Goal: Task Accomplishment & Management: Complete application form

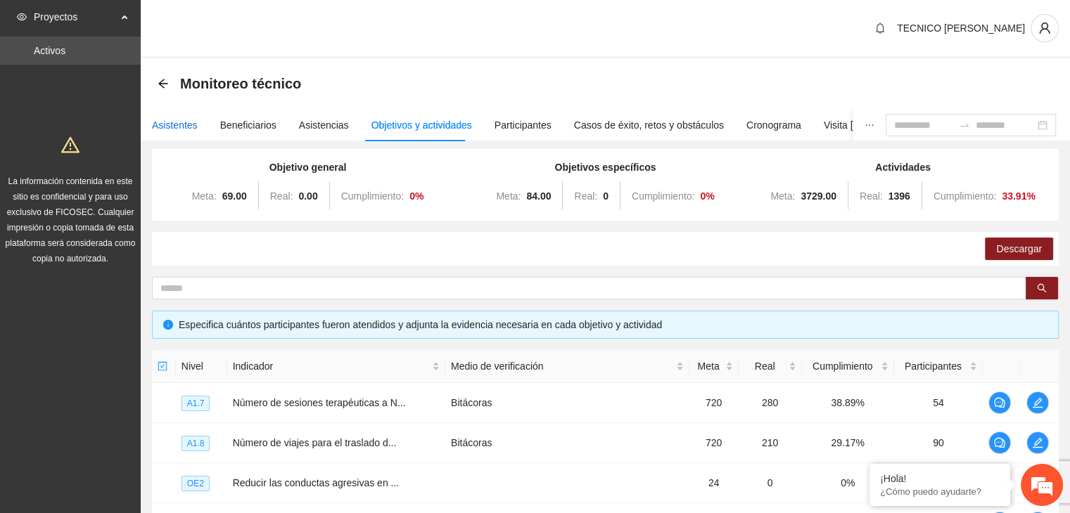
click at [186, 127] on div "Asistentes" at bounding box center [175, 124] width 46 height 15
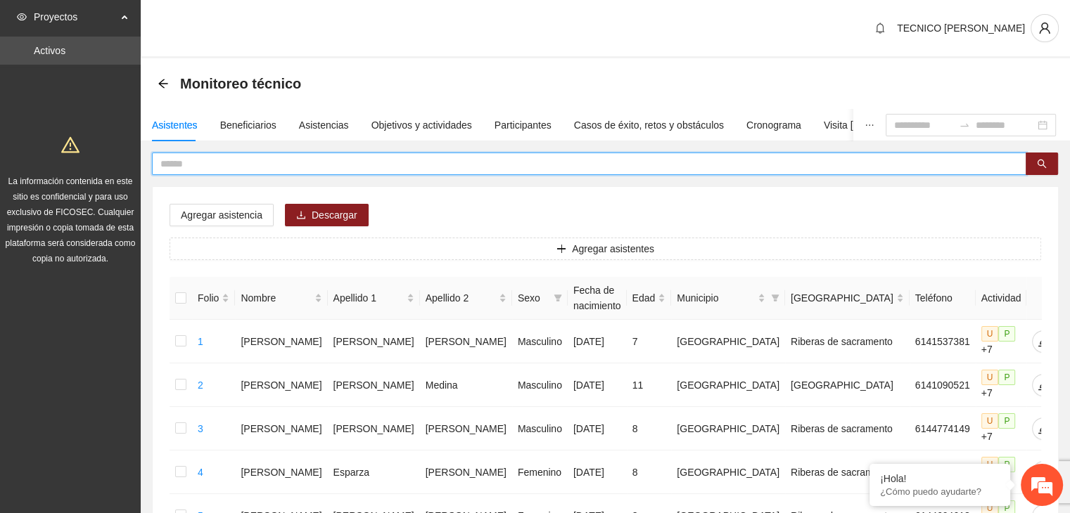
click at [217, 167] on input "text" at bounding box center [583, 163] width 846 height 15
type input "*"
type input "******"
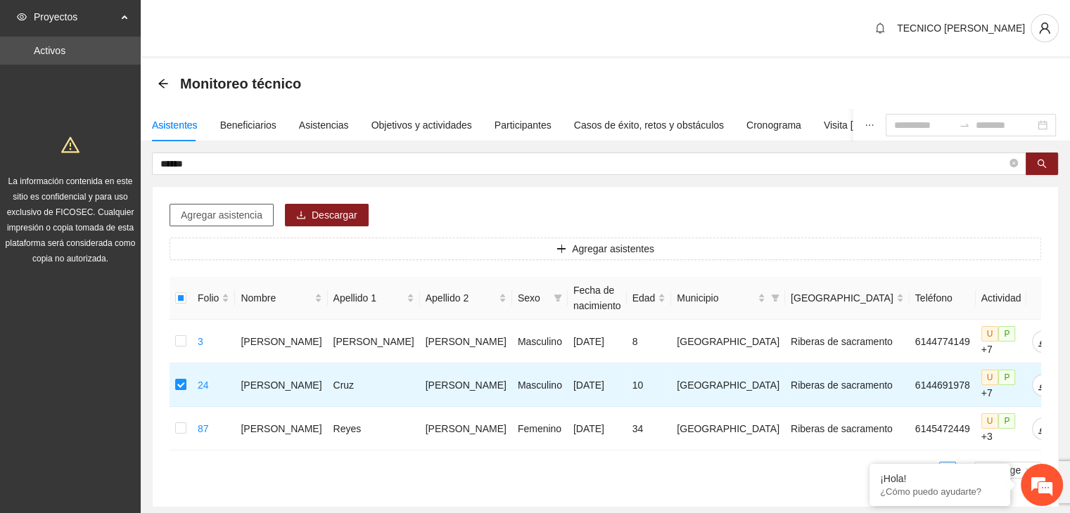
click at [222, 210] on span "Agregar asistencia" at bounding box center [222, 215] width 82 height 15
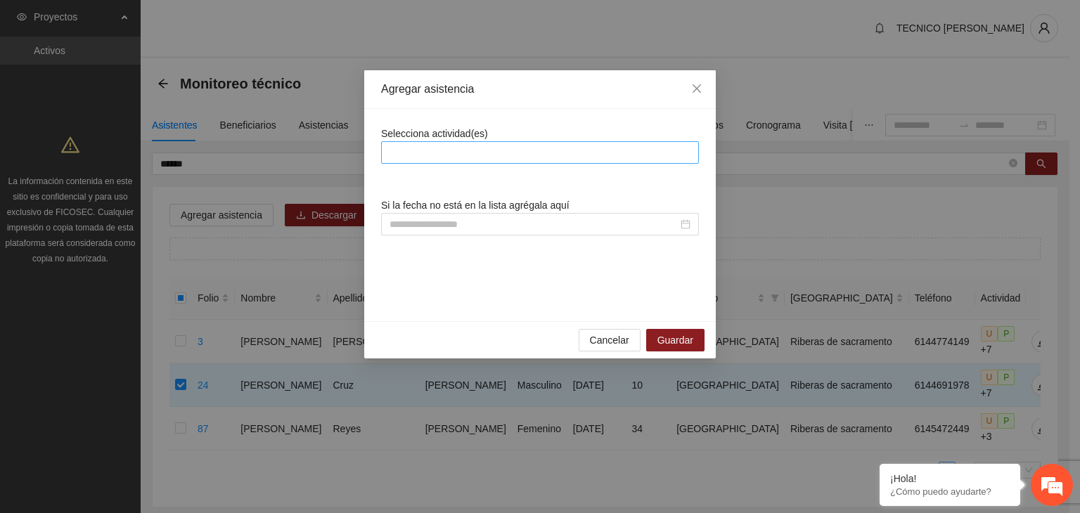
click at [497, 154] on div at bounding box center [540, 152] width 311 height 17
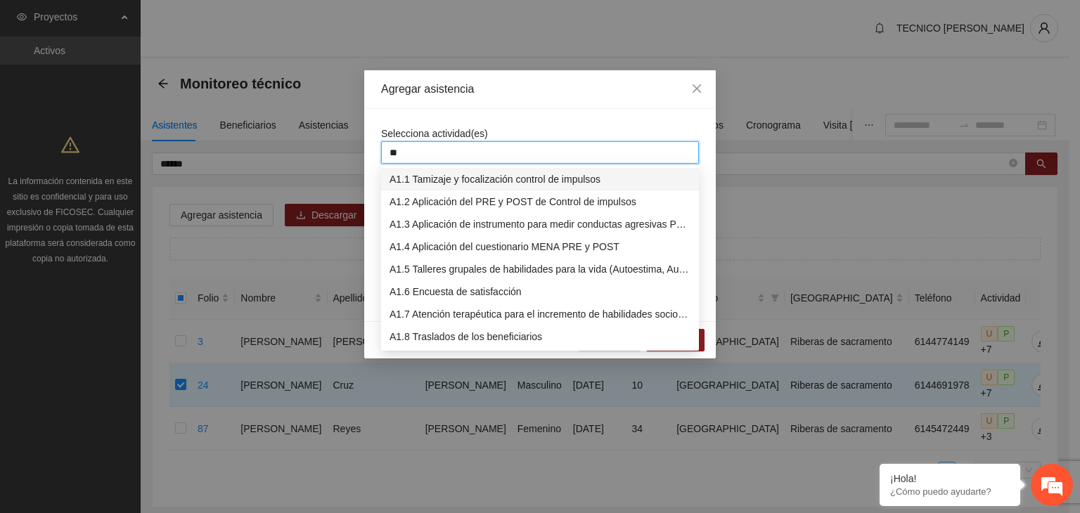
type input "***"
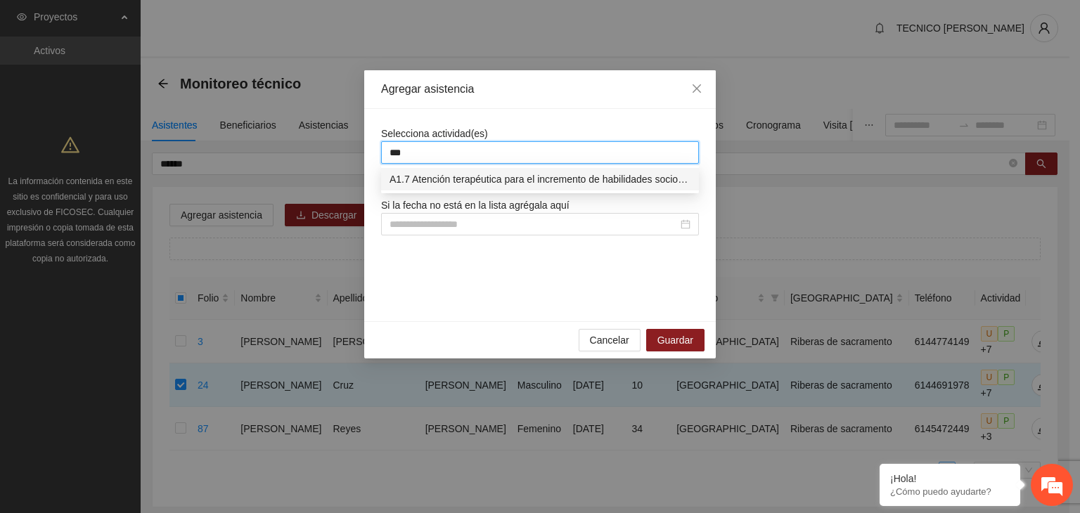
click at [510, 178] on div "A1.7 Atención terapéutica para el incremento de habilidades socioemocionales a …" at bounding box center [540, 179] width 301 height 15
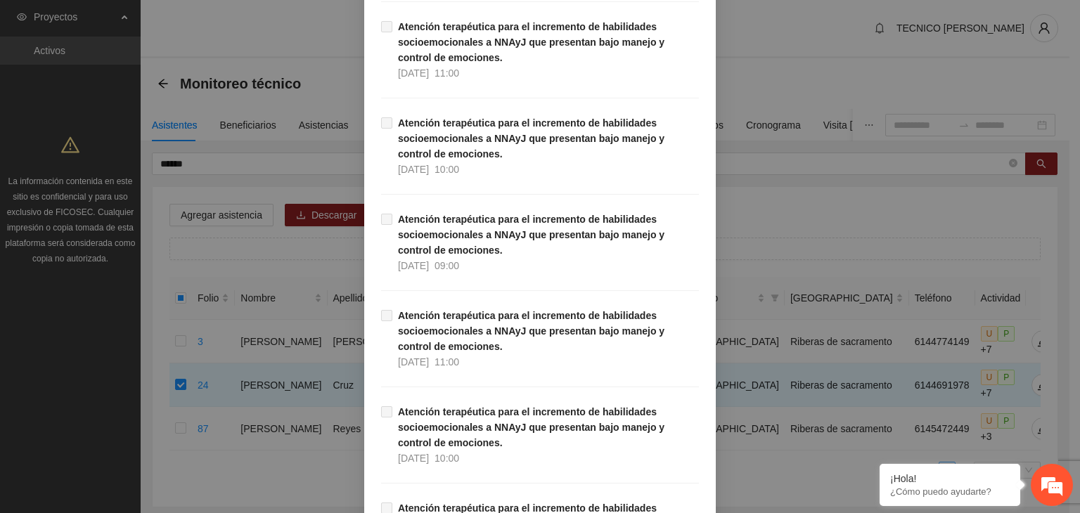
scroll to position [28841, 0]
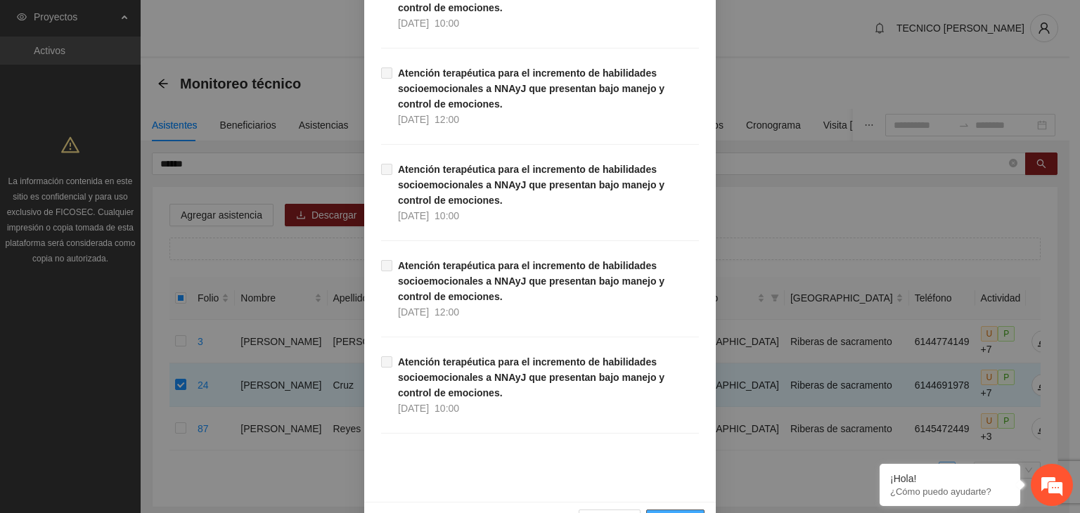
click at [670, 513] on span "Guardar" at bounding box center [676, 520] width 36 height 15
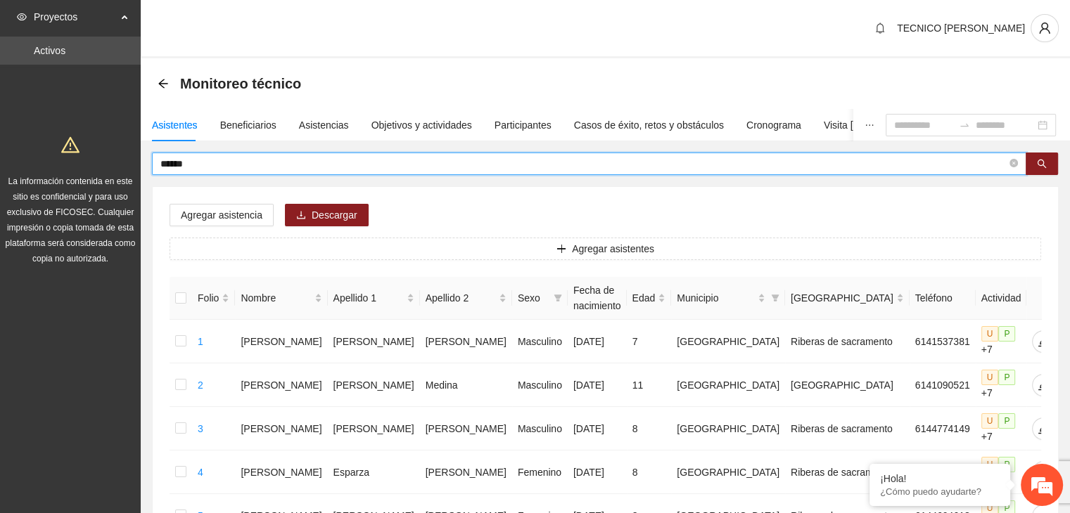
click at [372, 168] on input "******" at bounding box center [583, 163] width 846 height 15
type input "*"
type input "**********"
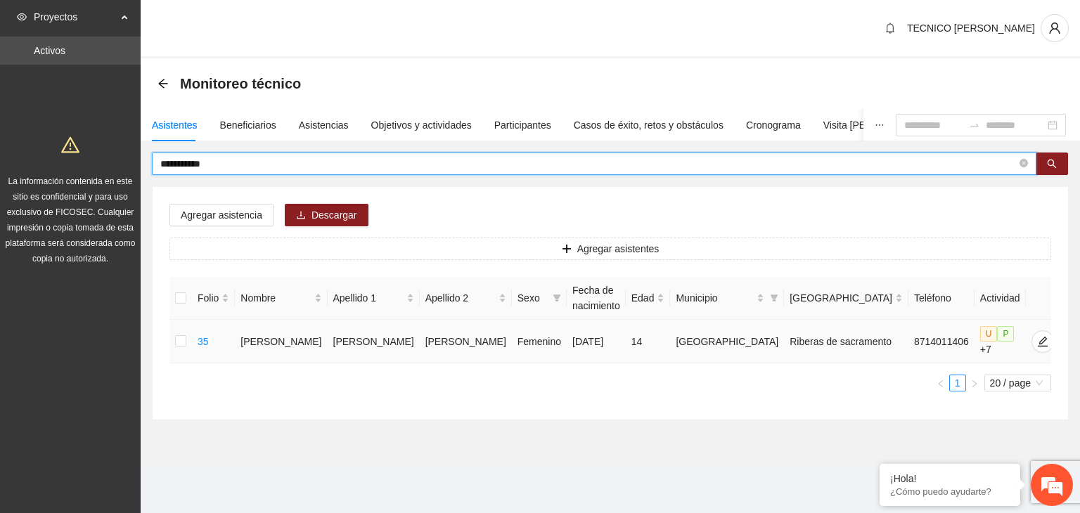
click at [184, 340] on div "**********" at bounding box center [610, 287] width 917 height 268
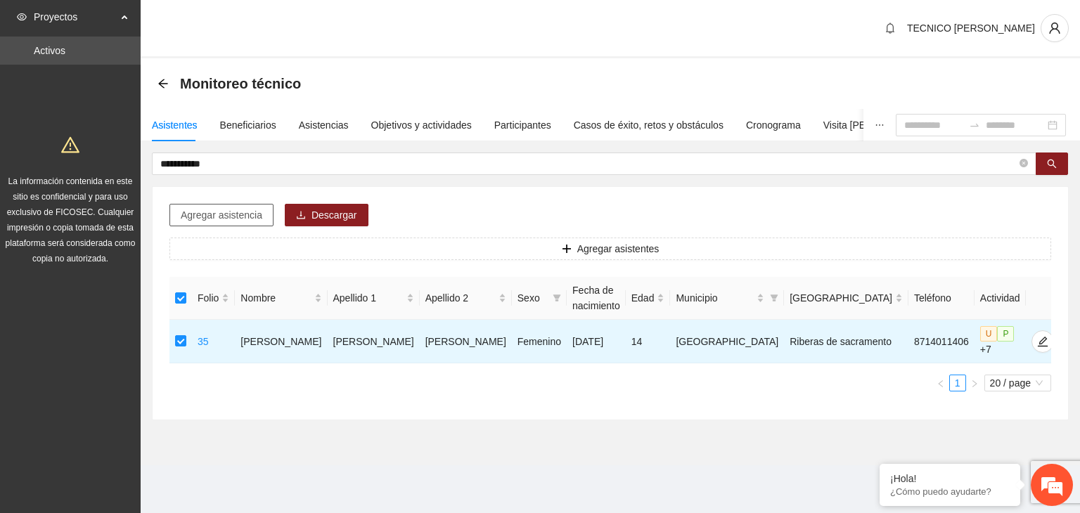
click at [228, 219] on span "Agregar asistencia" at bounding box center [222, 215] width 82 height 15
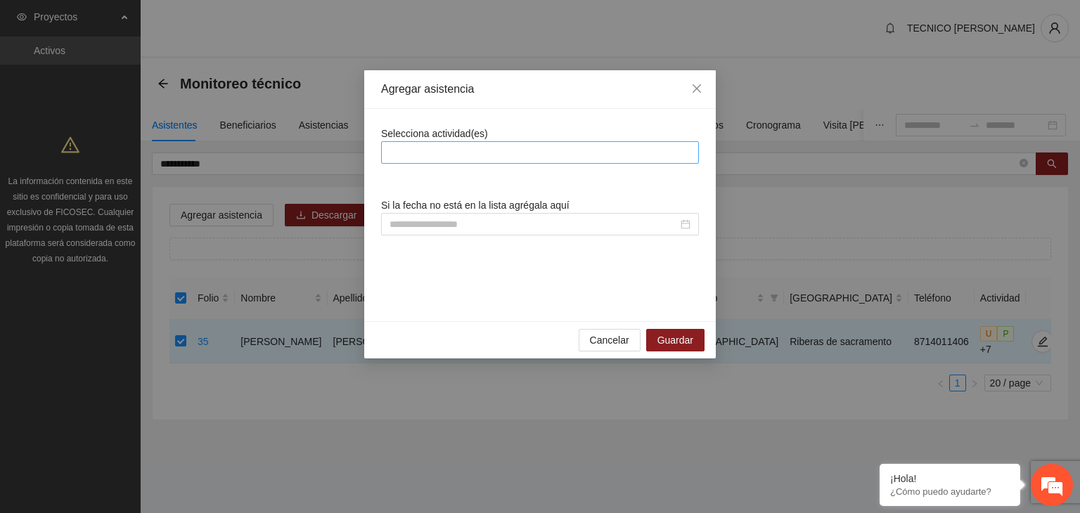
click at [475, 160] on div at bounding box center [540, 152] width 311 height 17
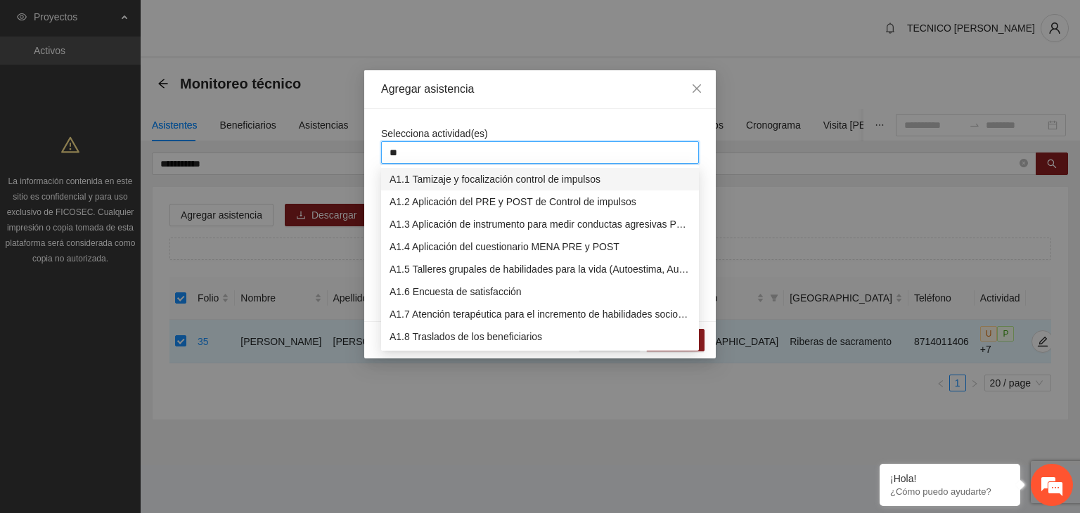
type input "***"
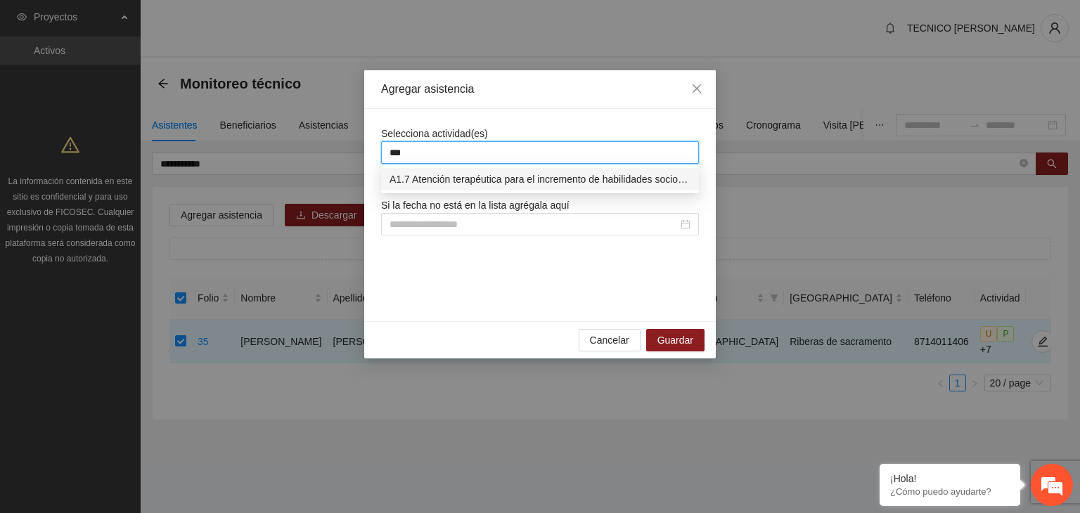
click at [481, 173] on div "A1.7 Atención terapéutica para el incremento de habilidades socioemocionales a …" at bounding box center [540, 179] width 301 height 15
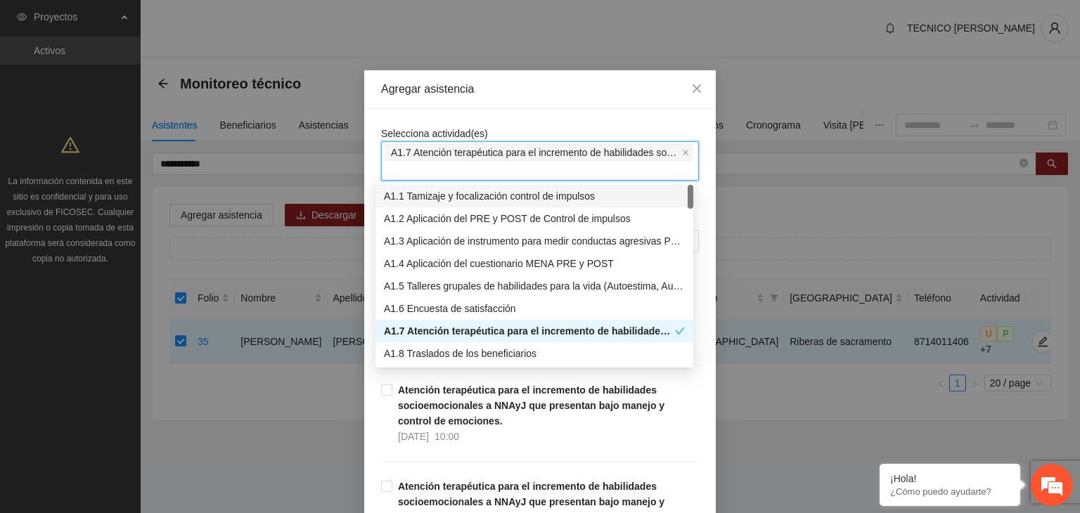
click at [568, 129] on div "Selecciona actividad(es) A1.7 Atención terapéutica para el incremento de habili…" at bounding box center [540, 153] width 318 height 55
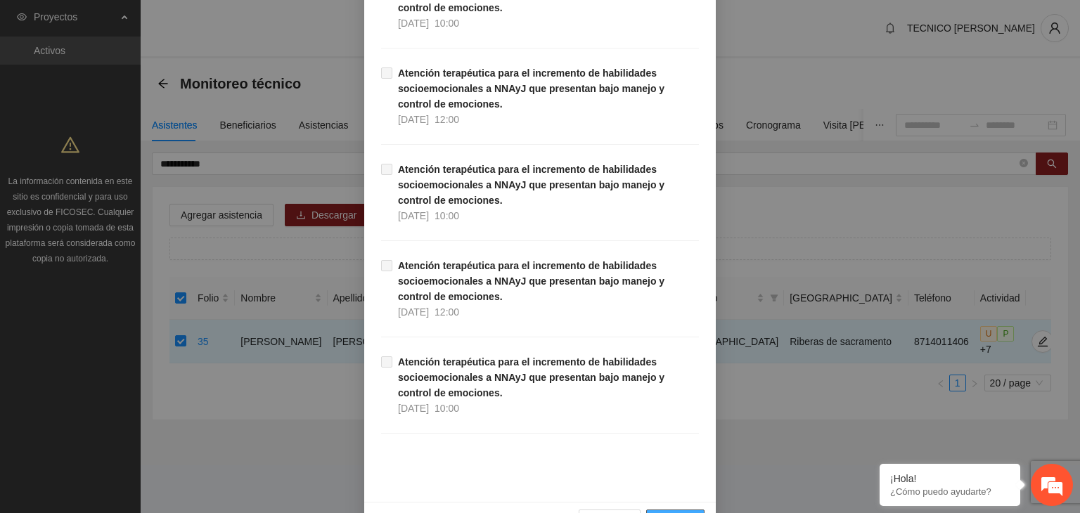
click at [677, 513] on span "Guardar" at bounding box center [676, 520] width 36 height 15
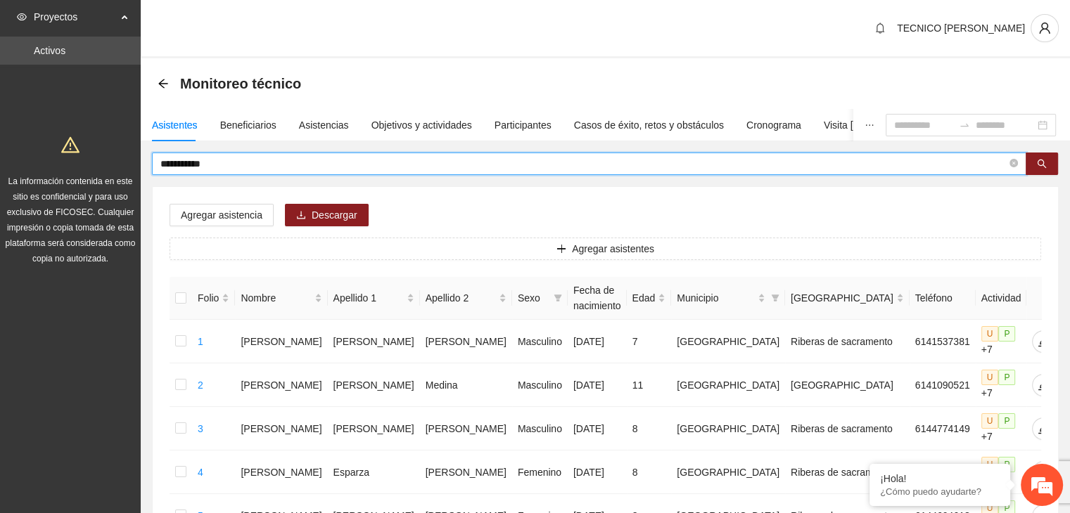
click at [259, 165] on input "**********" at bounding box center [583, 163] width 846 height 15
type input "**********"
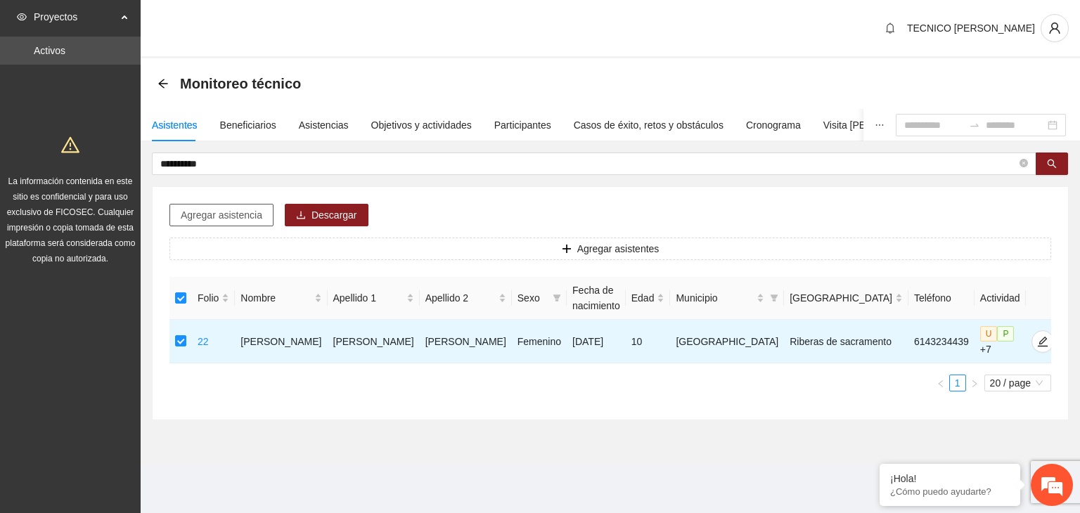
click at [218, 212] on span "Agregar asistencia" at bounding box center [222, 215] width 82 height 15
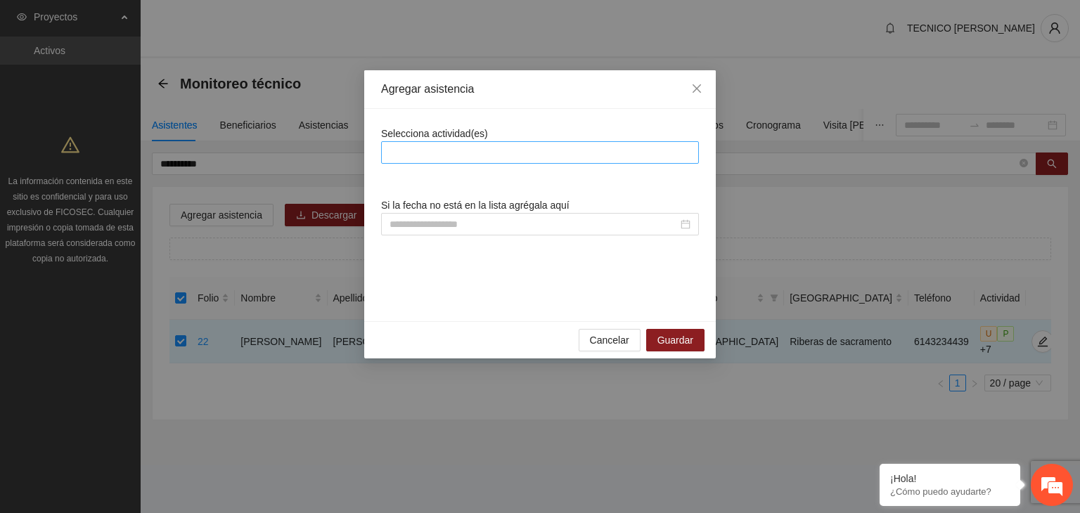
click at [438, 151] on div at bounding box center [540, 152] width 311 height 17
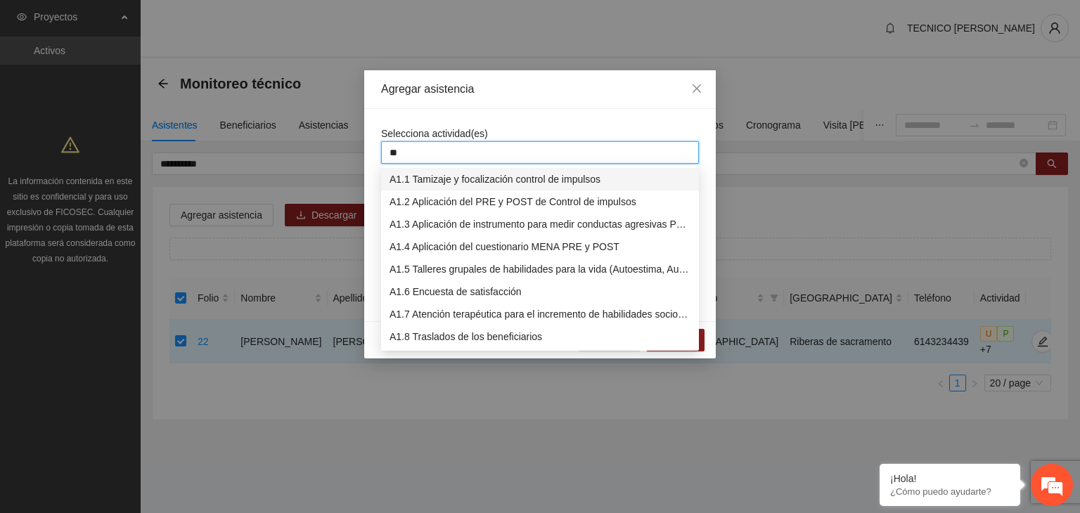
type input "***"
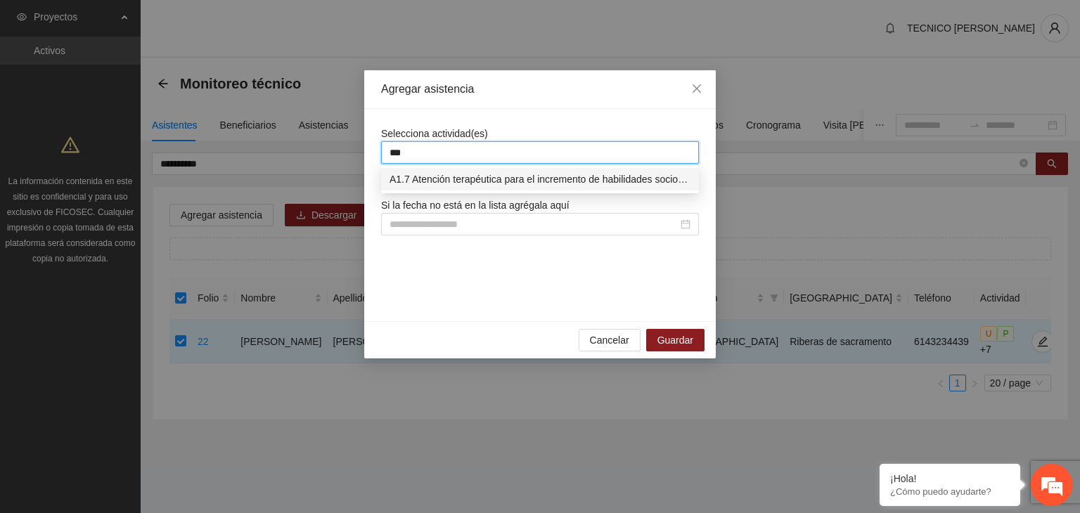
click at [464, 172] on div "A1.7 Atención terapéutica para el incremento de habilidades socioemocionales a …" at bounding box center [540, 179] width 301 height 15
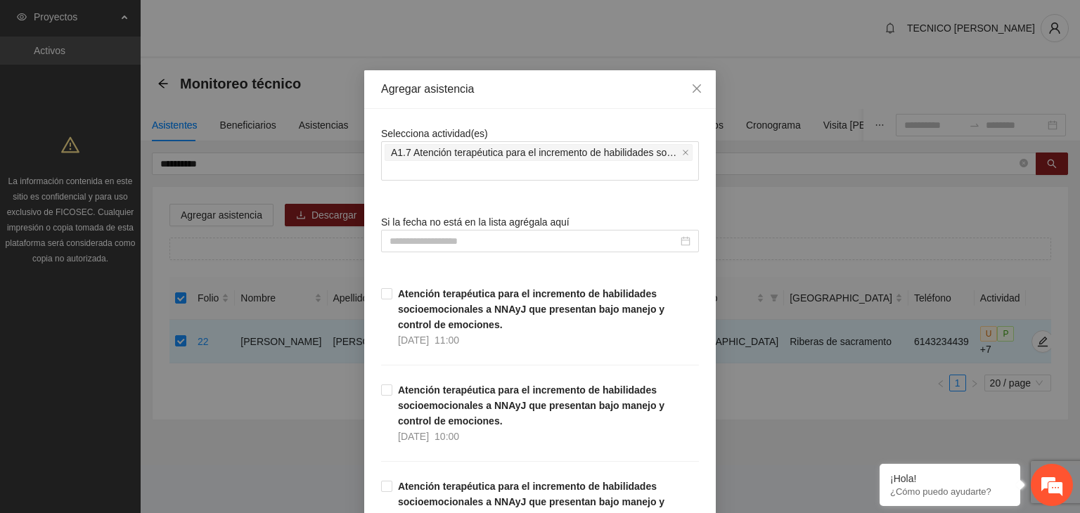
click at [536, 127] on div "Selecciona actividad(es) A1.7 Atención terapéutica para el incremento de habili…" at bounding box center [540, 153] width 318 height 55
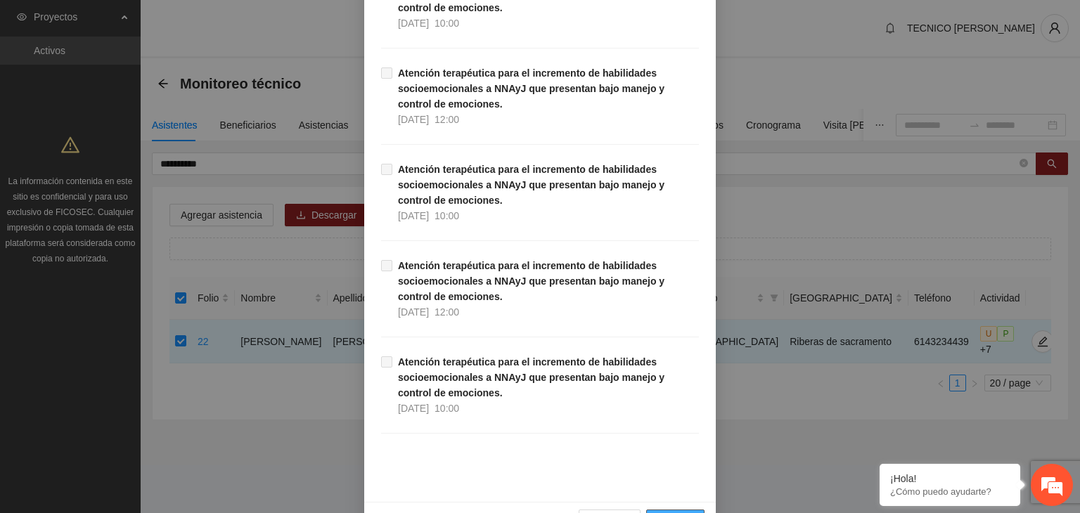
click at [682, 513] on span "Guardar" at bounding box center [676, 520] width 36 height 15
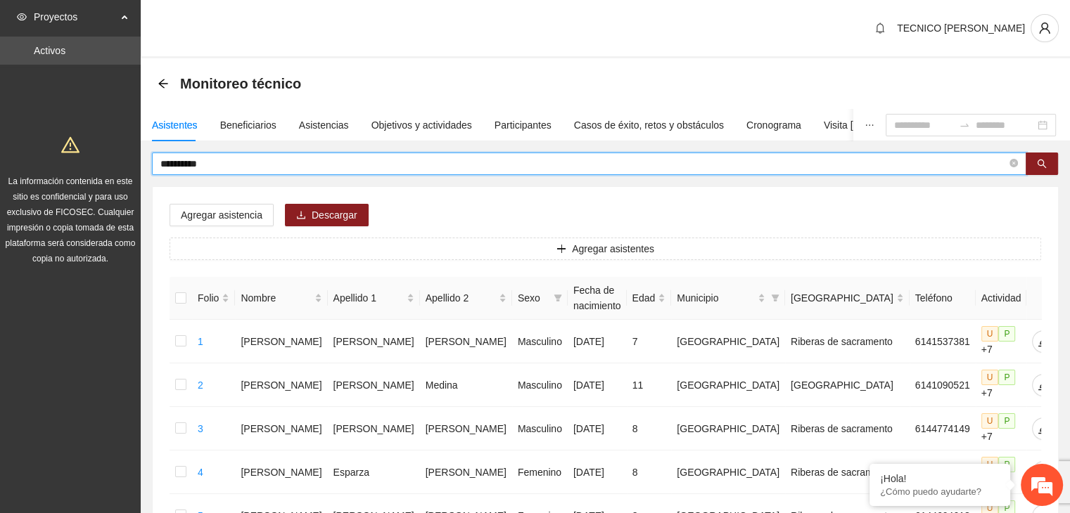
click at [324, 167] on input "**********" at bounding box center [583, 163] width 846 height 15
type input "*"
type input "********"
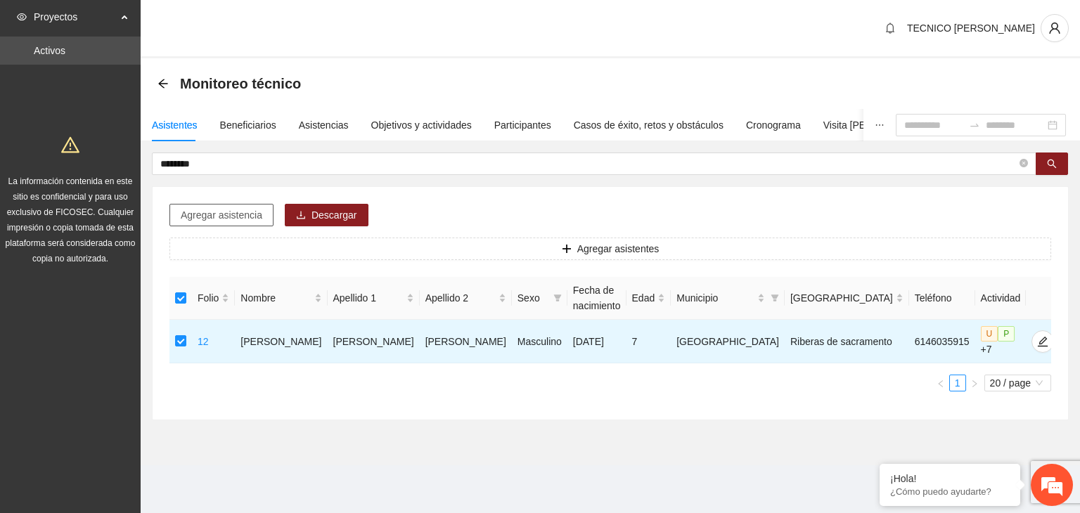
click at [228, 223] on button "Agregar asistencia" at bounding box center [222, 215] width 104 height 23
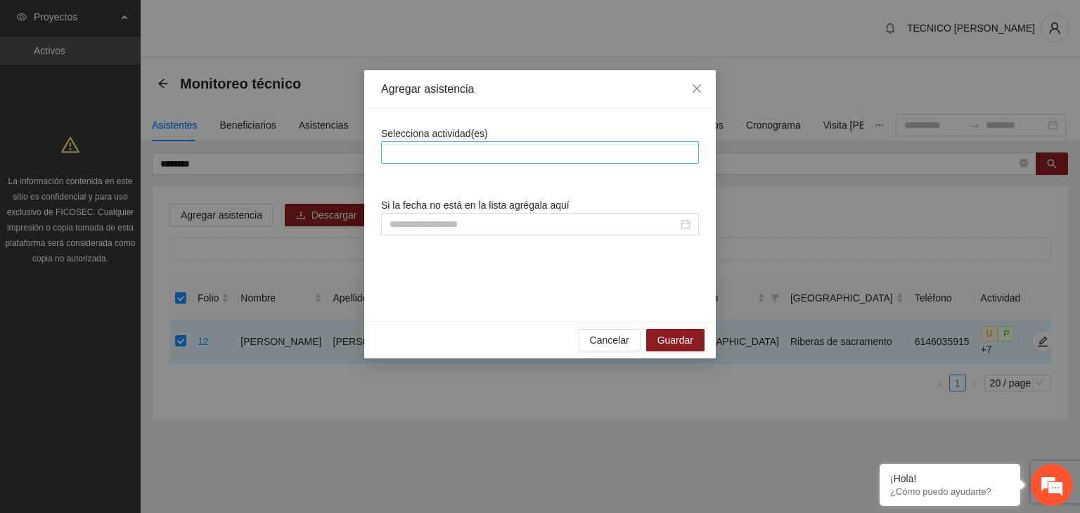
click at [437, 146] on div at bounding box center [540, 152] width 311 height 17
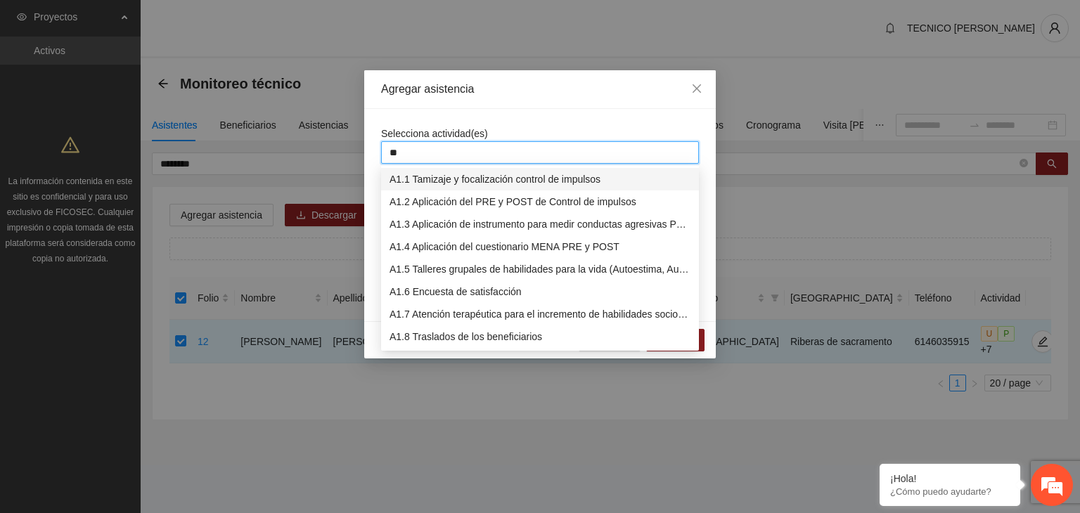
type input "***"
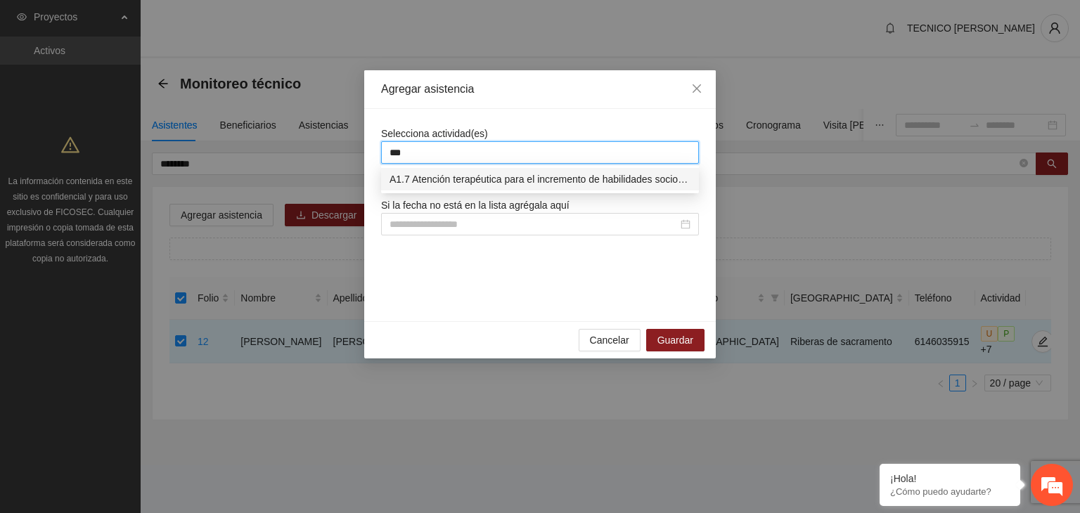
click at [407, 186] on div "A1.7 Atención terapéutica para el incremento de habilidades socioemocionales a …" at bounding box center [540, 179] width 301 height 15
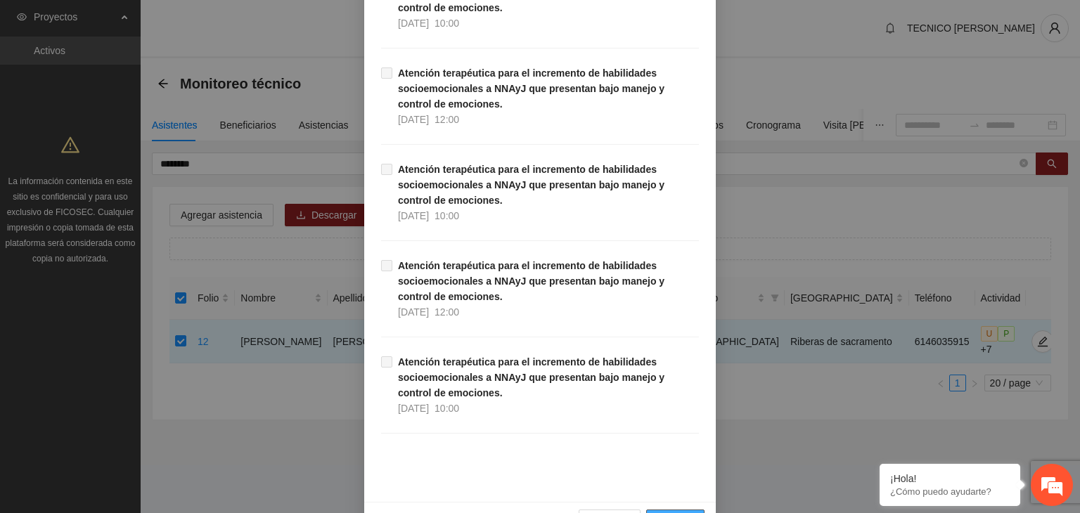
click at [672, 510] on button "Guardar" at bounding box center [675, 521] width 58 height 23
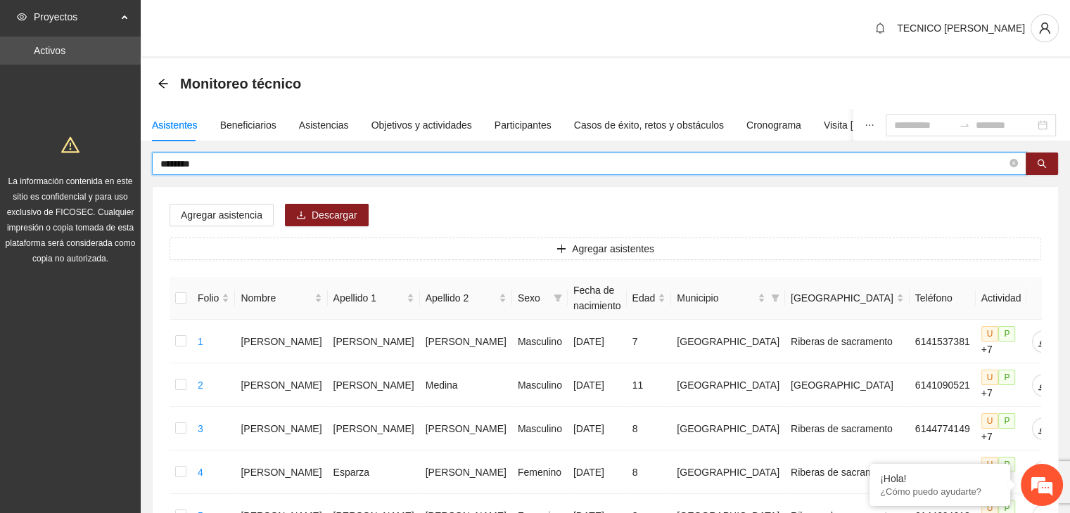
click at [219, 166] on input "********" at bounding box center [583, 163] width 846 height 15
type input "*"
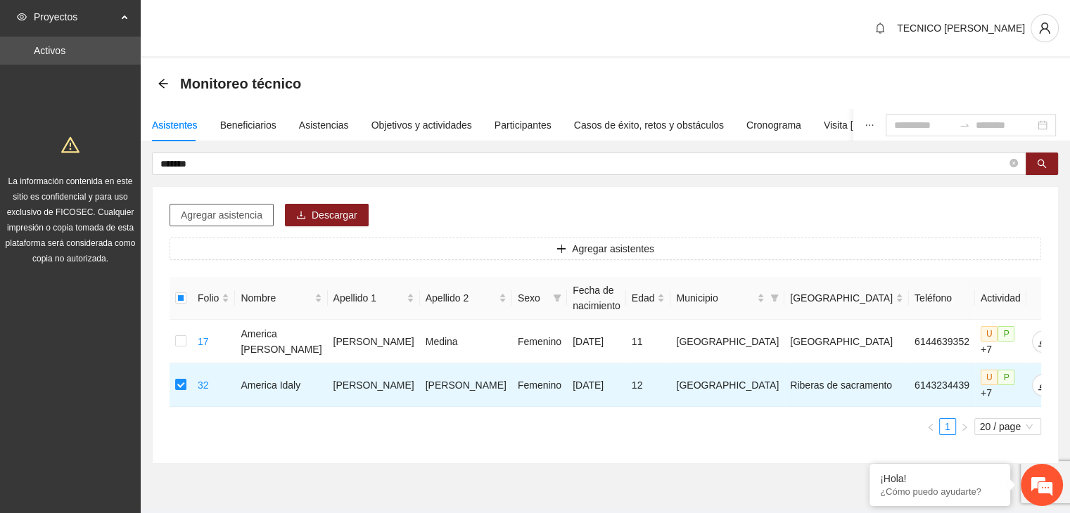
click at [207, 215] on span "Agregar asistencia" at bounding box center [222, 215] width 82 height 15
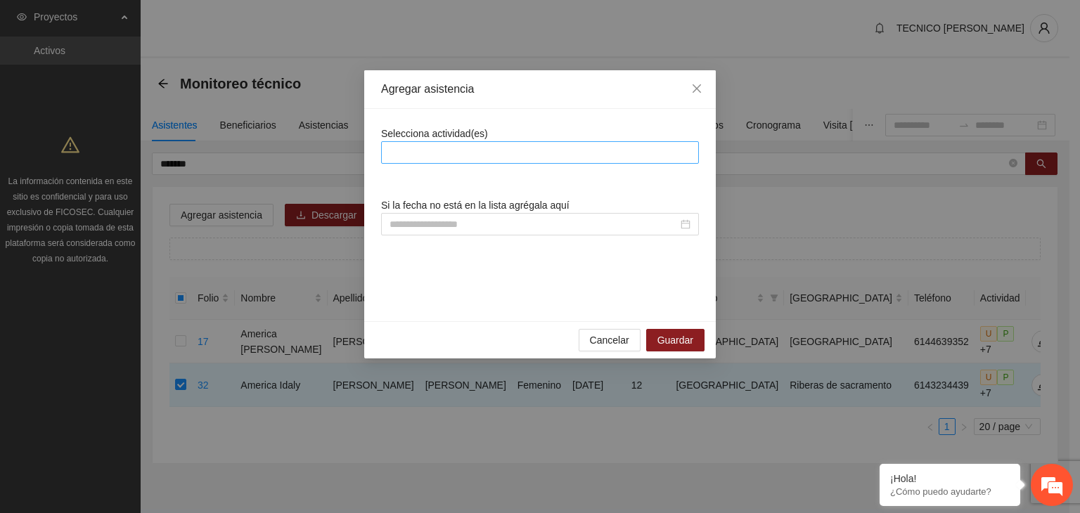
click at [464, 157] on div at bounding box center [540, 152] width 311 height 17
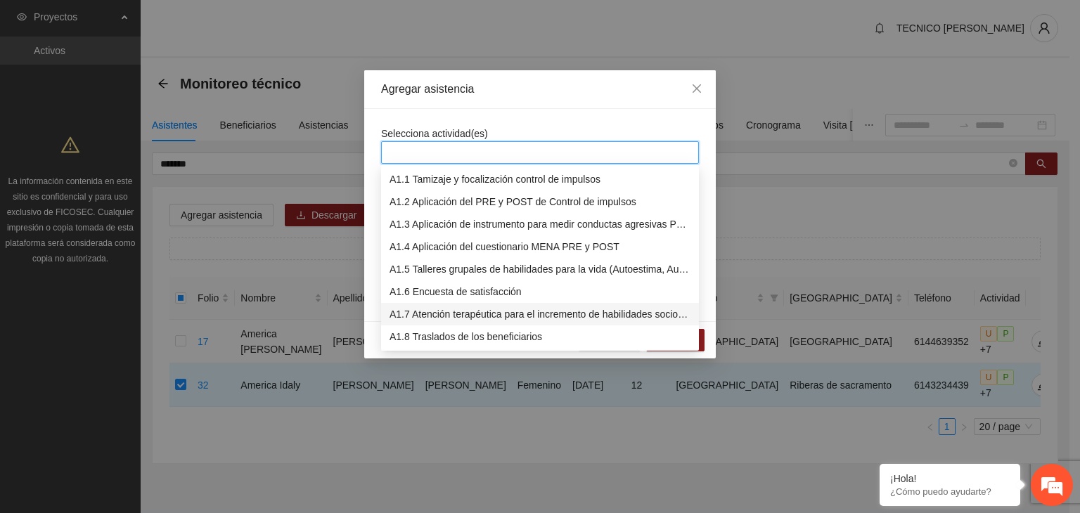
click at [459, 313] on div "A1.7 Atención terapéutica para el incremento de habilidades socioemocionales a …" at bounding box center [540, 314] width 301 height 15
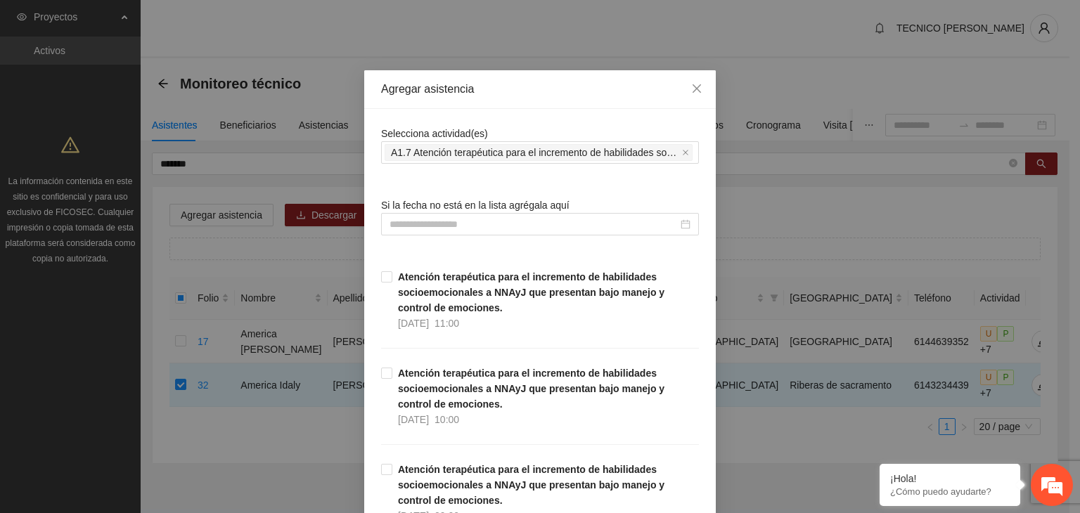
click at [561, 94] on div "Agregar asistencia" at bounding box center [540, 89] width 318 height 15
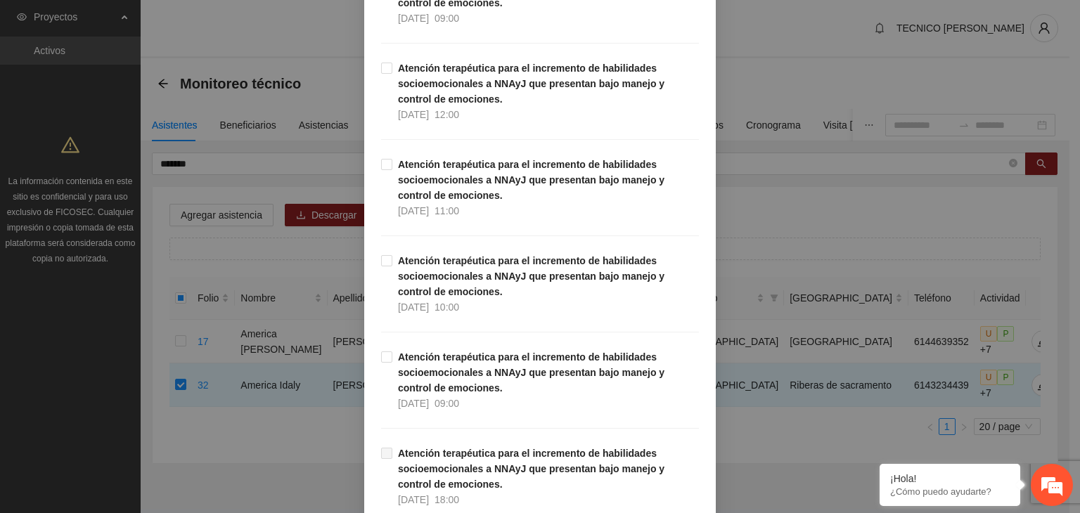
scroll to position [28824, 0]
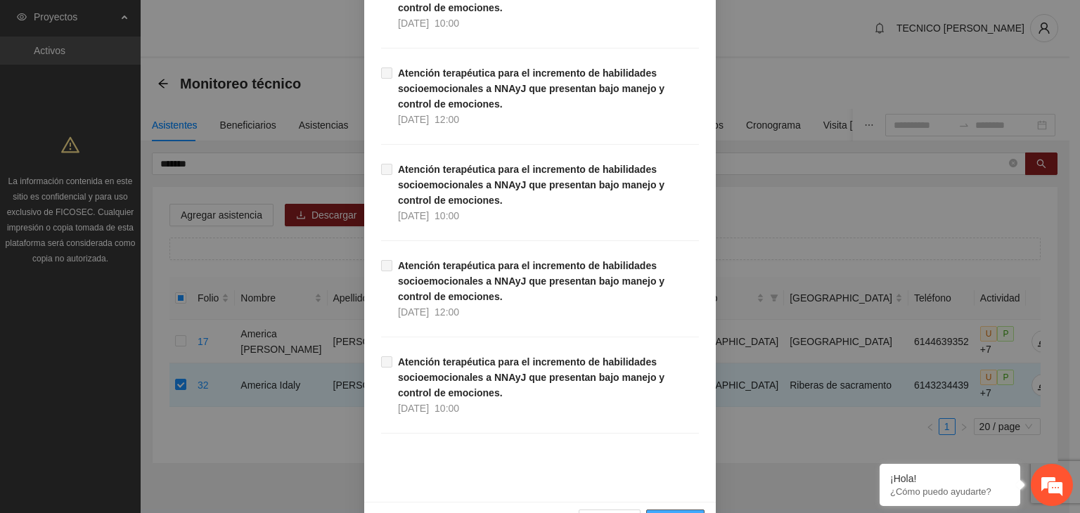
click at [668, 513] on span "Guardar" at bounding box center [676, 520] width 36 height 15
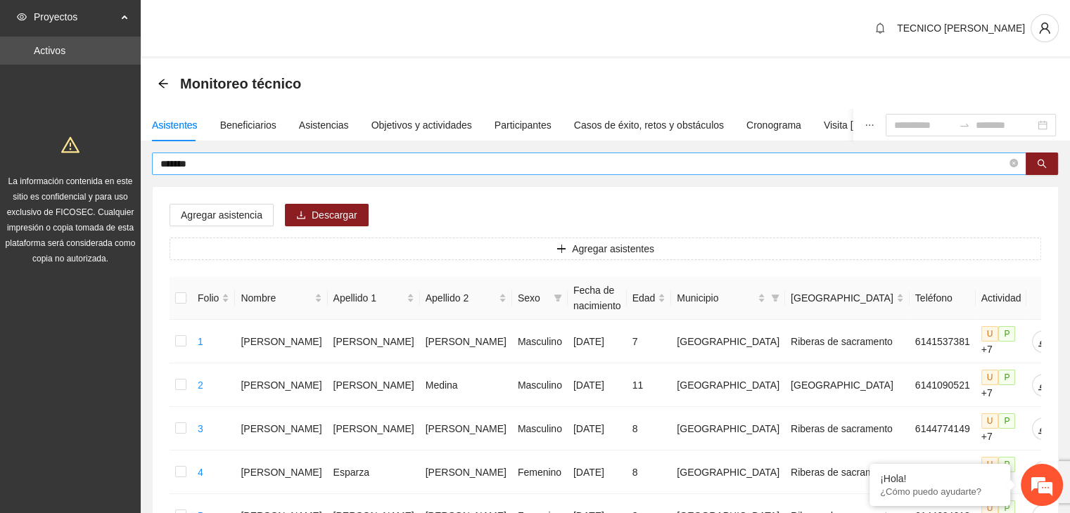
click at [248, 164] on input "*******" at bounding box center [583, 163] width 846 height 15
type input "*"
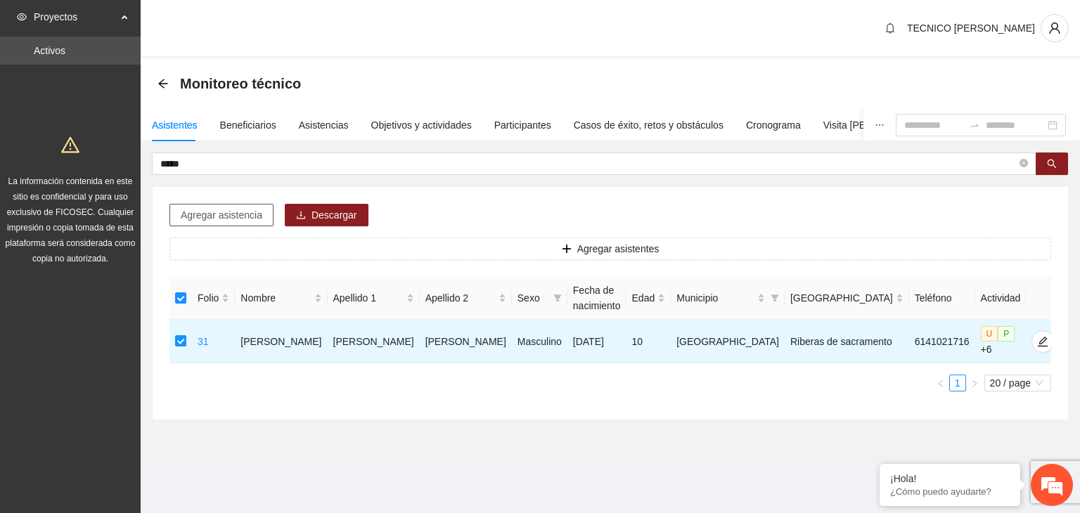
click at [221, 217] on span "Agregar asistencia" at bounding box center [222, 215] width 82 height 15
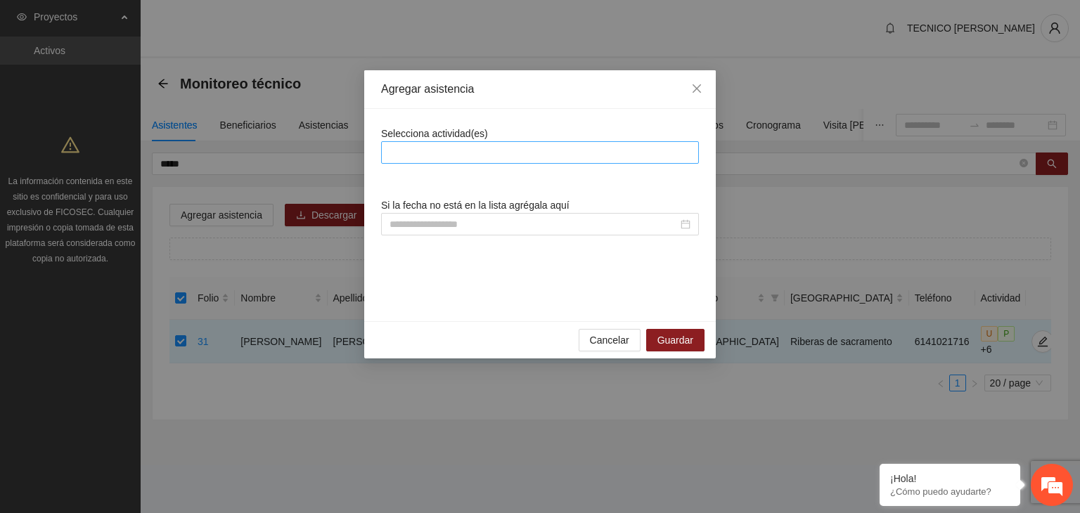
click at [481, 151] on div at bounding box center [540, 152] width 311 height 17
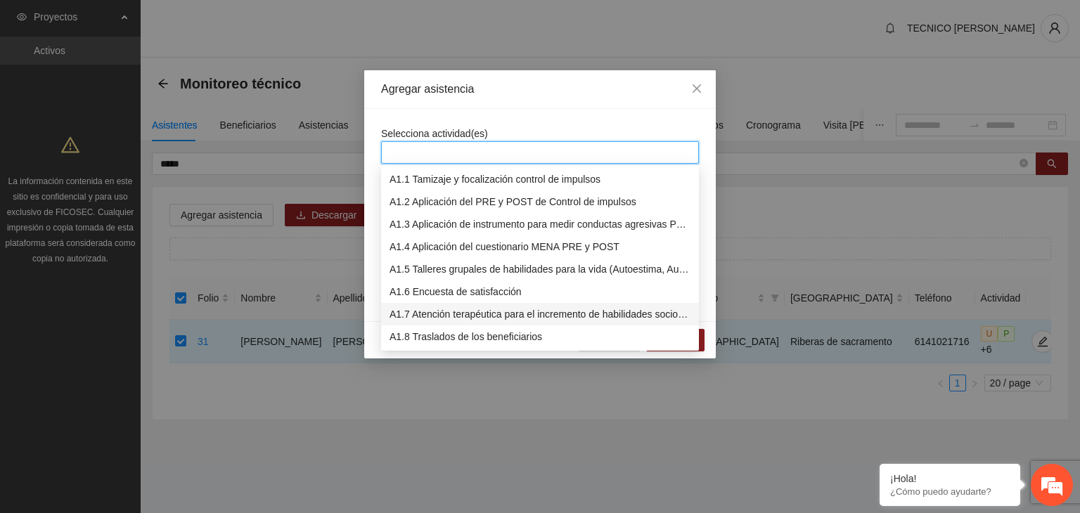
click at [456, 316] on div "A1.7 Atención terapéutica para el incremento de habilidades socioemocionales a …" at bounding box center [540, 314] width 301 height 15
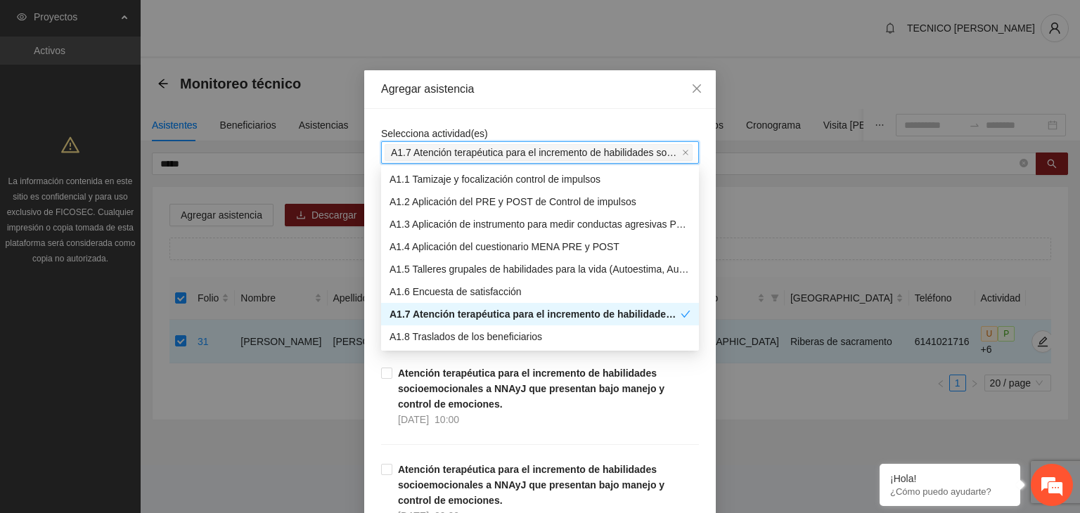
click at [543, 108] on div "Agregar asistencia" at bounding box center [540, 89] width 352 height 39
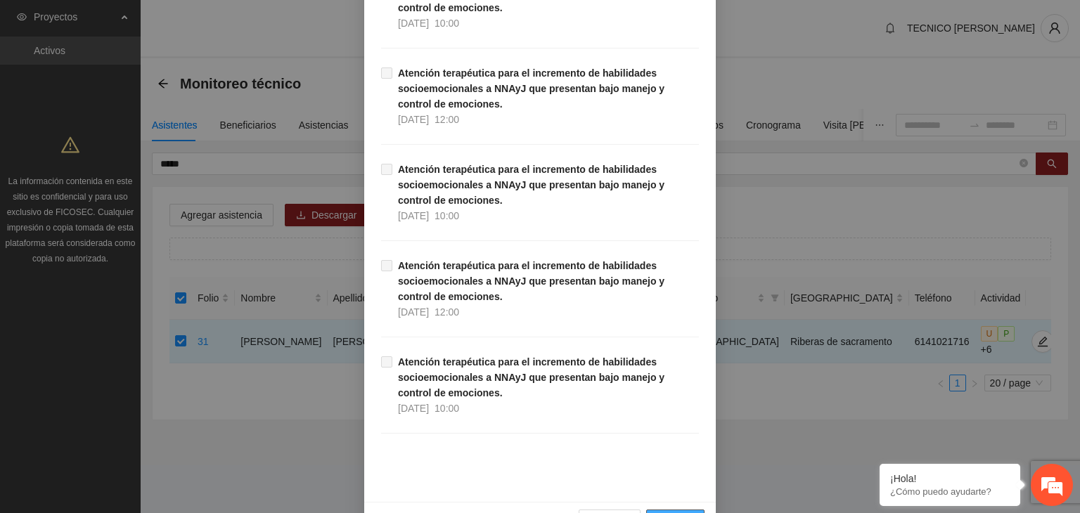
click at [687, 513] on span "Guardar" at bounding box center [676, 520] width 36 height 15
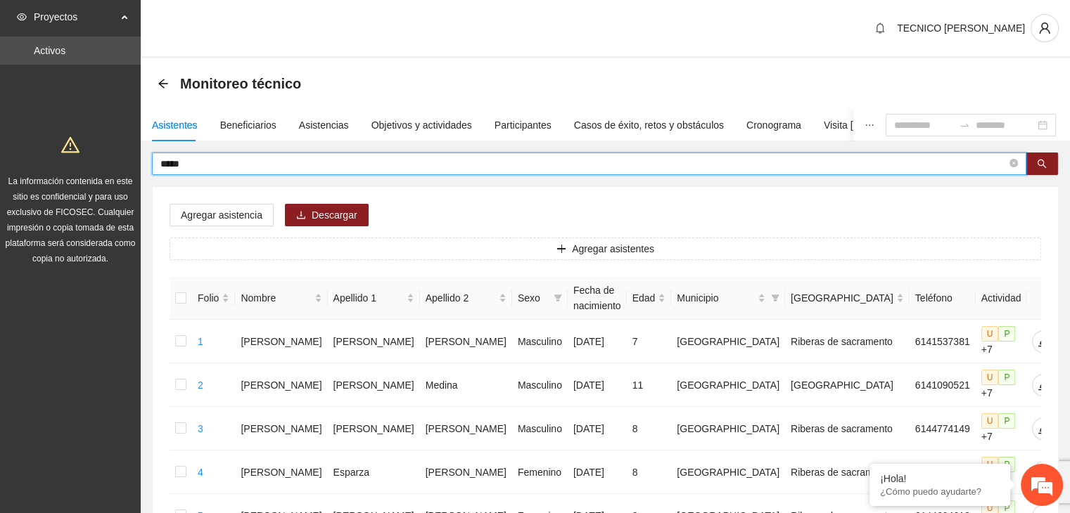
drag, startPoint x: 186, startPoint y: 164, endPoint x: 89, endPoint y: 167, distance: 97.8
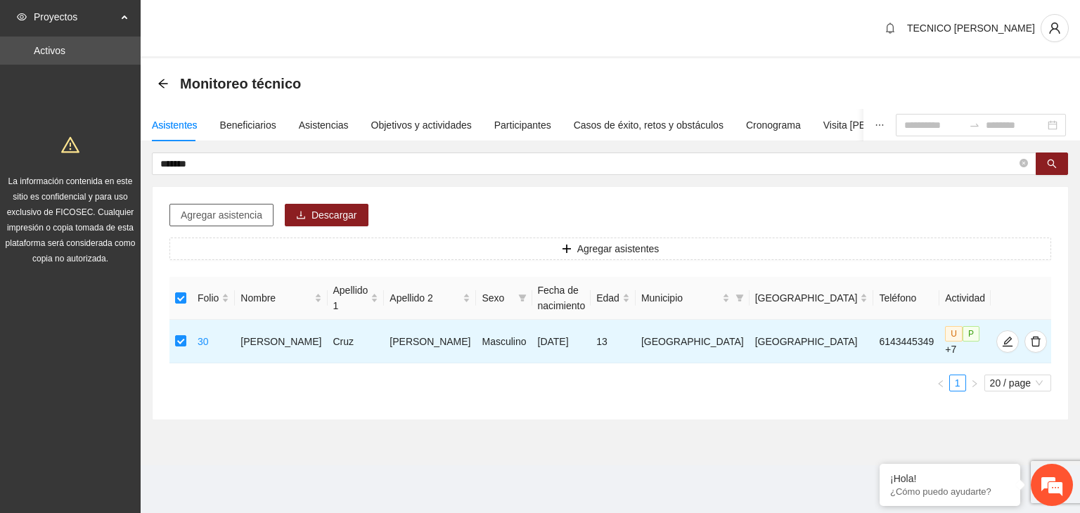
click at [200, 209] on span "Agregar asistencia" at bounding box center [222, 215] width 82 height 15
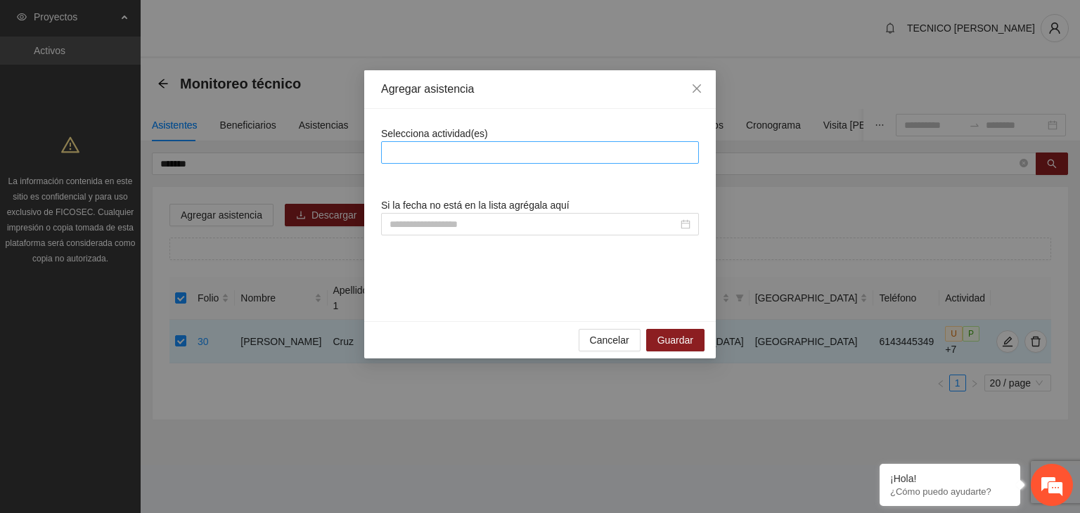
click at [478, 148] on div at bounding box center [540, 152] width 311 height 17
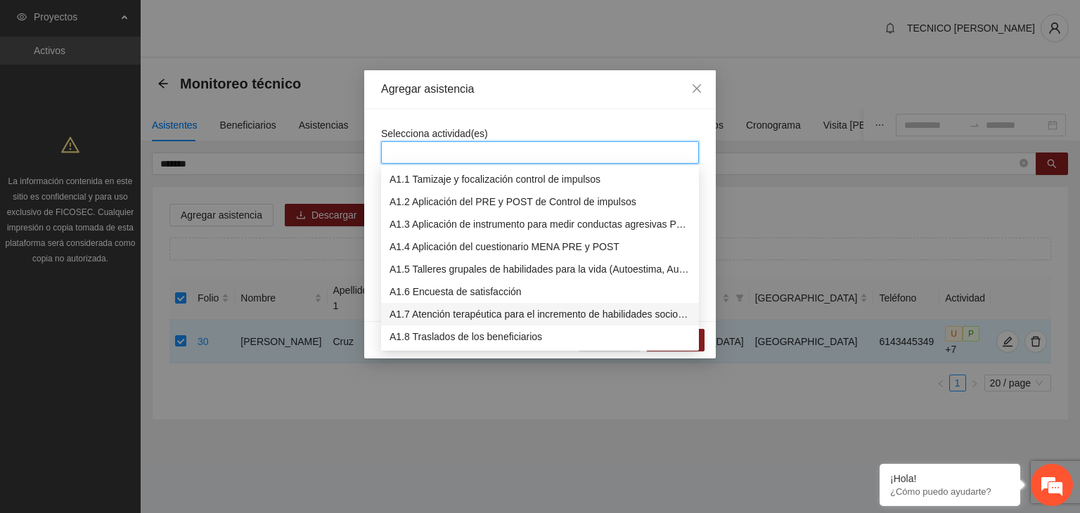
click at [501, 321] on div "A1.7 Atención terapéutica para el incremento de habilidades socioemocionales a …" at bounding box center [540, 314] width 301 height 15
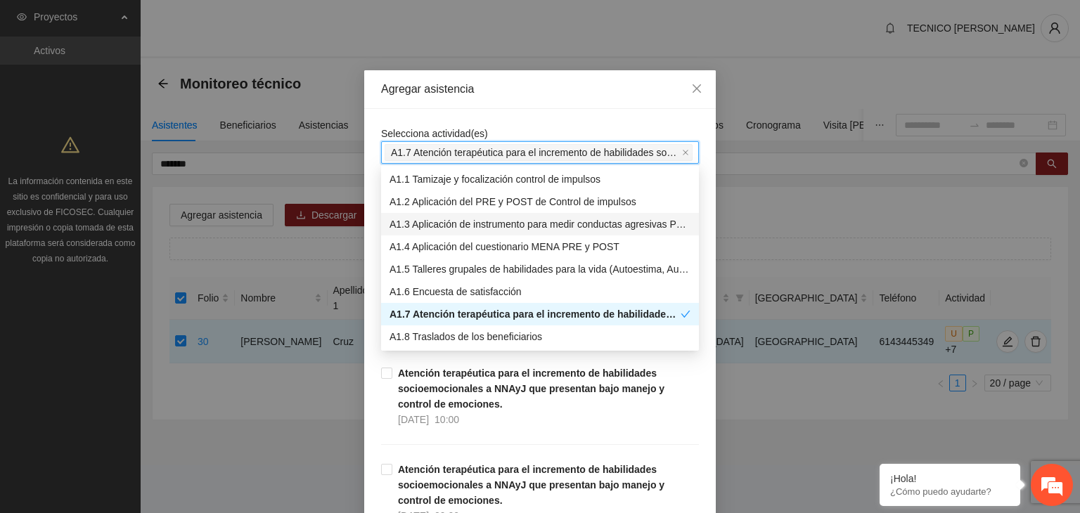
click at [566, 131] on div "Selecciona actividad(es) A1.7 Atención terapéutica para el incremento de habili…" at bounding box center [540, 145] width 318 height 38
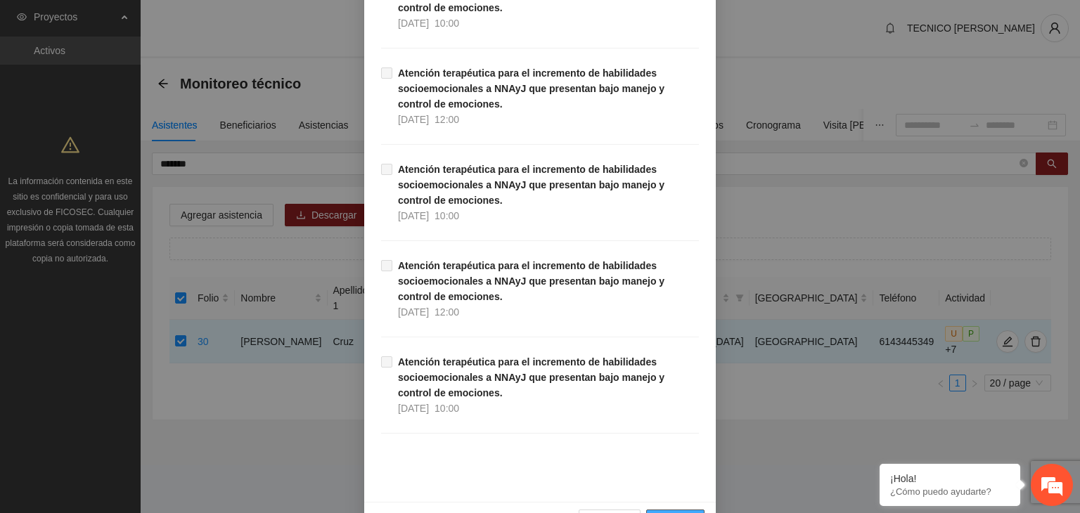
click at [678, 513] on span "Guardar" at bounding box center [676, 520] width 36 height 15
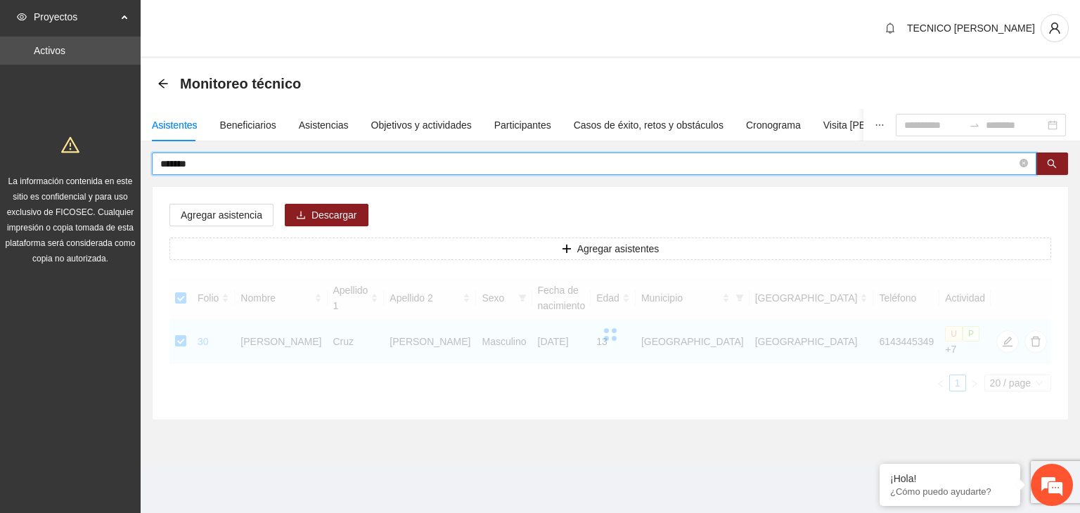
drag, startPoint x: 267, startPoint y: 159, endPoint x: 101, endPoint y: 180, distance: 167.3
click at [101, 180] on section "Proyectos Activos La información contenida en este sitio es confidencial y para…" at bounding box center [540, 256] width 1080 height 513
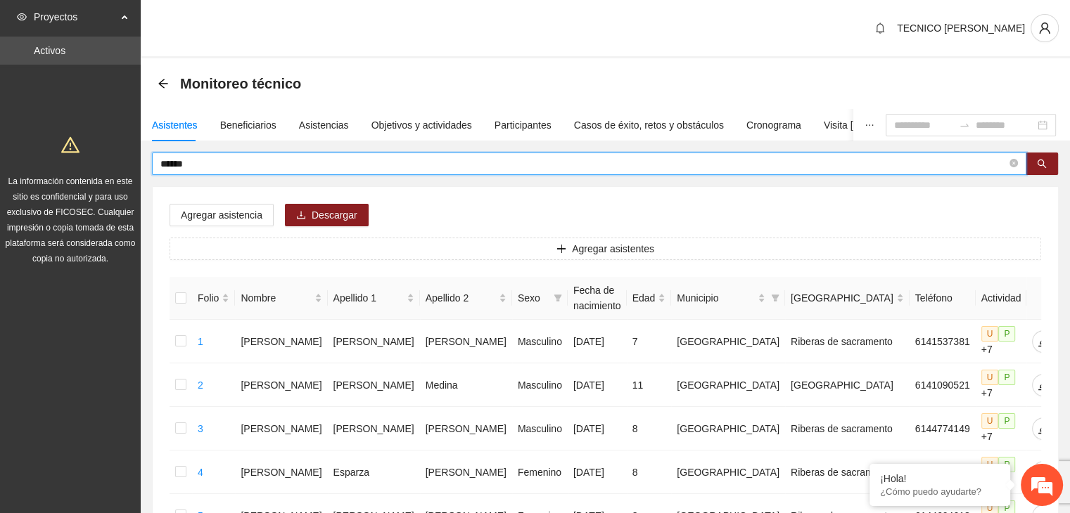
type input "******"
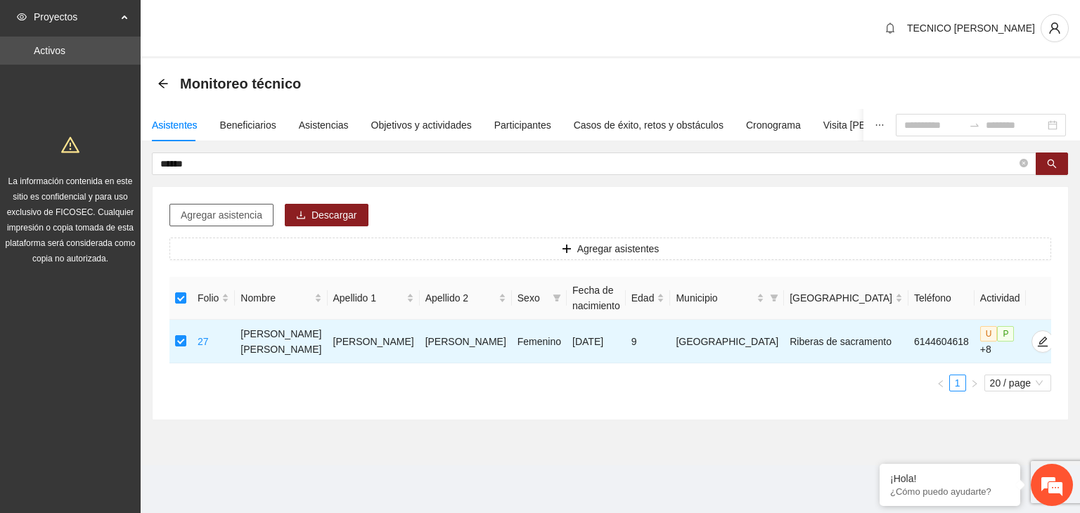
click at [221, 218] on span "Agregar asistencia" at bounding box center [222, 215] width 82 height 15
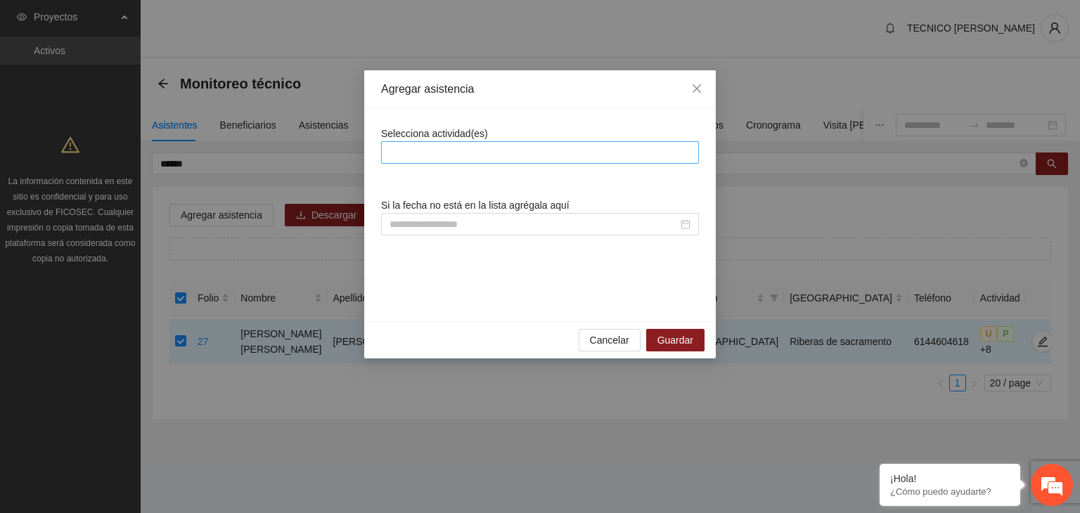
click at [487, 152] on div at bounding box center [540, 152] width 311 height 17
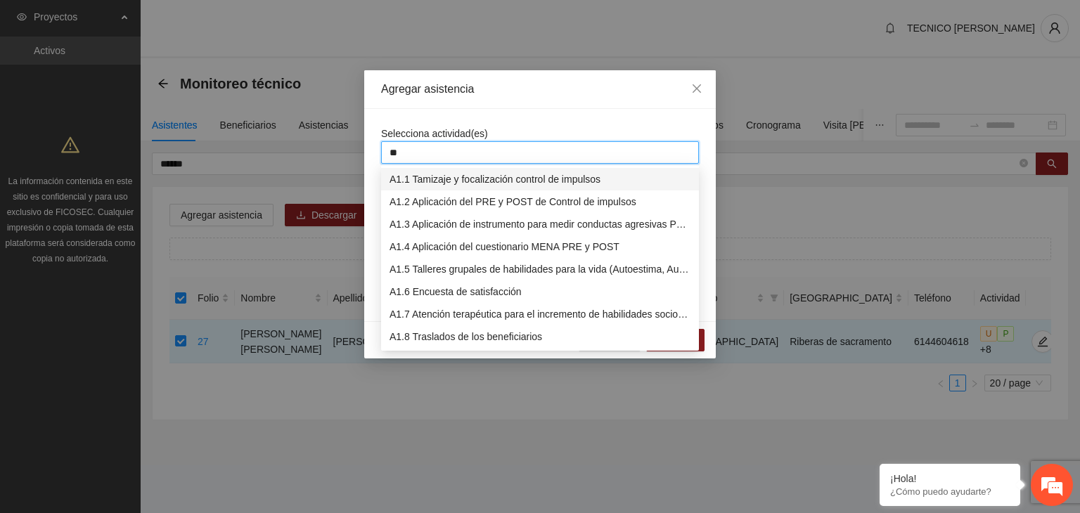
type input "***"
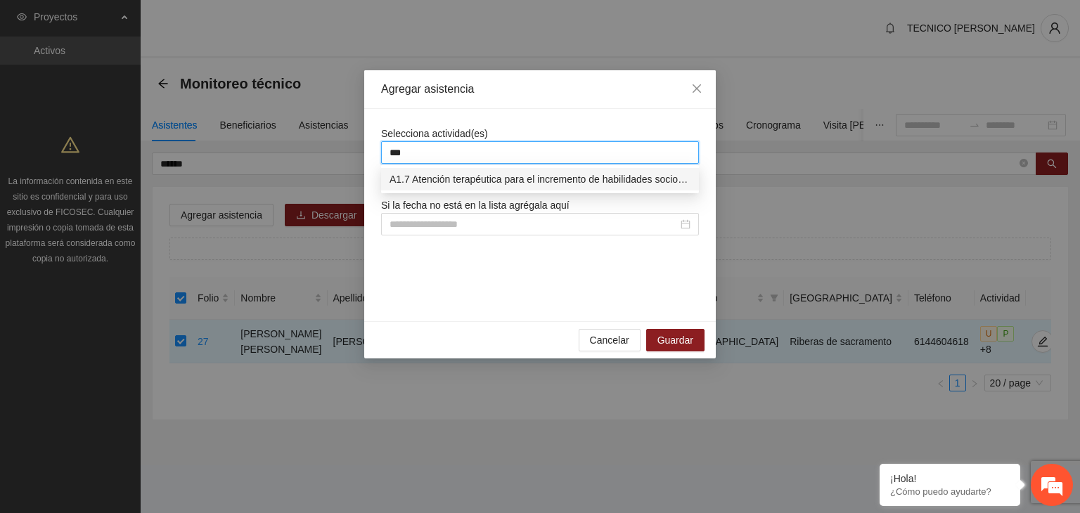
click at [502, 178] on div "A1.7 Atención terapéutica para el incremento de habilidades socioemocionales a …" at bounding box center [540, 179] width 301 height 15
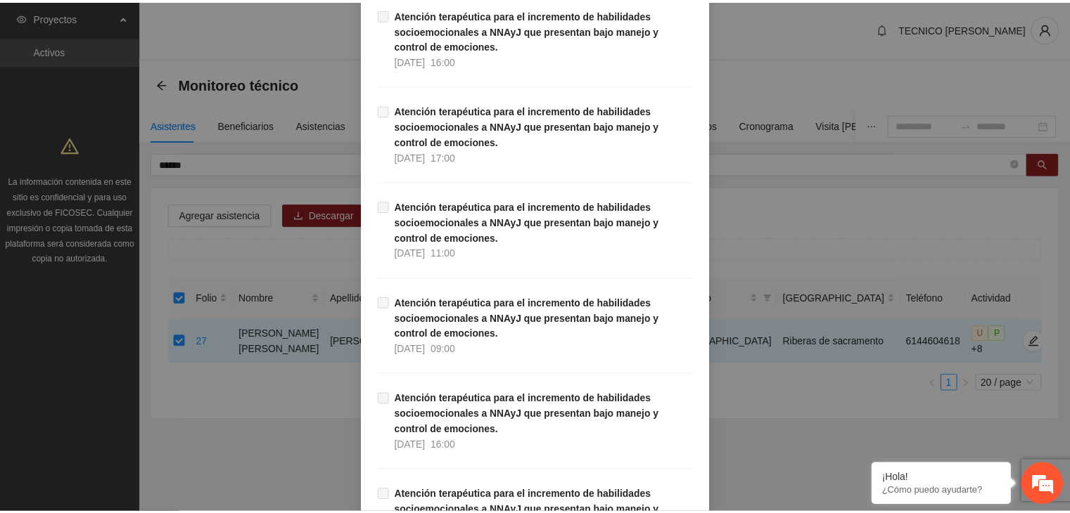
scroll to position [28841, 0]
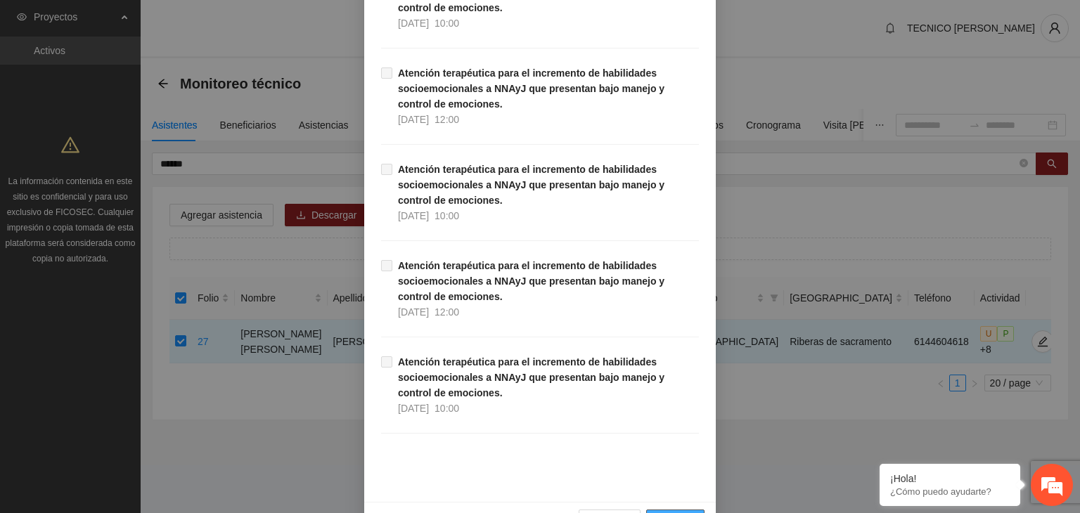
click at [670, 513] on span "Guardar" at bounding box center [676, 520] width 36 height 15
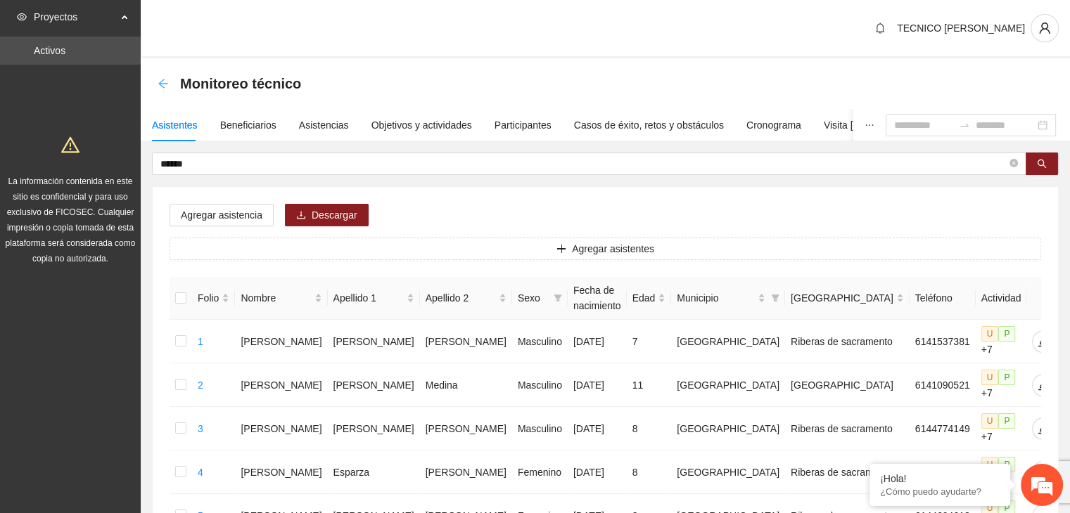
click at [162, 88] on icon "arrow-left" at bounding box center [163, 83] width 11 height 11
click at [169, 83] on div "Monitoreo técnico" at bounding box center [234, 83] width 152 height 23
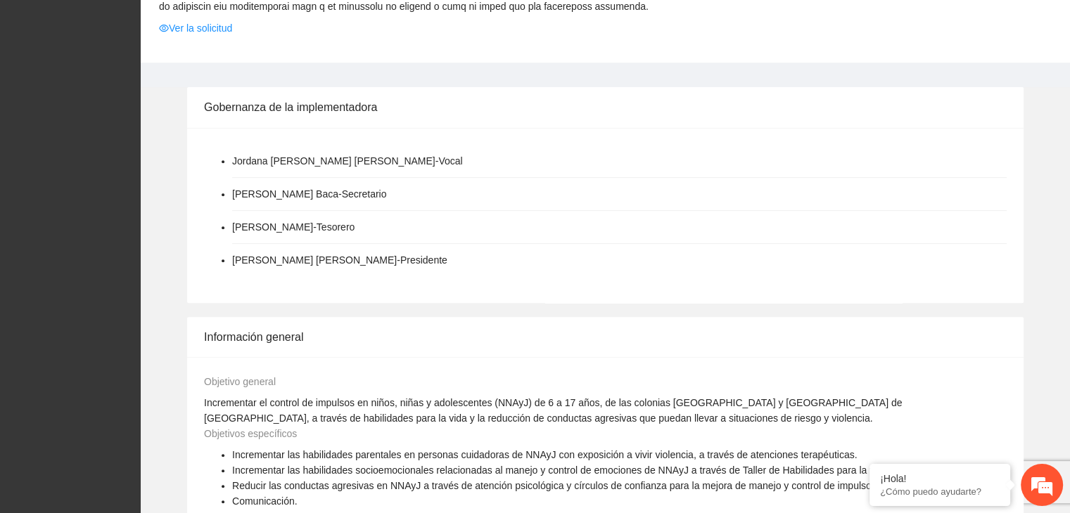
scroll to position [1044, 0]
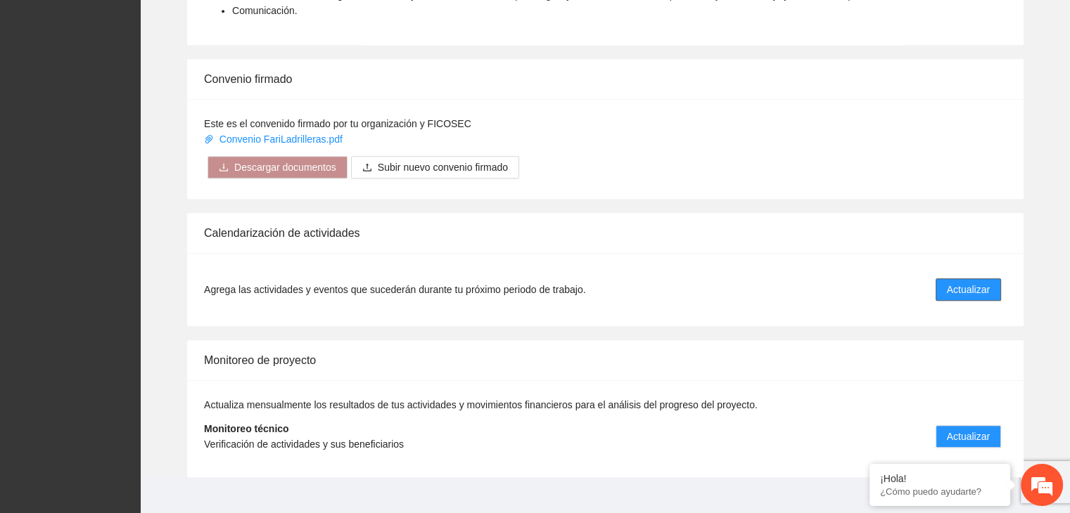
click at [976, 282] on span "Actualizar" at bounding box center [968, 289] width 43 height 15
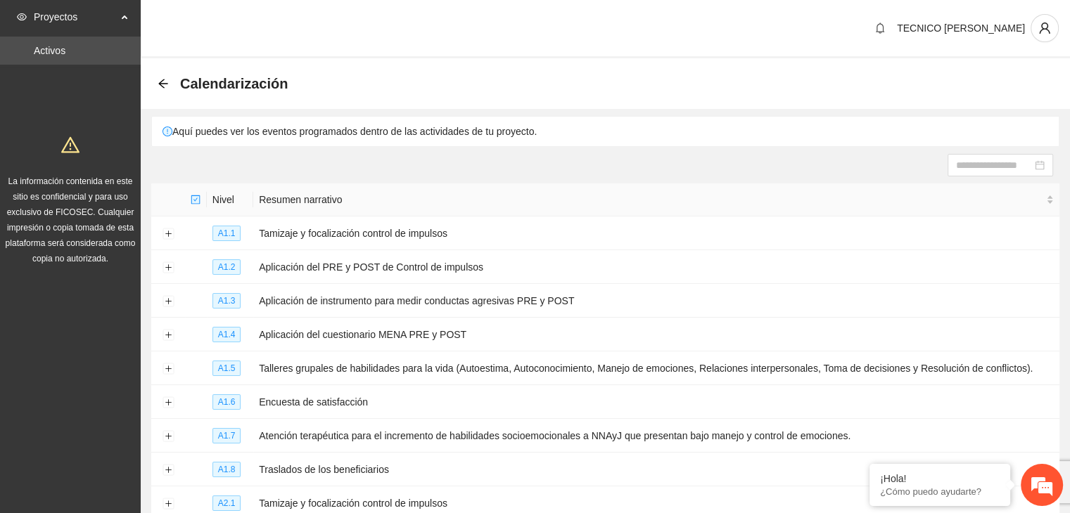
scroll to position [69, 0]
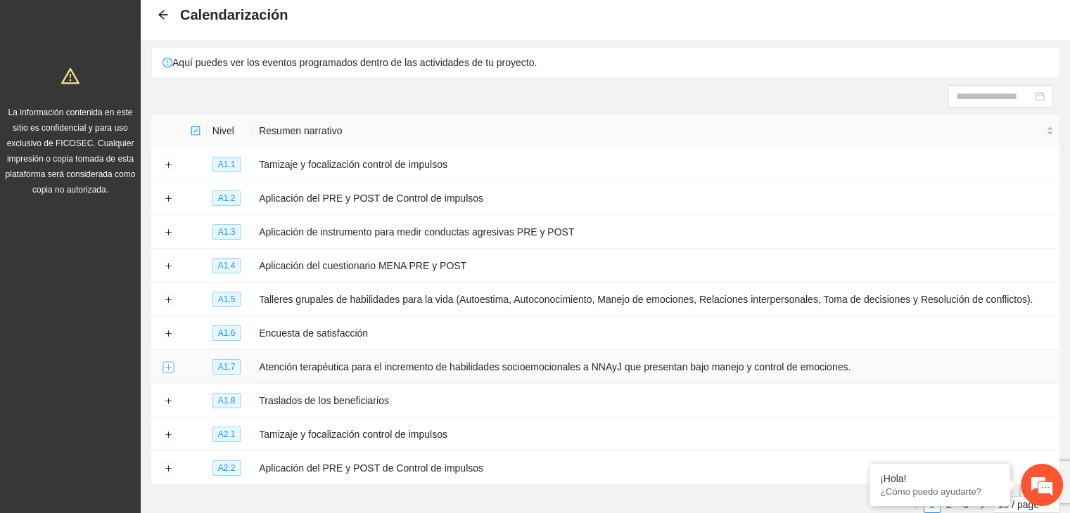
click at [165, 368] on button "Expand row" at bounding box center [167, 367] width 11 height 11
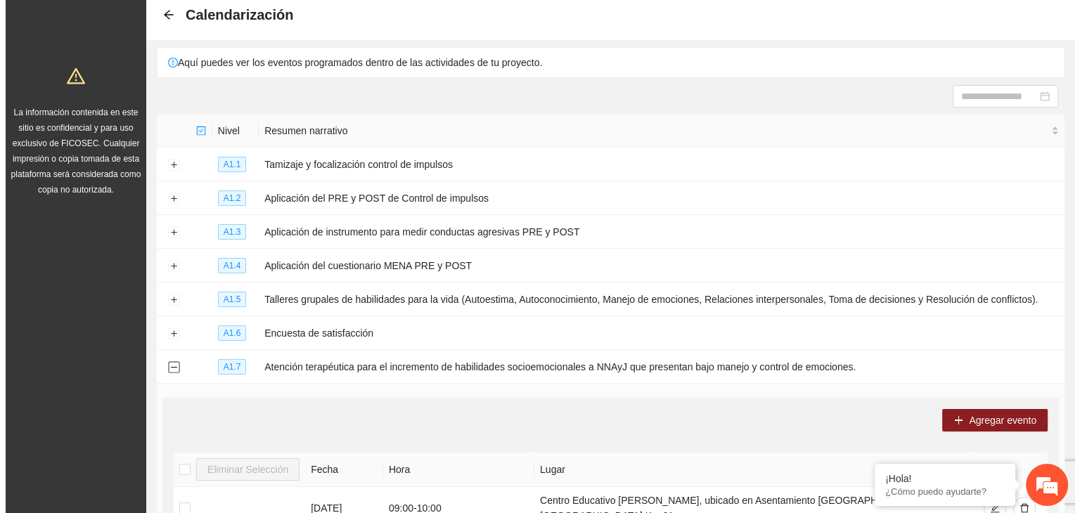
scroll to position [227, 0]
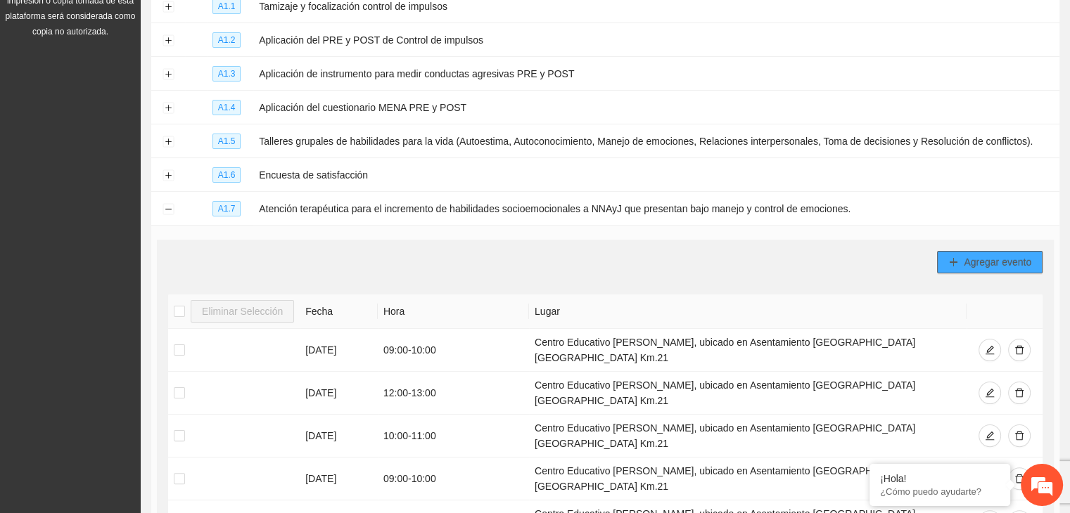
click at [988, 260] on span "Agregar evento" at bounding box center [998, 262] width 68 height 15
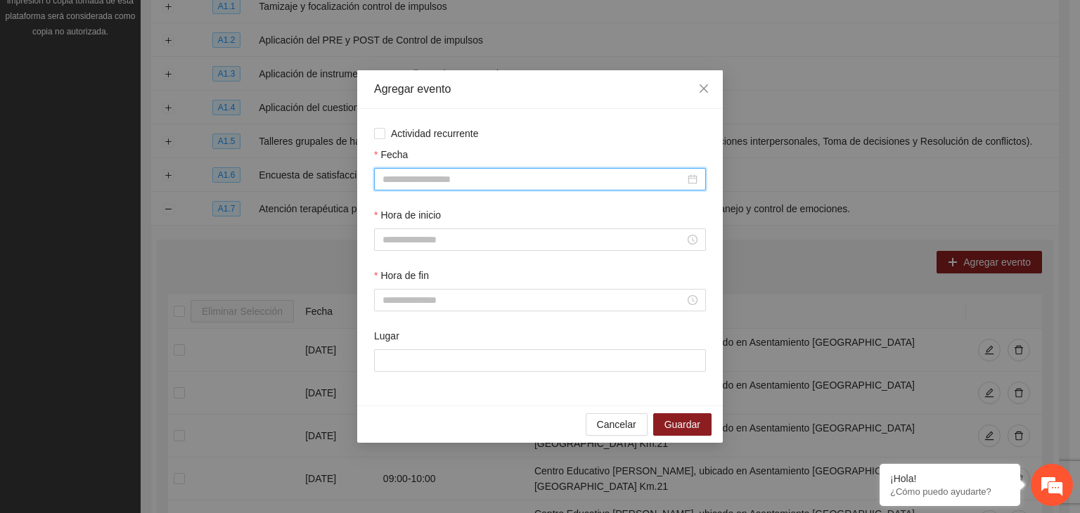
click at [613, 180] on input "Fecha" at bounding box center [534, 179] width 302 height 15
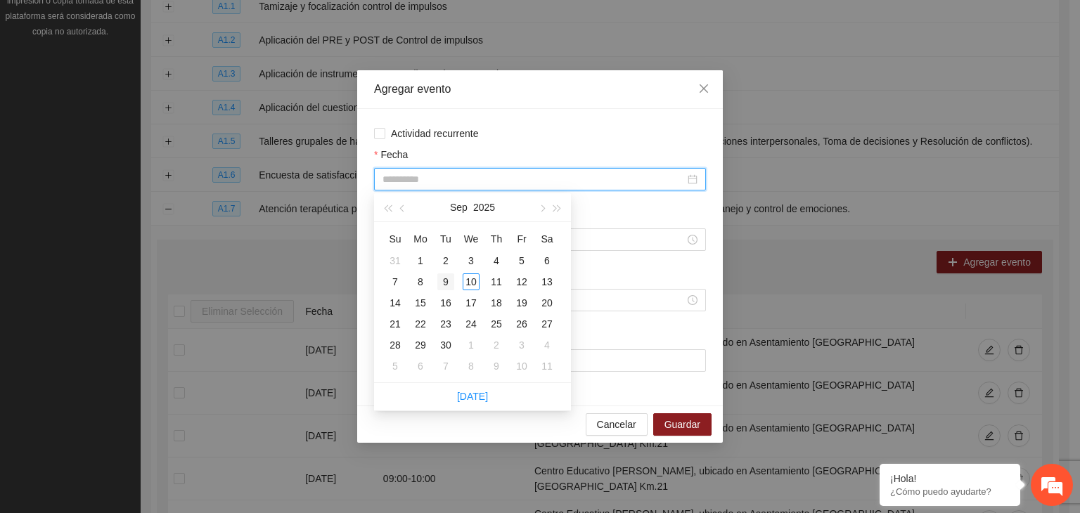
type input "**********"
click at [450, 281] on div "9" at bounding box center [446, 282] width 17 height 17
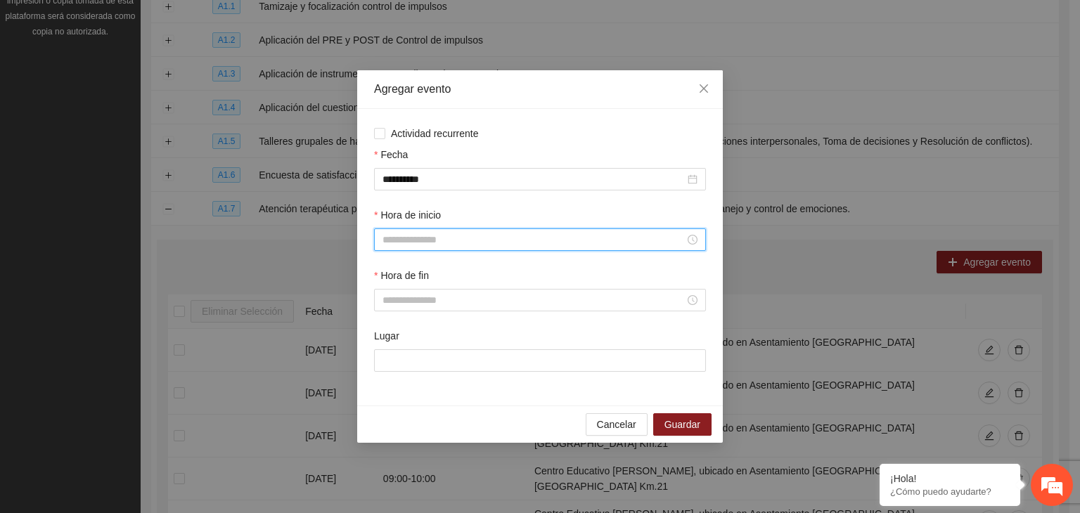
click at [424, 242] on input "Hora de inicio" at bounding box center [534, 239] width 302 height 15
click at [392, 353] on div "12" at bounding box center [393, 354] width 39 height 20
type input "*****"
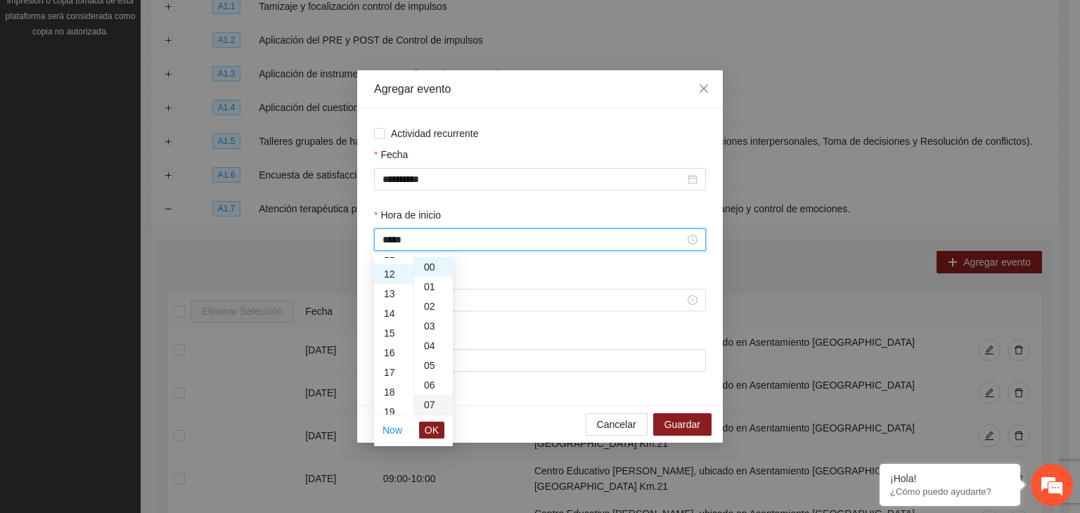
scroll to position [236, 0]
click at [438, 431] on span "OK" at bounding box center [432, 430] width 14 height 15
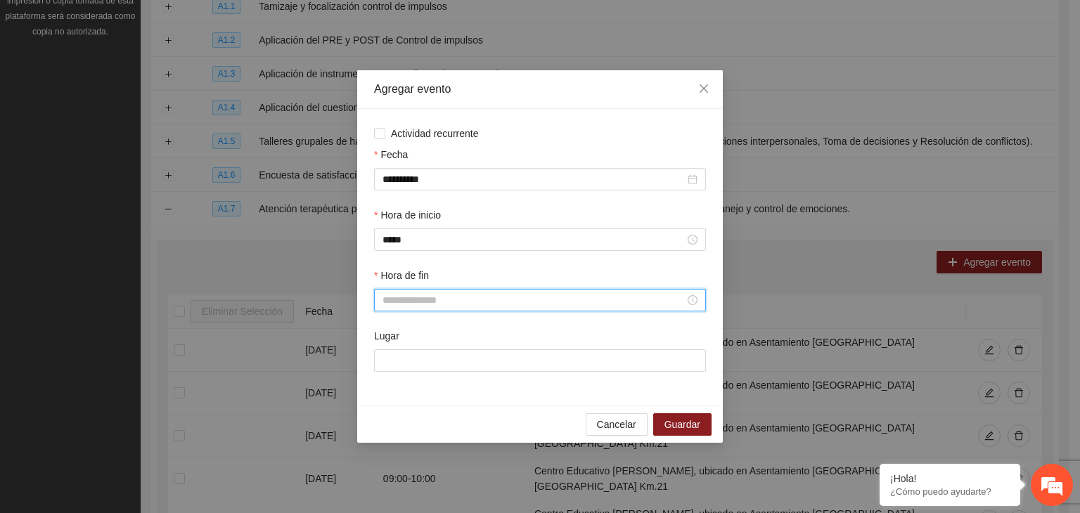
click at [402, 301] on input "Hora de fin" at bounding box center [534, 300] width 302 height 15
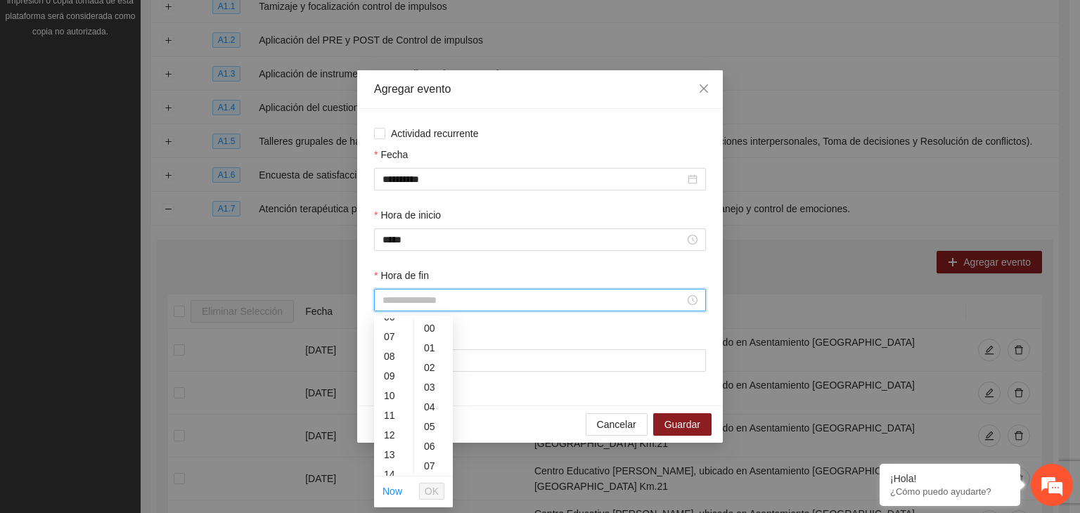
scroll to position [145, 0]
click at [395, 431] on div "13" at bounding box center [393, 440] width 39 height 20
type input "*****"
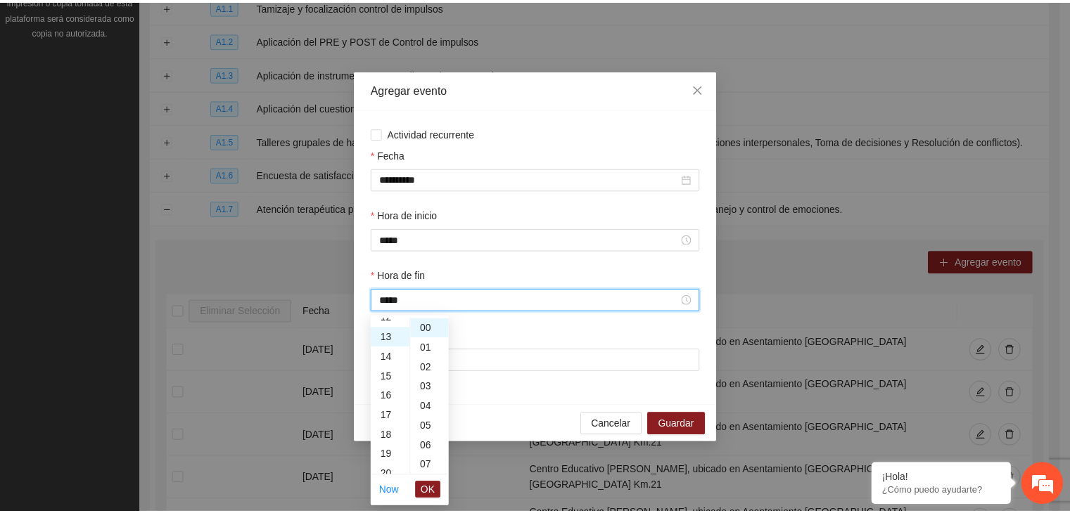
scroll to position [256, 0]
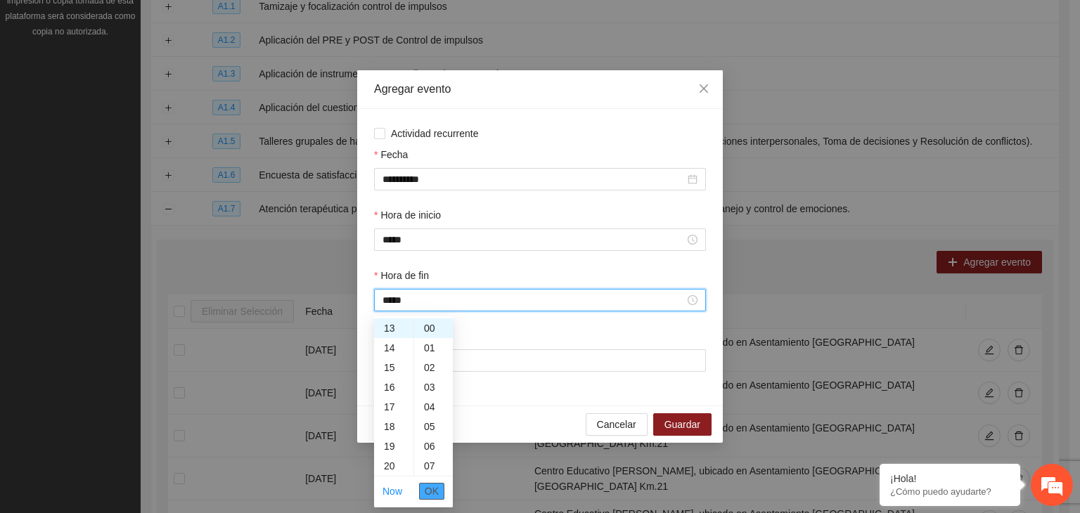
click at [434, 485] on span "OK" at bounding box center [432, 491] width 14 height 15
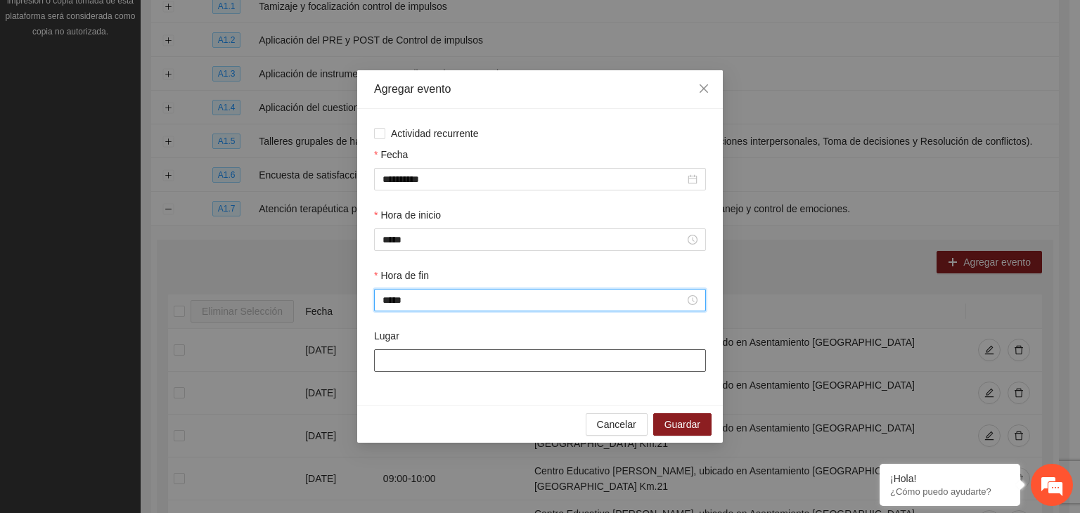
click at [559, 359] on input "Lugar" at bounding box center [540, 361] width 332 height 23
type input "**********"
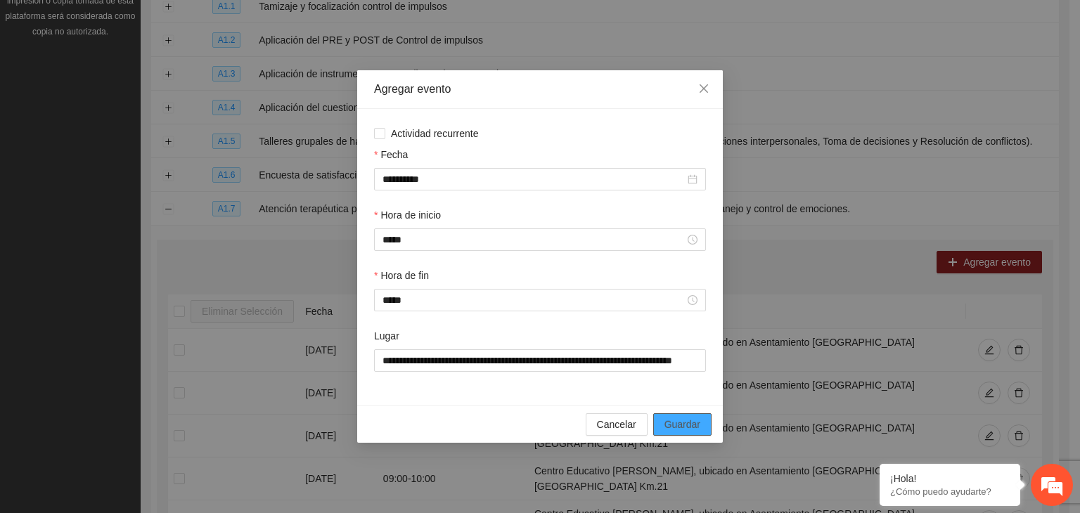
click at [689, 426] on span "Guardar" at bounding box center [683, 424] width 36 height 15
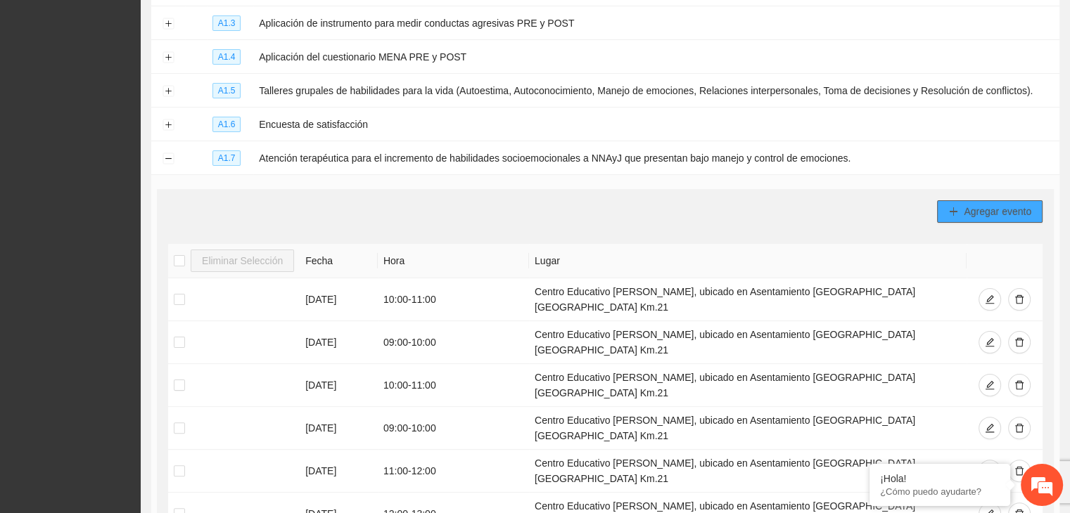
scroll to position [294, 0]
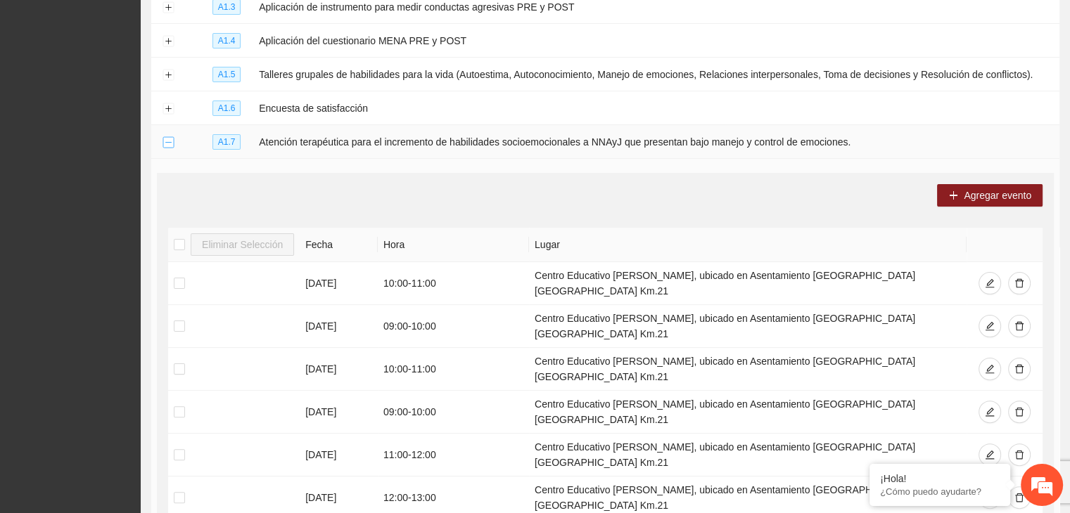
click at [165, 144] on button "Collapse row" at bounding box center [167, 142] width 11 height 11
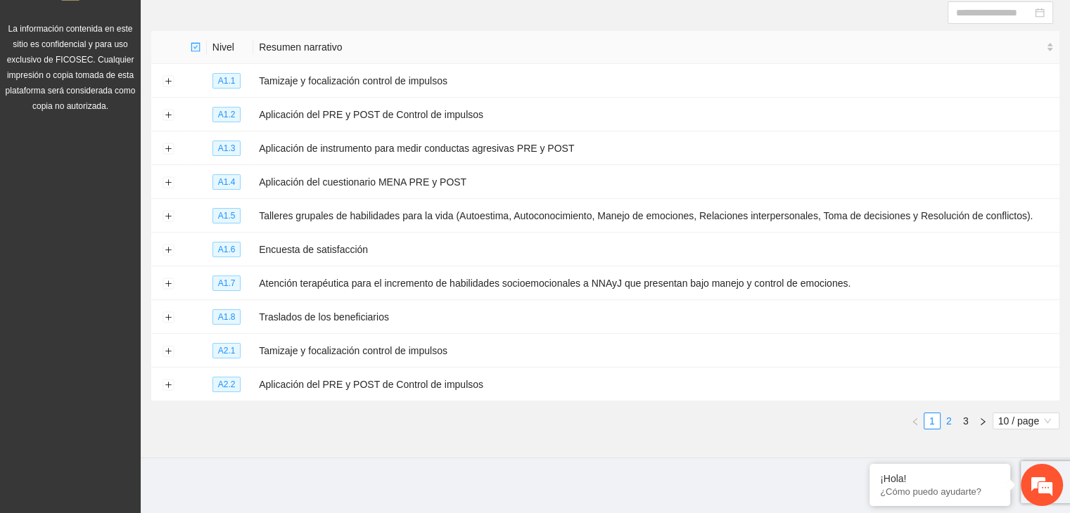
click at [948, 425] on link "2" at bounding box center [948, 421] width 15 height 15
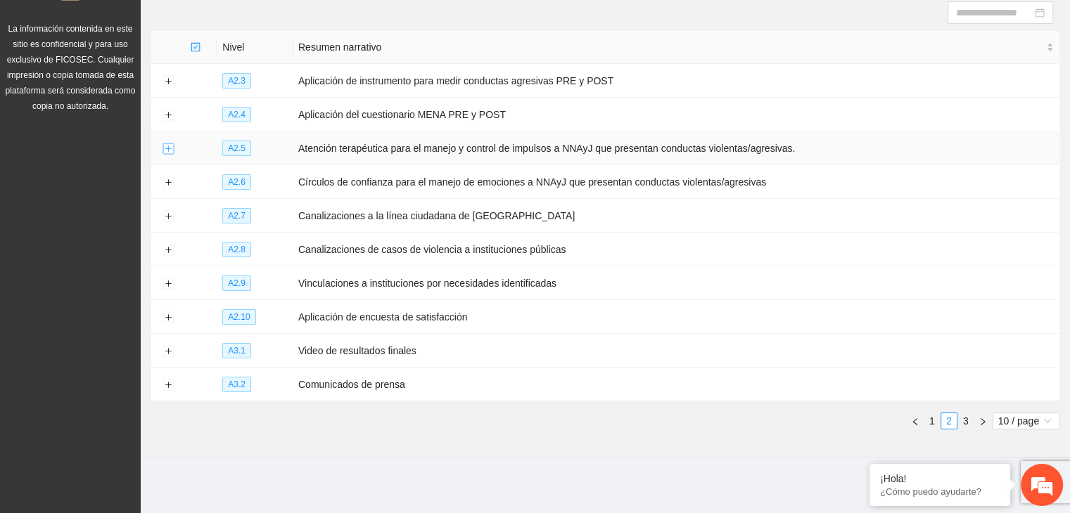
click at [168, 148] on button "Expand row" at bounding box center [167, 148] width 11 height 11
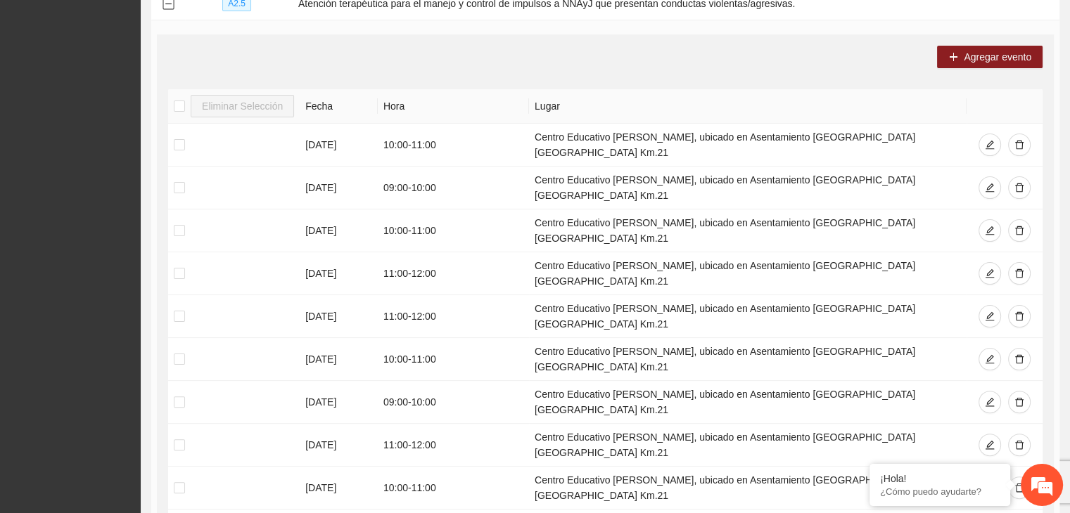
scroll to position [301, 0]
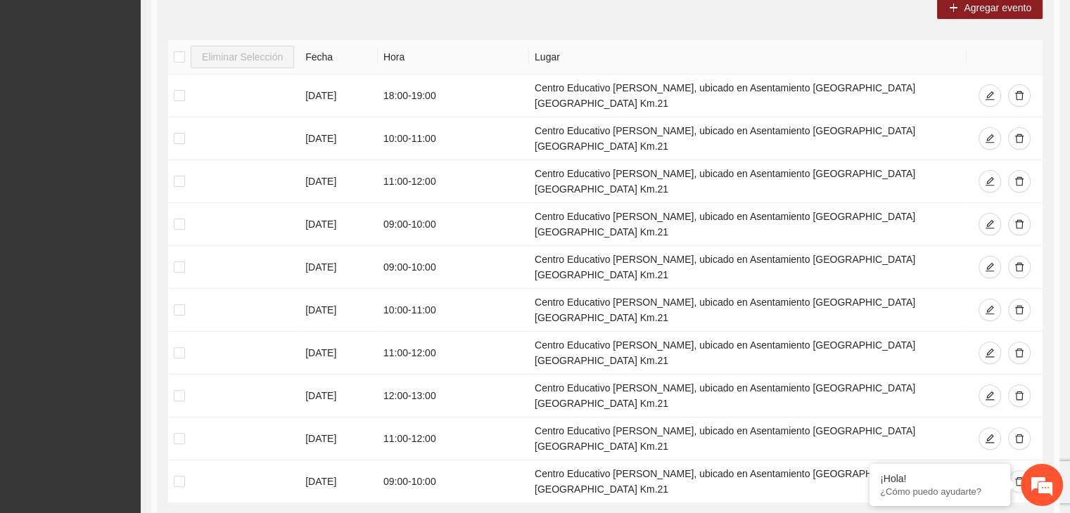
scroll to position [346, 0]
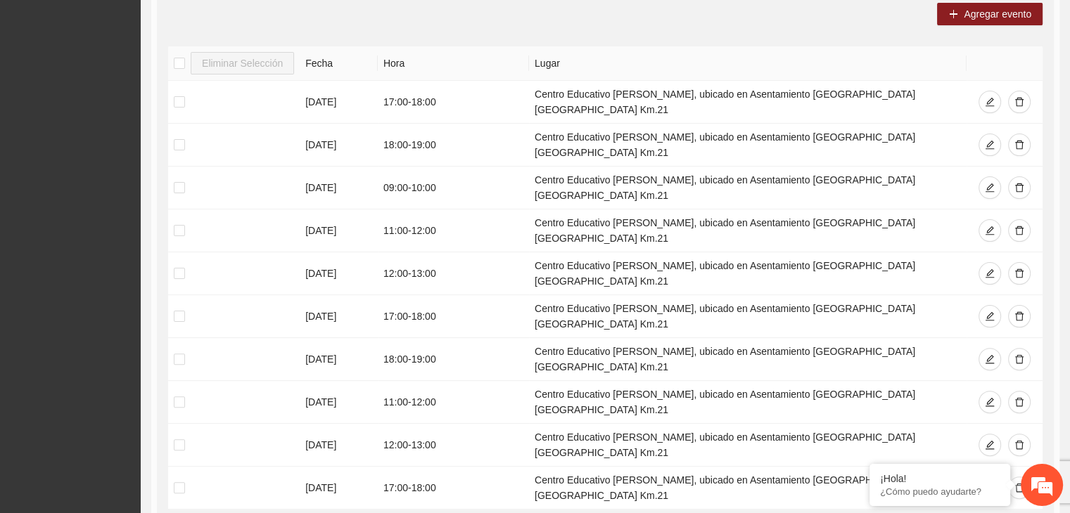
scroll to position [354, 0]
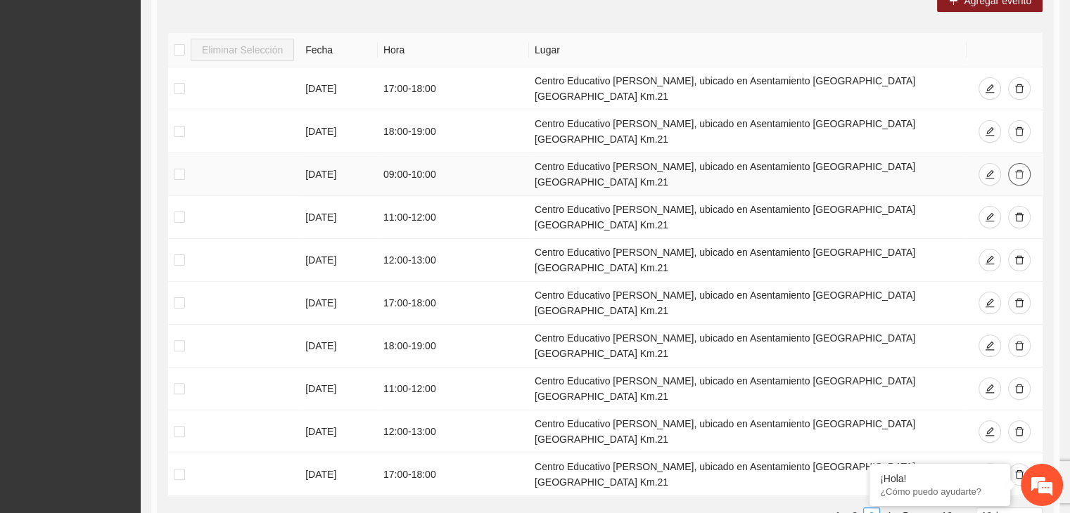
click at [1019, 170] on icon "delete" at bounding box center [1019, 174] width 8 height 9
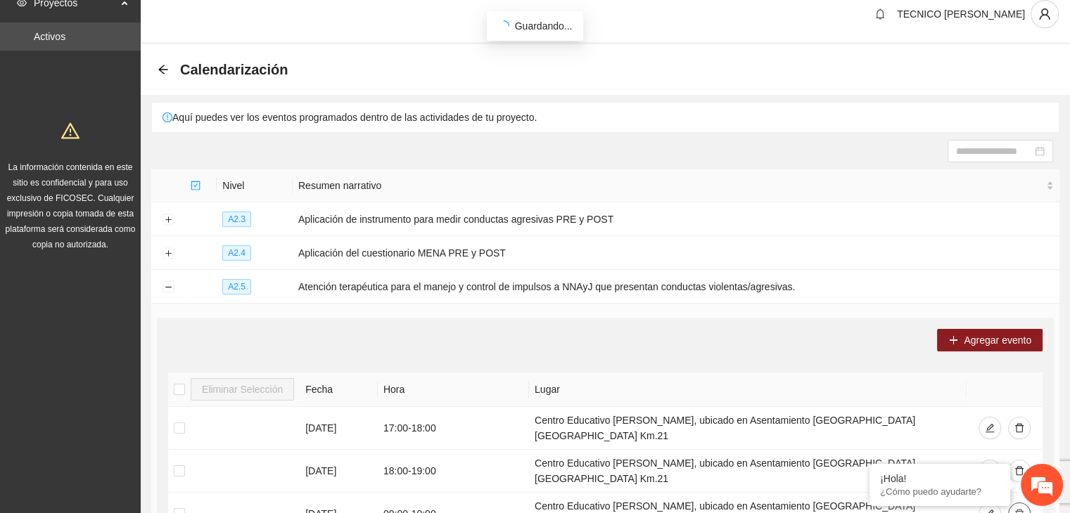
scroll to position [0, 0]
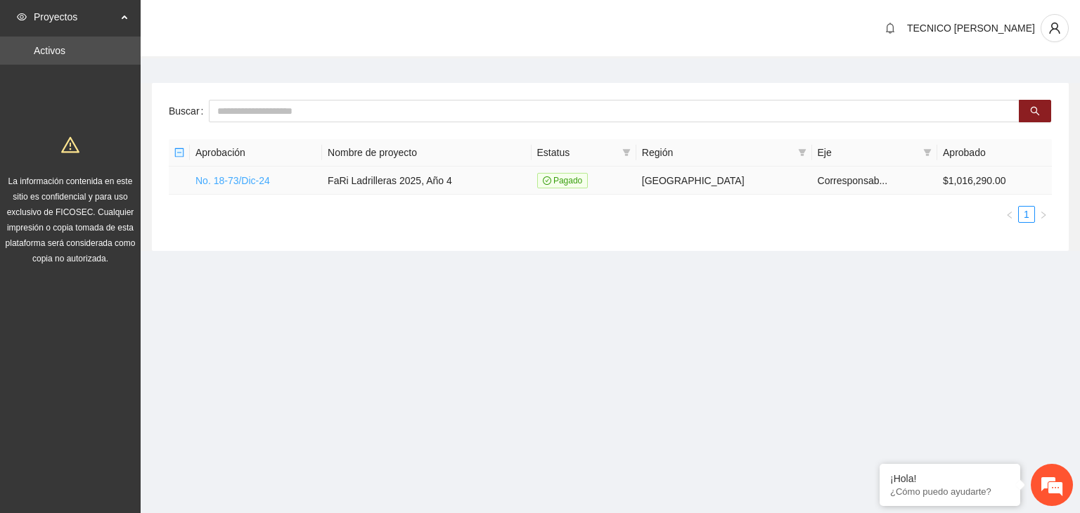
click at [245, 181] on link "No. 18-73/Dic-24" at bounding box center [233, 180] width 75 height 11
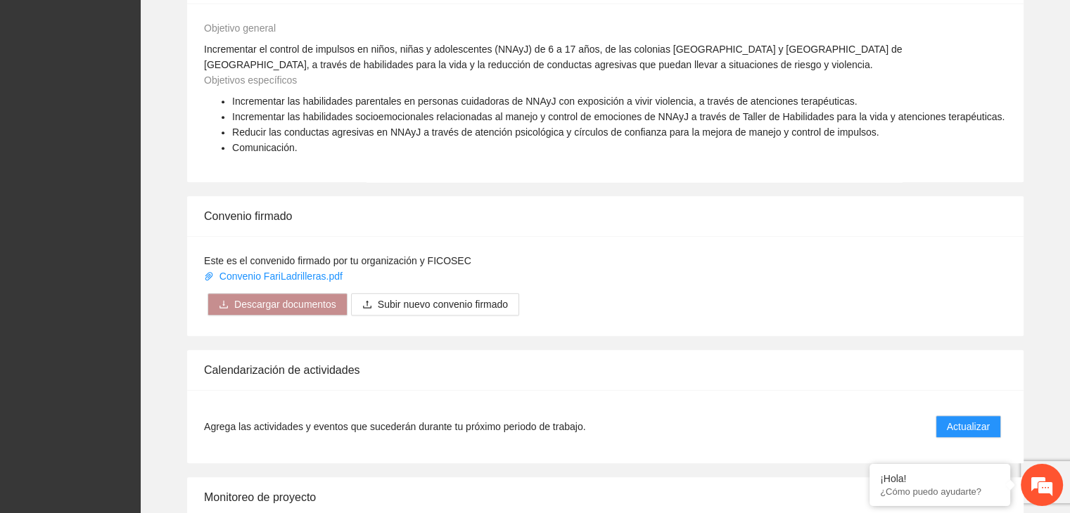
scroll to position [1044, 0]
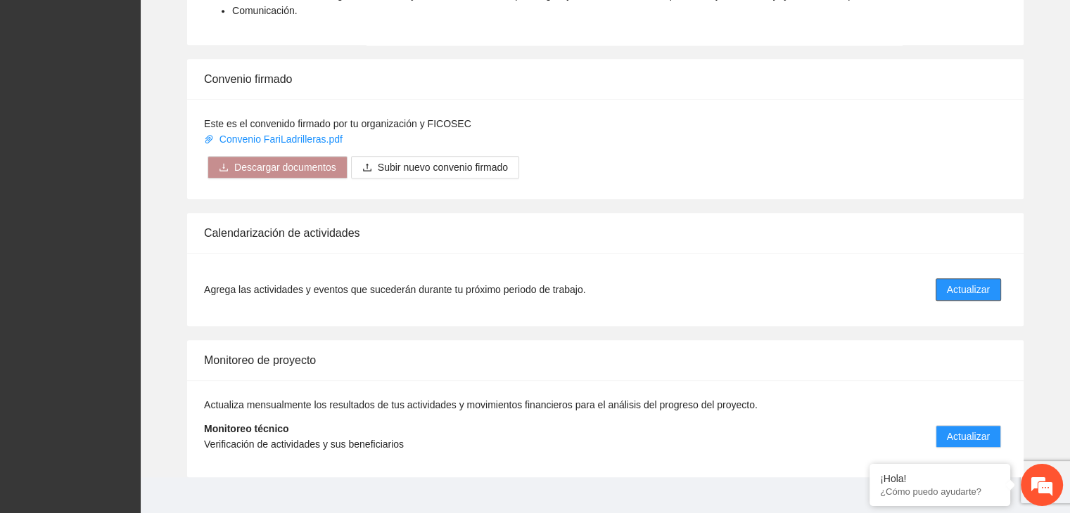
click at [979, 282] on span "Actualizar" at bounding box center [968, 289] width 43 height 15
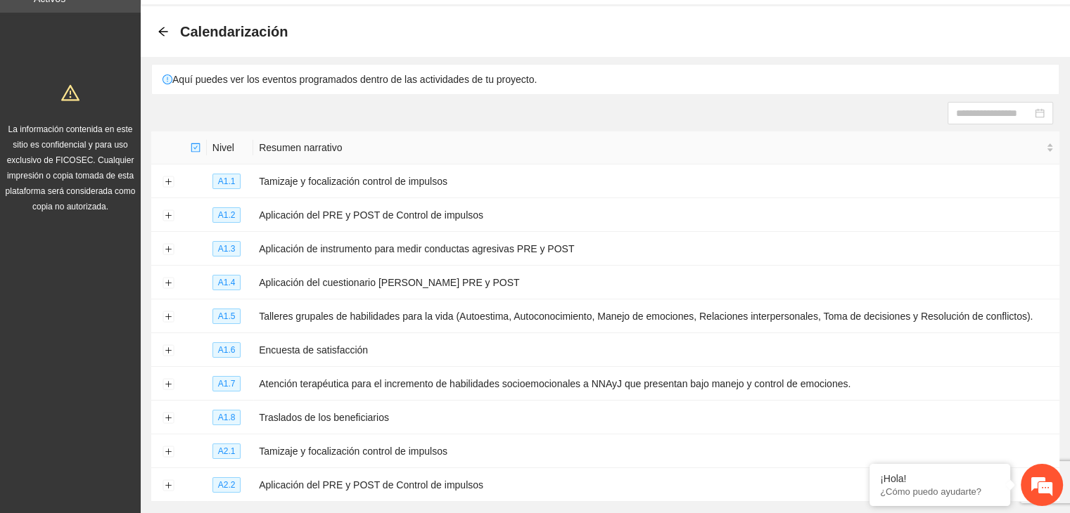
scroll to position [153, 0]
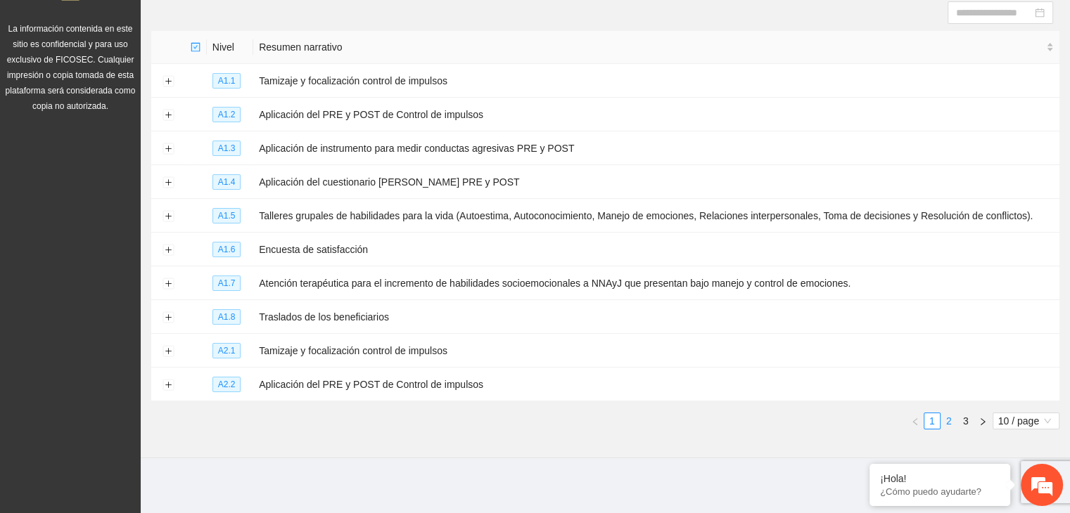
click at [948, 415] on link "2" at bounding box center [948, 421] width 15 height 15
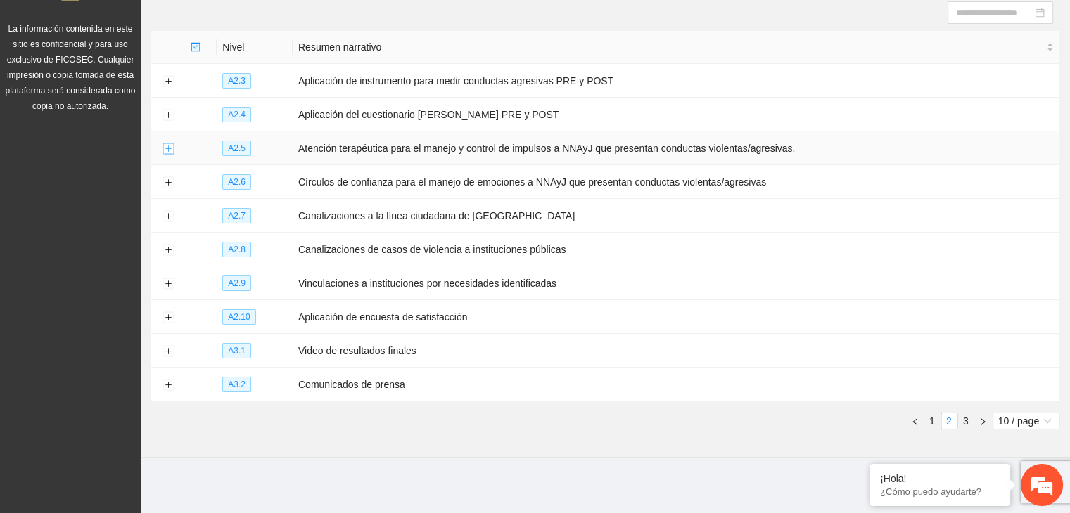
click at [169, 146] on button "Expand row" at bounding box center [167, 148] width 11 height 11
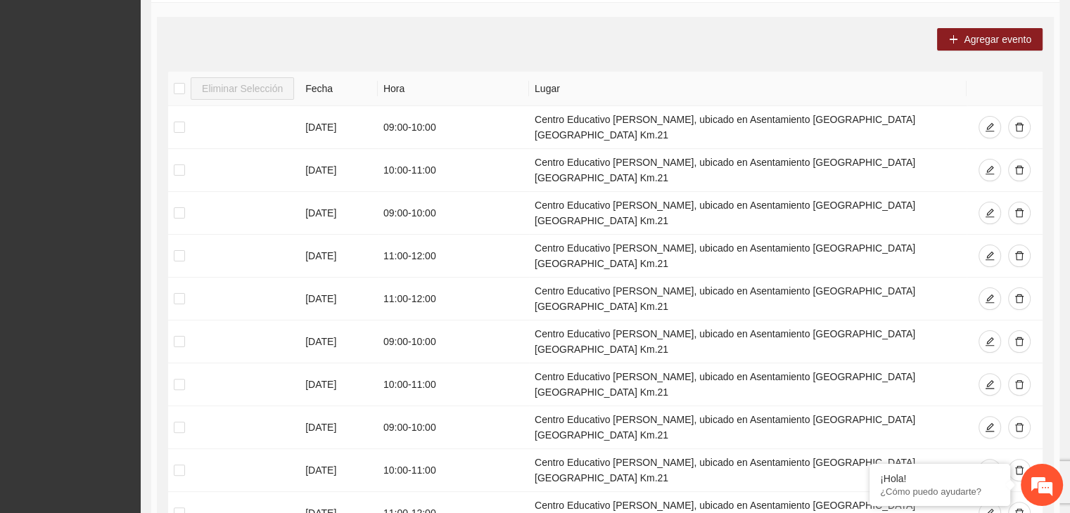
scroll to position [317, 0]
click at [870, 467] on em at bounding box center [869, 466] width 14 height 14
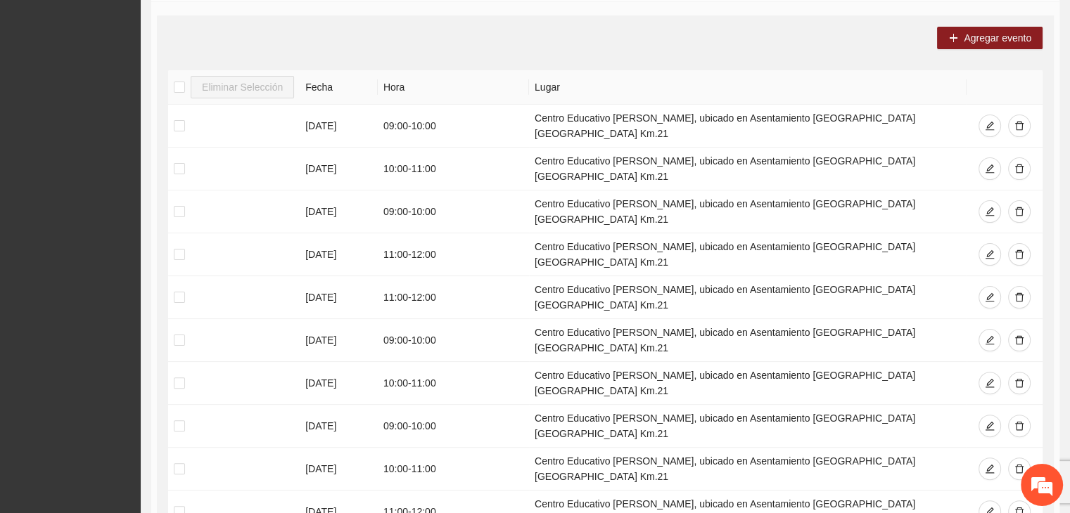
click at [1019, 464] on icon "delete" at bounding box center [1019, 469] width 10 height 10
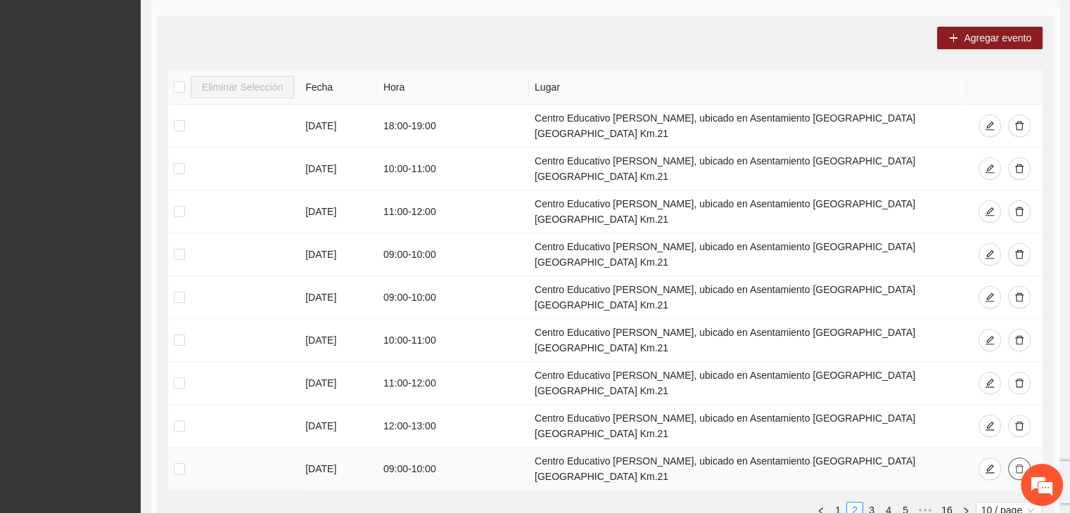
click at [1019, 464] on icon "delete" at bounding box center [1019, 469] width 10 height 10
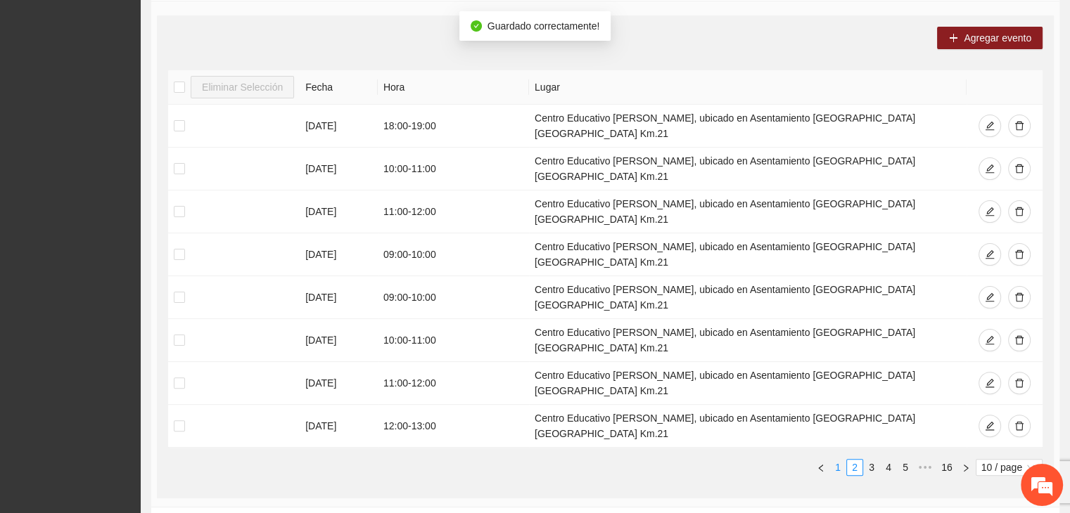
click at [841, 460] on link "1" at bounding box center [837, 467] width 15 height 15
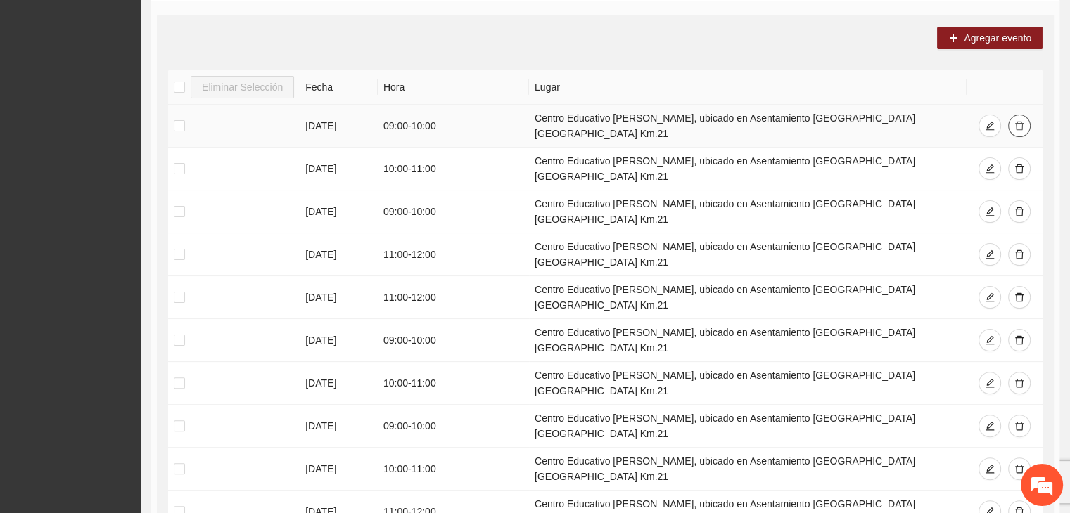
click at [1019, 122] on icon "delete" at bounding box center [1019, 126] width 10 height 10
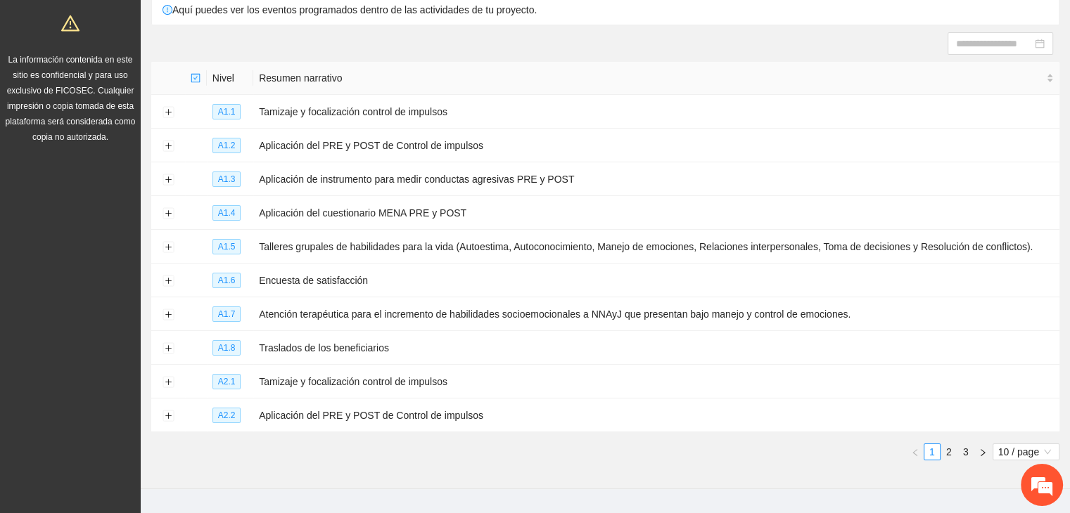
scroll to position [122, 0]
click at [947, 448] on link "2" at bounding box center [948, 451] width 15 height 15
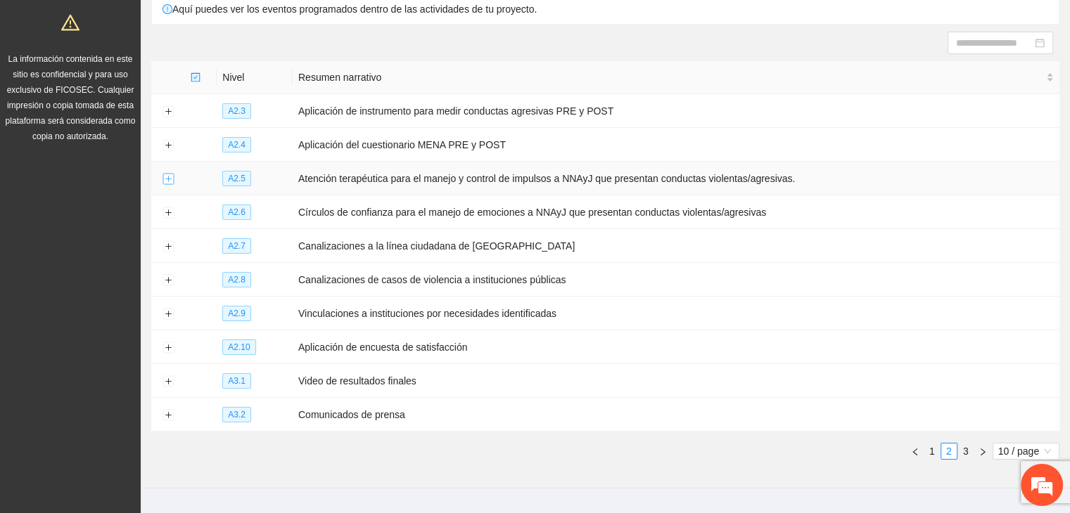
click at [168, 178] on button "Expand row" at bounding box center [167, 179] width 11 height 11
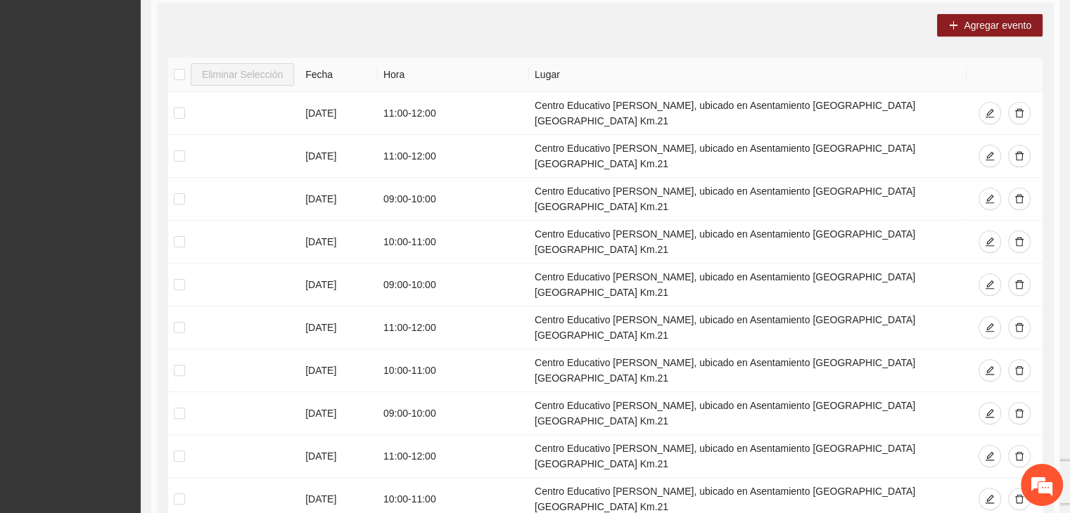
scroll to position [331, 0]
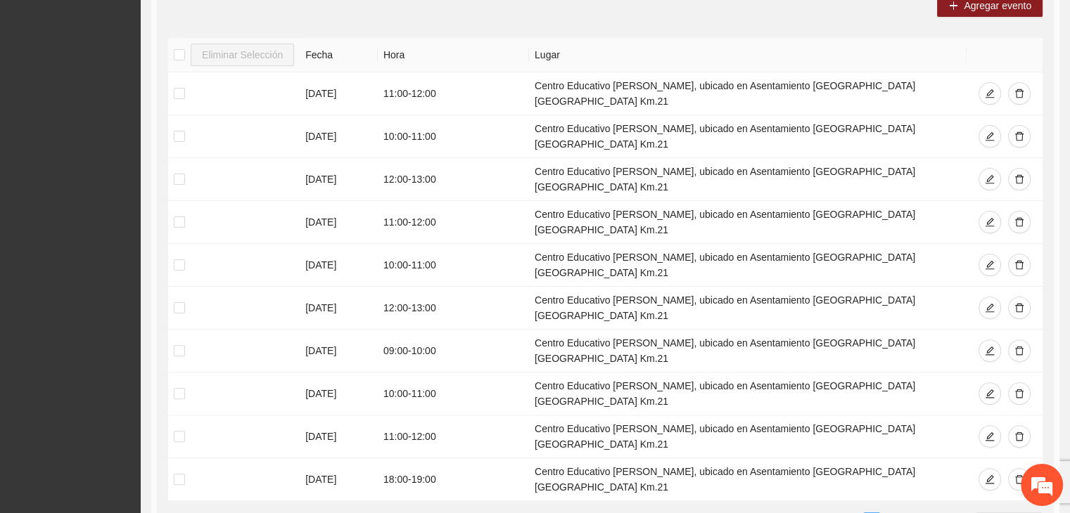
scroll to position [350, 0]
click at [855, 512] on link "3" at bounding box center [854, 519] width 15 height 15
click at [888, 512] on link "4" at bounding box center [888, 519] width 15 height 15
click at [856, 512] on link "3" at bounding box center [854, 519] width 15 height 15
click at [856, 512] on link "2" at bounding box center [854, 519] width 15 height 15
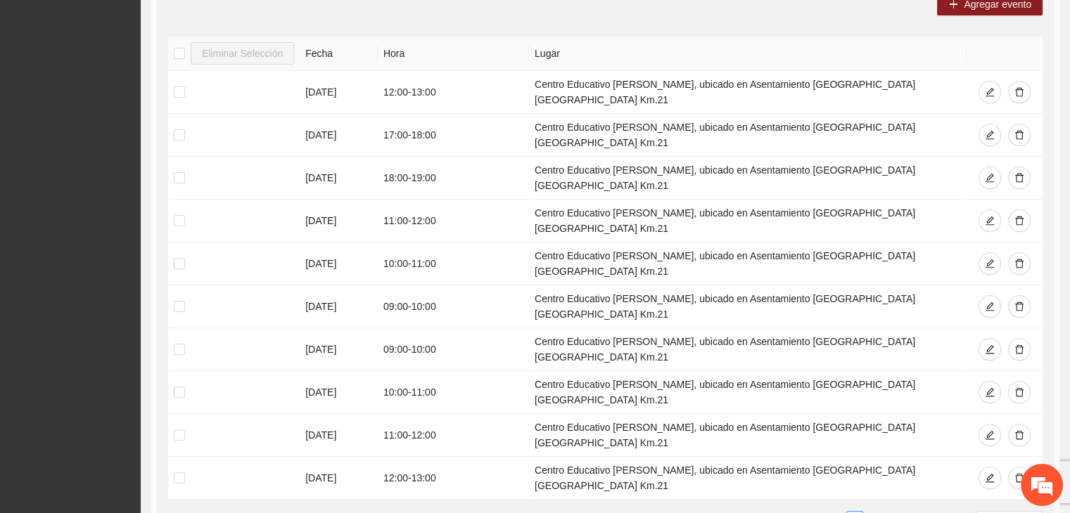
click at [875, 512] on link "3" at bounding box center [871, 519] width 15 height 15
click at [891, 512] on link "4" at bounding box center [888, 519] width 15 height 15
click at [827, 512] on link "1" at bounding box center [820, 519] width 15 height 15
click at [857, 512] on link "2" at bounding box center [854, 519] width 15 height 15
click at [838, 512] on link "1" at bounding box center [837, 519] width 15 height 15
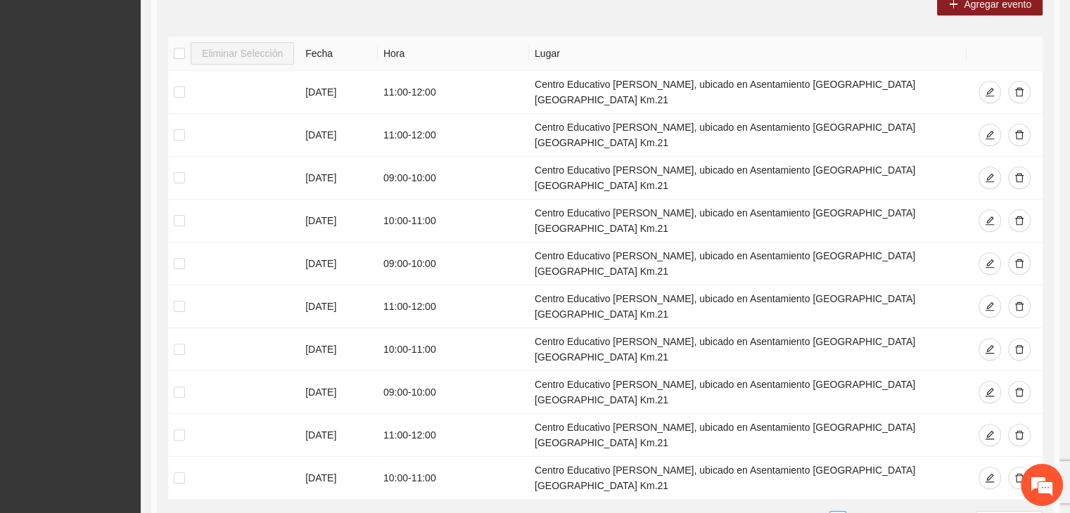
click at [852, 512] on link "2" at bounding box center [854, 519] width 15 height 15
click at [838, 512] on link "1" at bounding box center [837, 519] width 15 height 15
click at [1019, 87] on icon "delete" at bounding box center [1019, 92] width 10 height 10
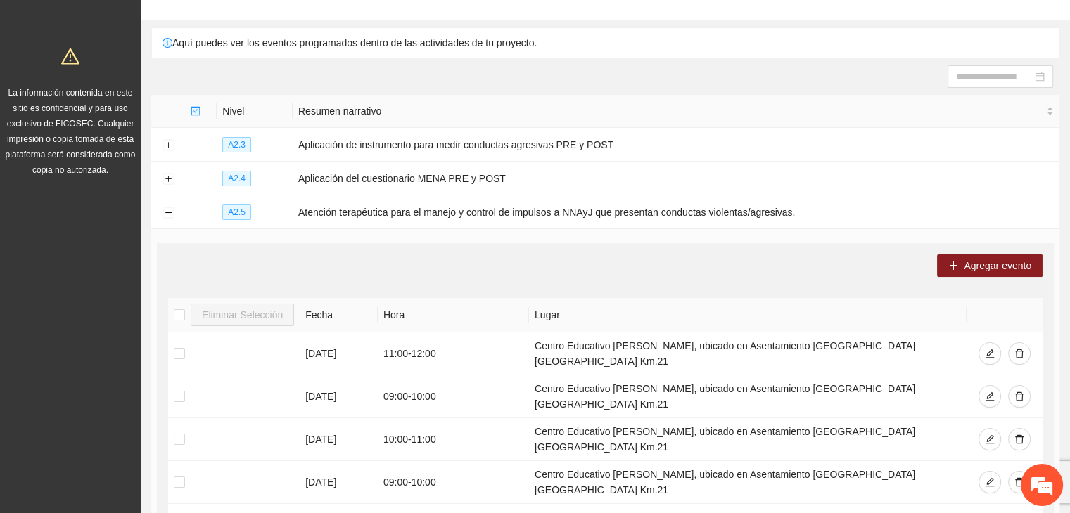
scroll to position [87, 0]
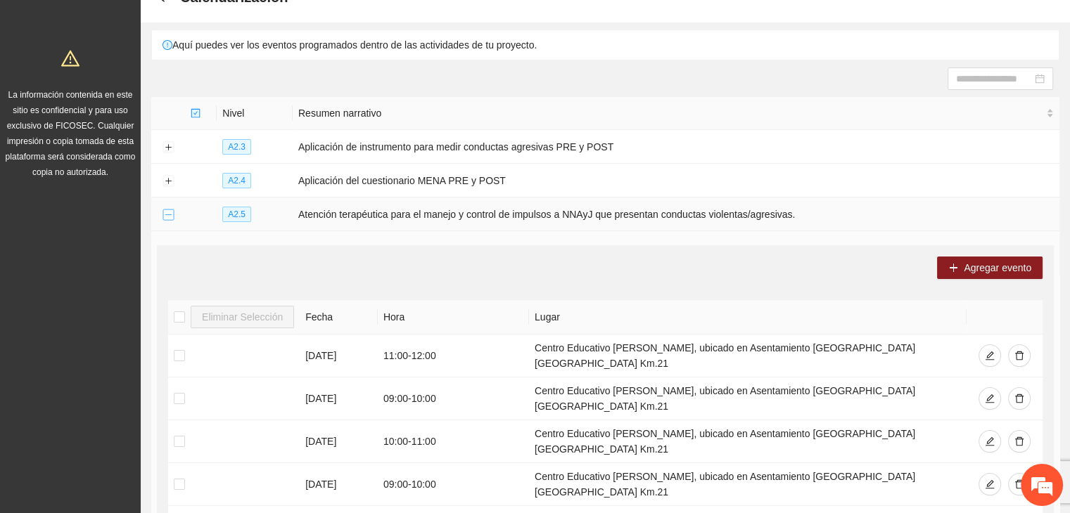
click at [165, 214] on button "Collapse row" at bounding box center [167, 215] width 11 height 11
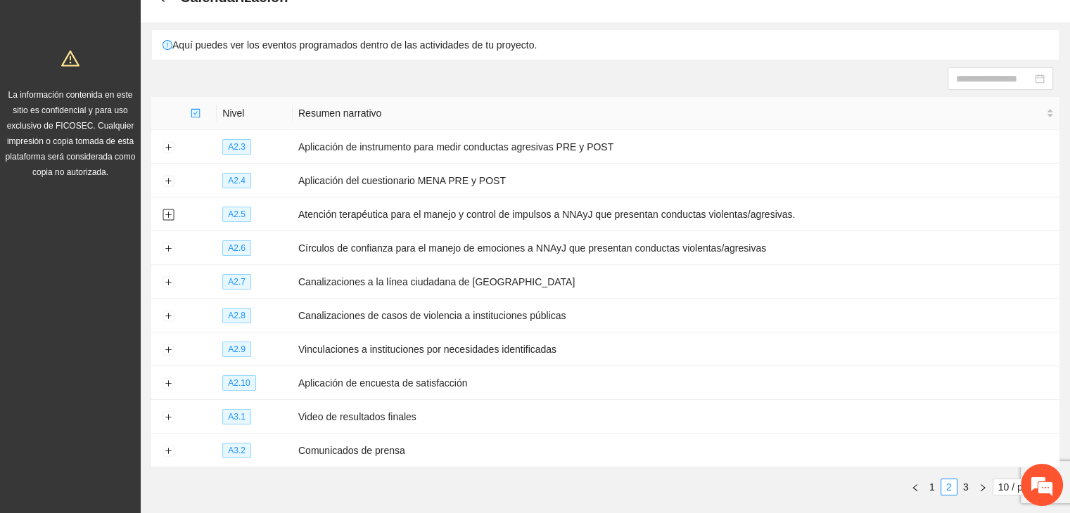
scroll to position [0, 0]
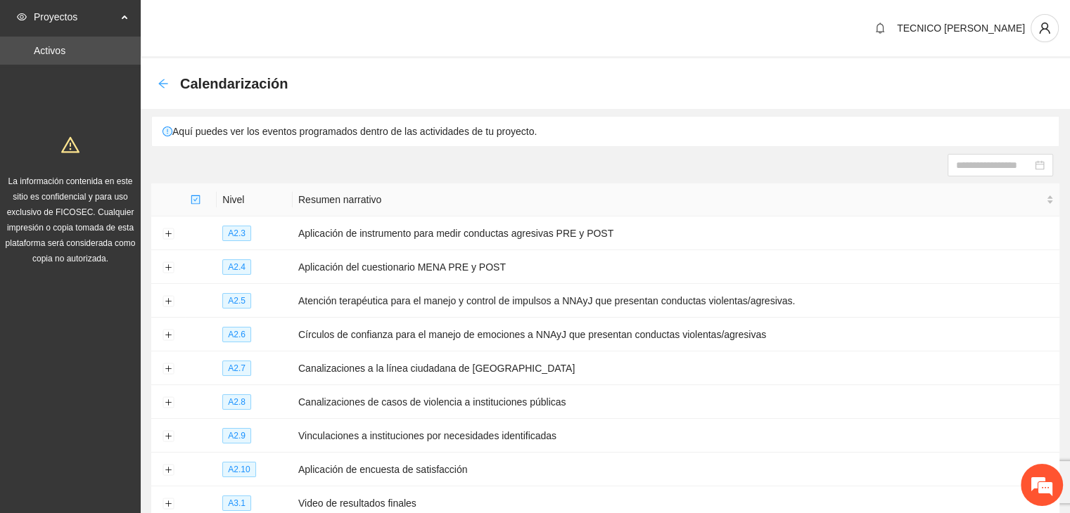
click at [158, 84] on icon "arrow-left" at bounding box center [163, 83] width 11 height 11
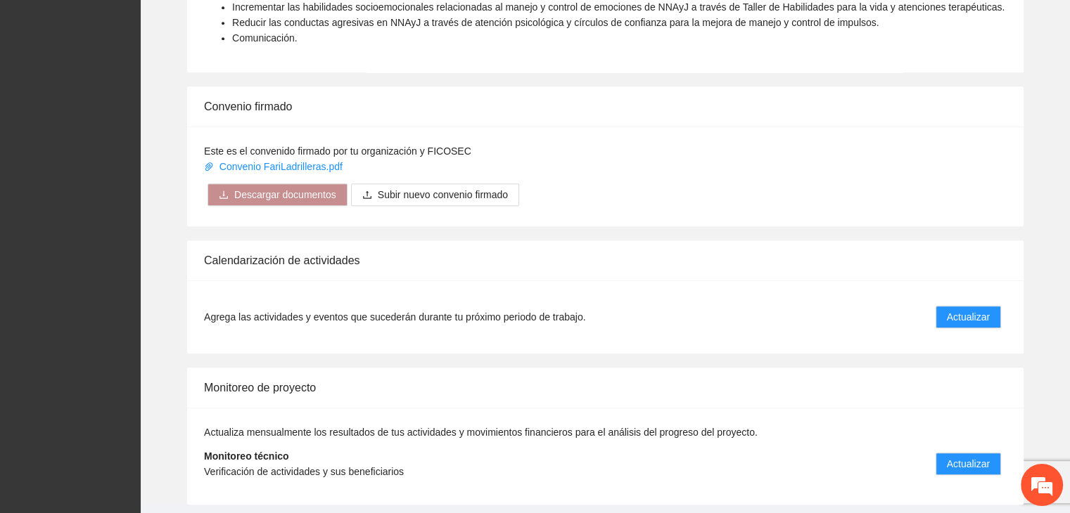
scroll to position [1044, 0]
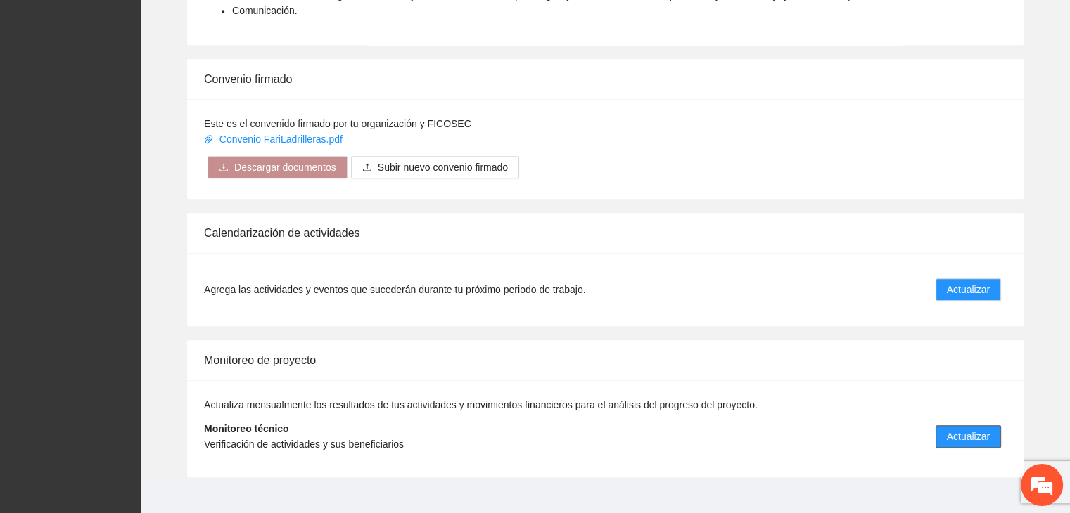
click at [966, 429] on span "Actualizar" at bounding box center [968, 436] width 43 height 15
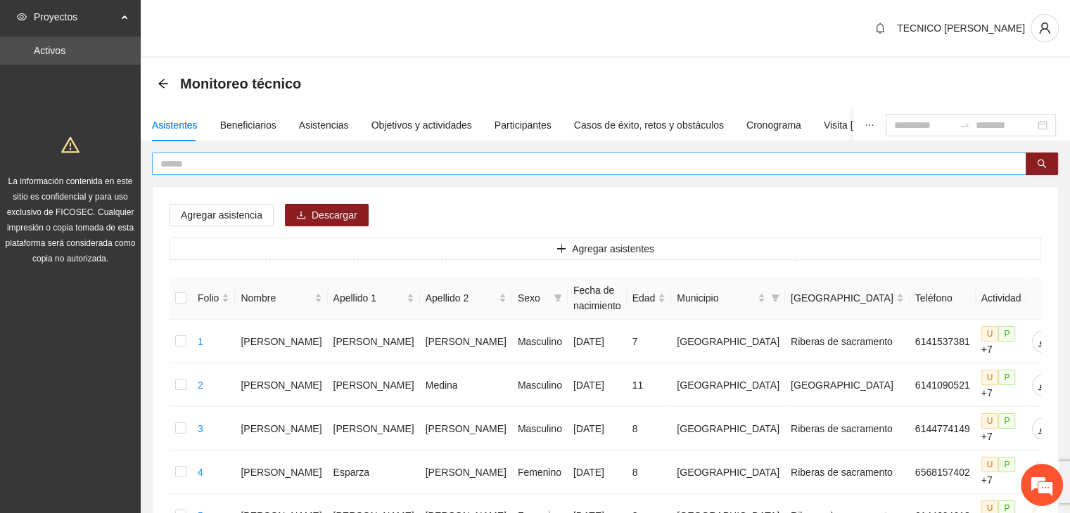
drag, startPoint x: 682, startPoint y: 171, endPoint x: 663, endPoint y: 165, distance: 19.4
click at [663, 165] on span at bounding box center [589, 164] width 874 height 23
click at [663, 165] on input "text" at bounding box center [583, 163] width 846 height 15
type input "********"
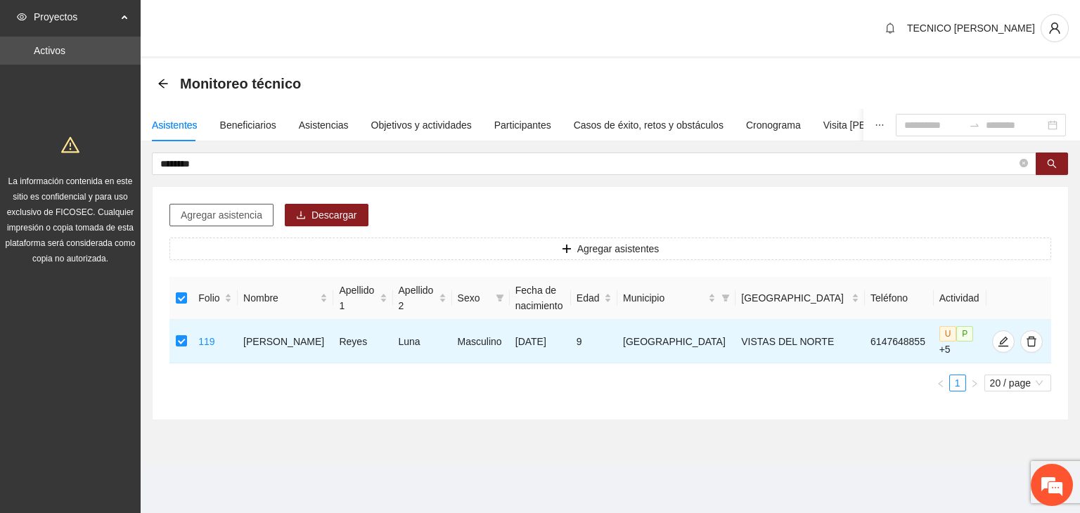
click at [217, 219] on span "Agregar asistencia" at bounding box center [222, 215] width 82 height 15
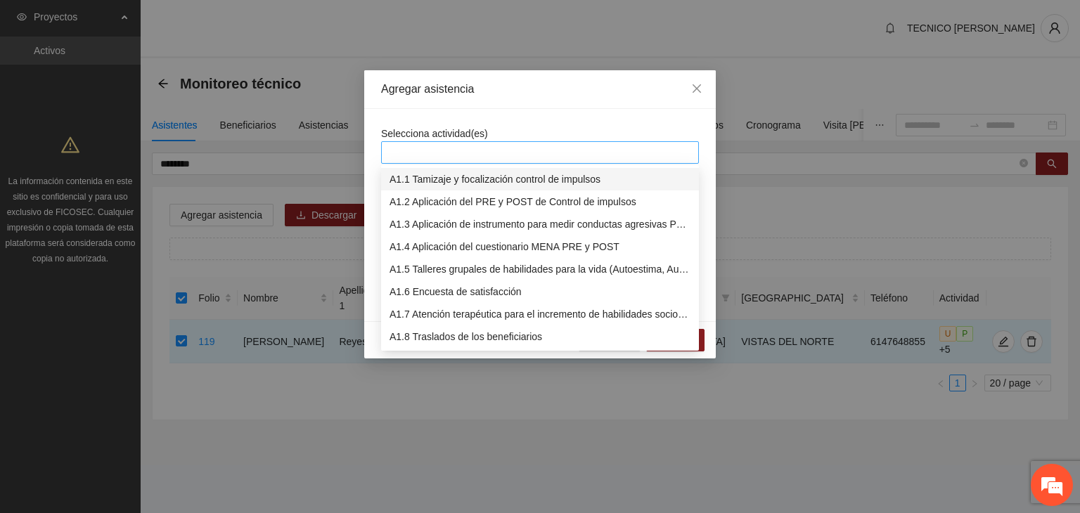
click at [403, 150] on div at bounding box center [540, 152] width 311 height 17
click at [508, 310] on div "A1.7 Atención terapéutica para el incremento de habilidades socioemocionales a …" at bounding box center [540, 314] width 301 height 15
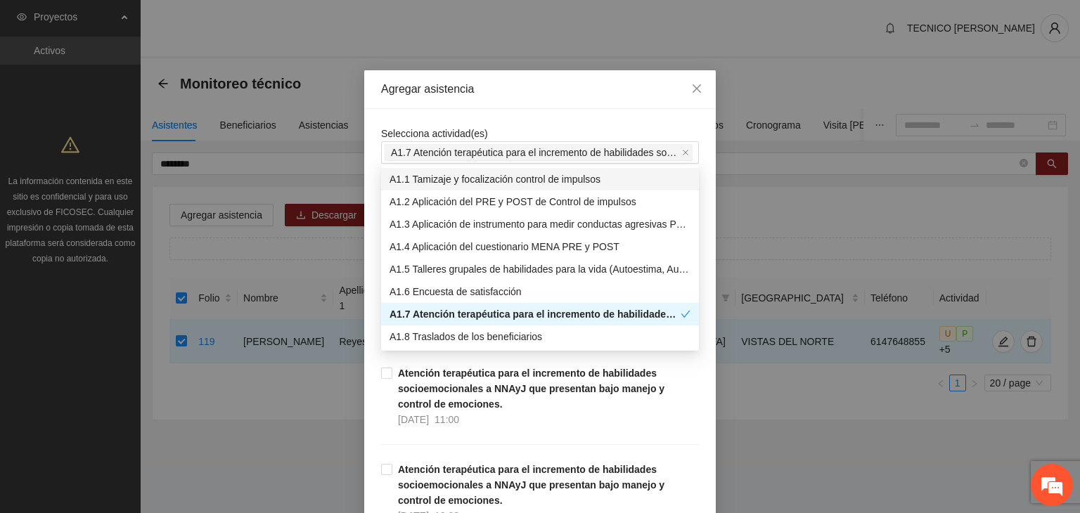
click at [563, 96] on div "Agregar asistencia" at bounding box center [540, 89] width 318 height 15
click at [532, 147] on span "A1.7 Atención terapéutica para el incremento de habilidades socioemocionales a …" at bounding box center [535, 152] width 288 height 15
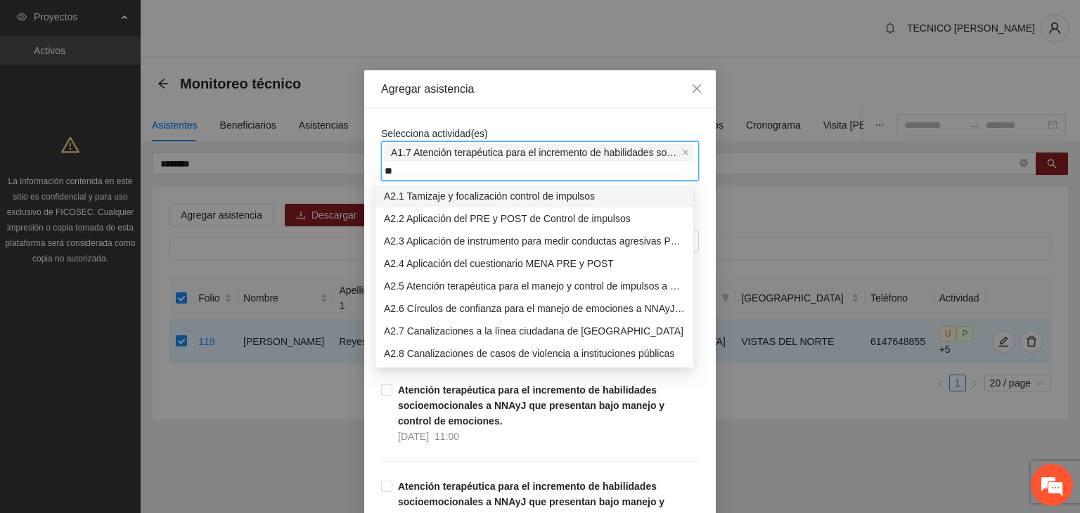
type input "***"
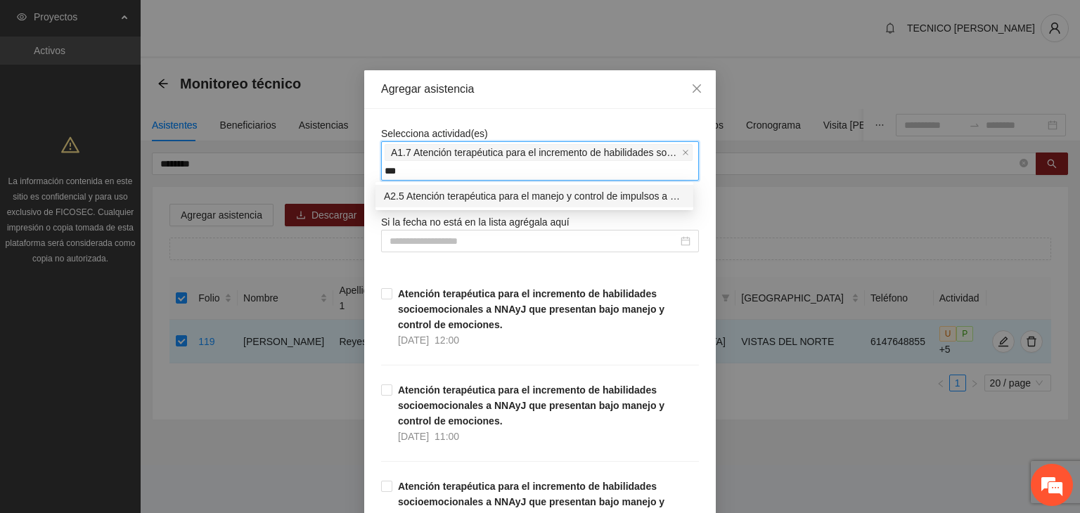
click at [524, 198] on div "A2.5 Atención terapéutica para el manejo y control de impulsos a NNAyJ que pres…" at bounding box center [534, 196] width 301 height 15
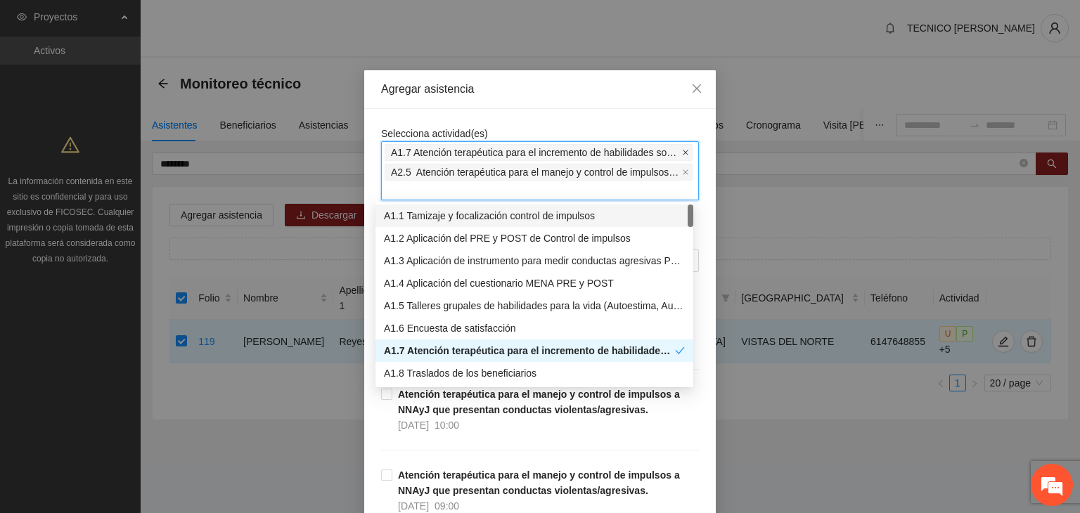
click at [682, 149] on icon "close" at bounding box center [685, 152] width 7 height 7
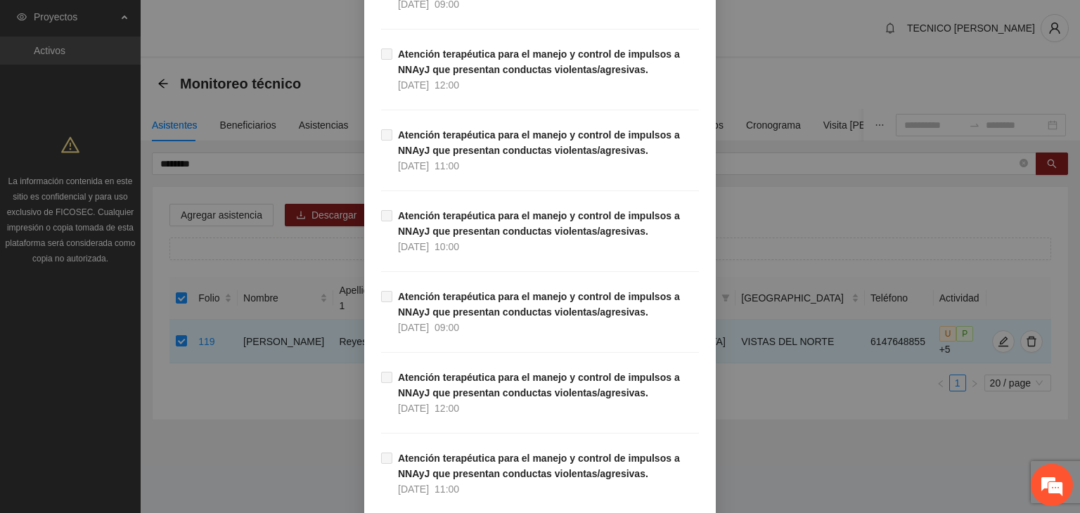
scroll to position [12232, 0]
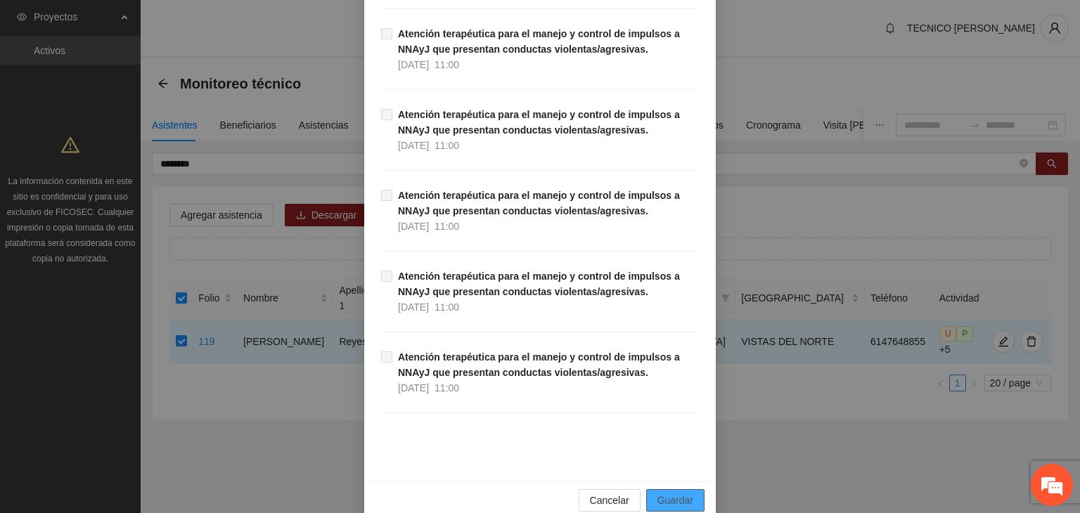
click at [692, 490] on button "Guardar" at bounding box center [675, 501] width 58 height 23
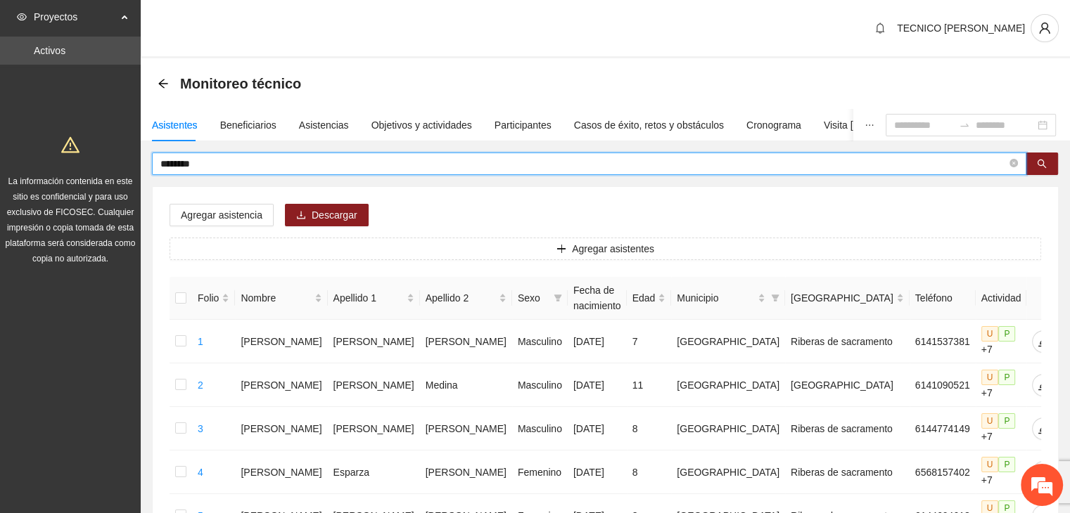
drag, startPoint x: 222, startPoint y: 167, endPoint x: 120, endPoint y: 173, distance: 101.5
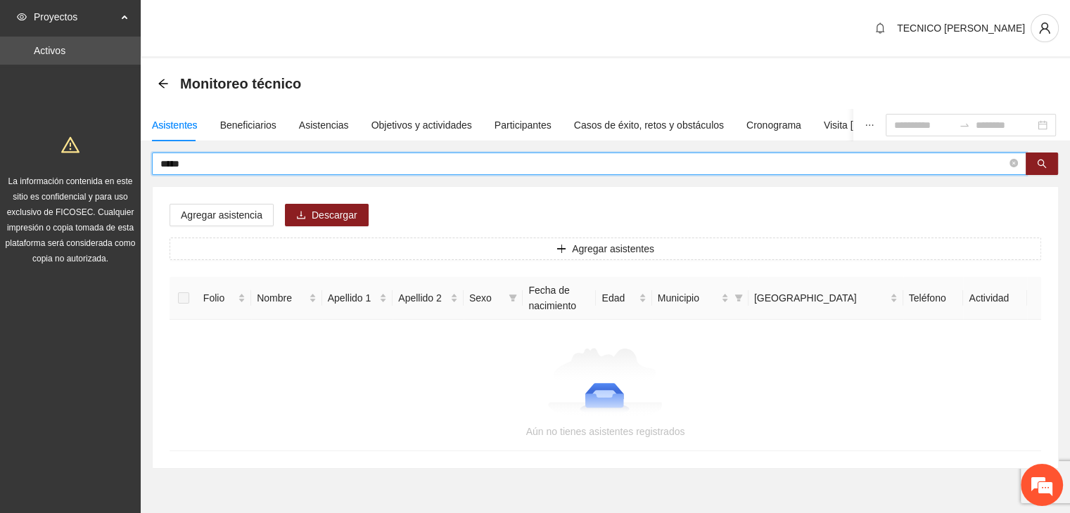
type input "*****"
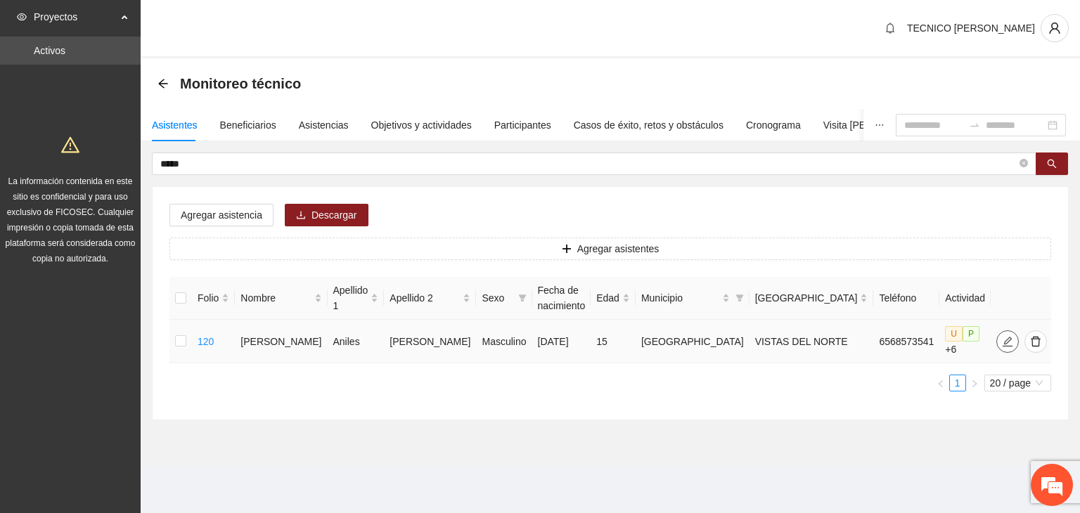
click at [1003, 338] on icon "edit" at bounding box center [1008, 341] width 10 height 10
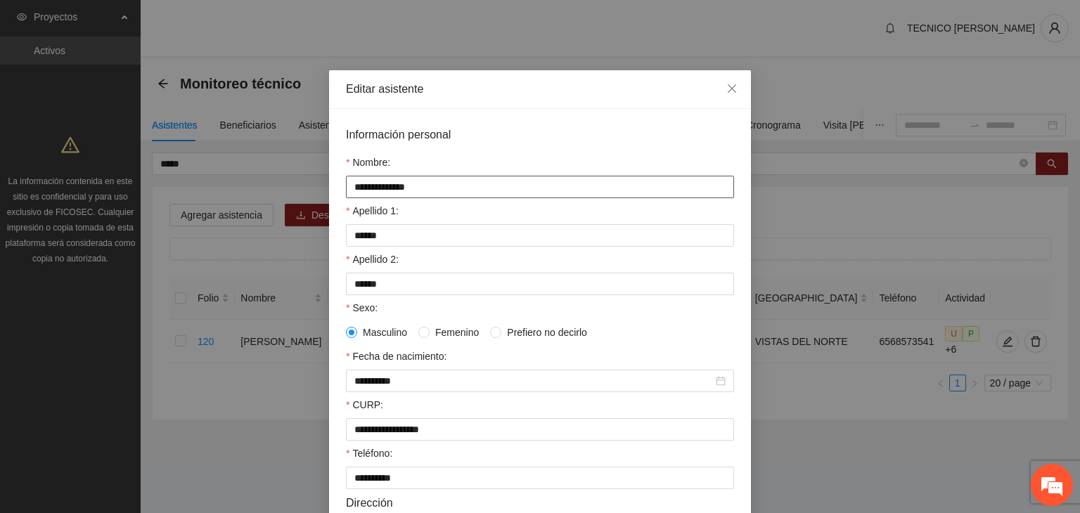
click at [377, 185] on input "**********" at bounding box center [540, 187] width 388 height 23
type input "**********"
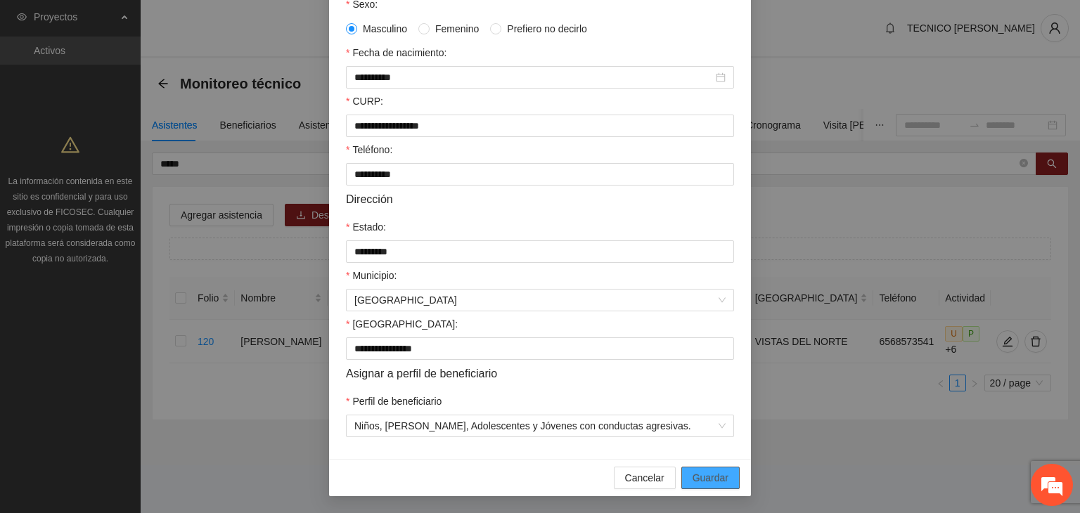
click at [722, 486] on button "Guardar" at bounding box center [711, 478] width 58 height 23
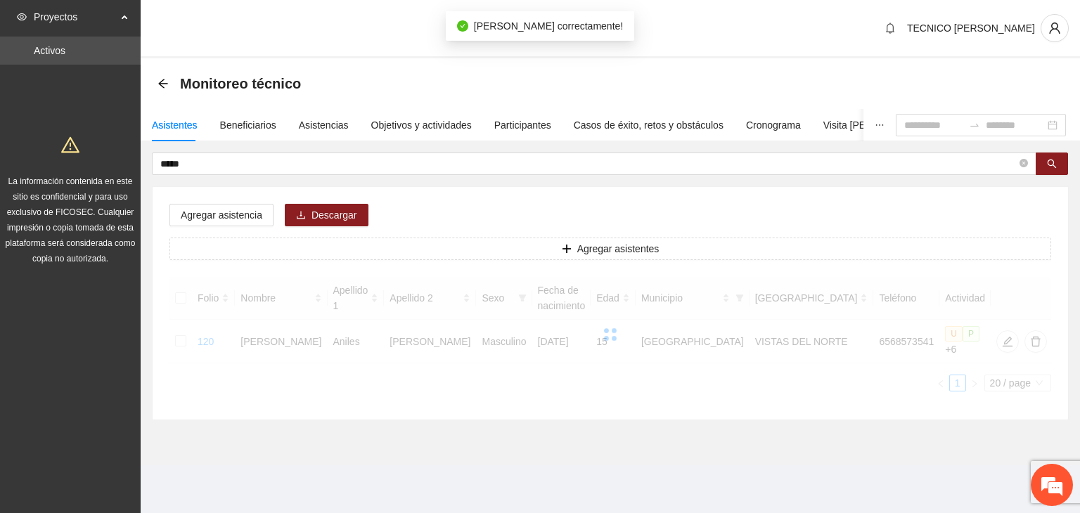
scroll to position [240, 0]
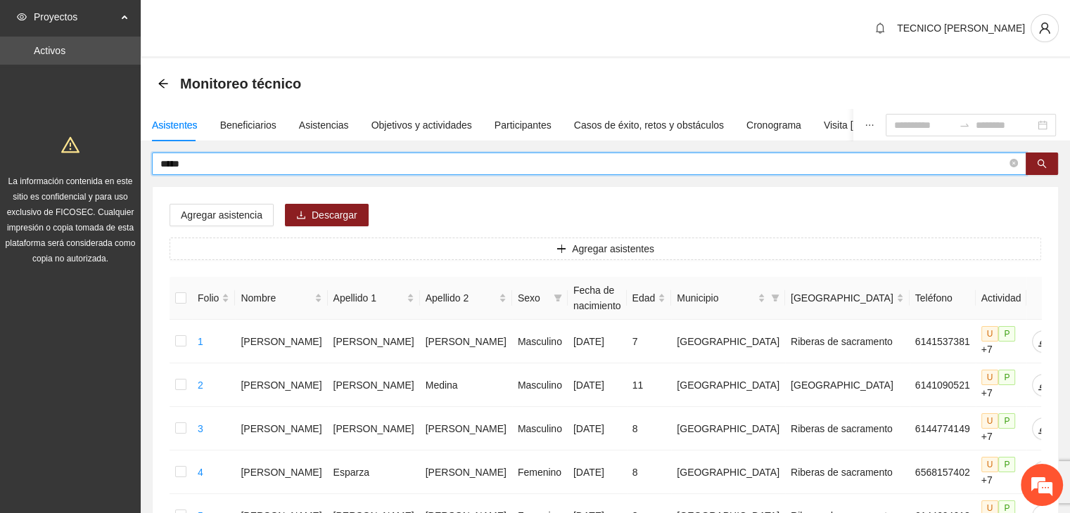
click at [229, 165] on input "*****" at bounding box center [583, 163] width 846 height 15
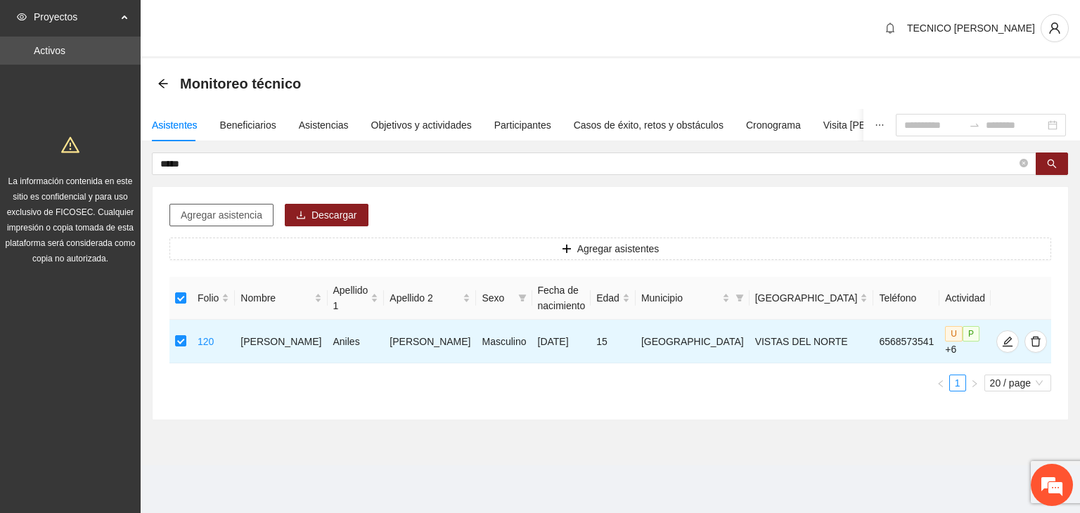
click at [222, 209] on span "Agregar asistencia" at bounding box center [222, 215] width 82 height 15
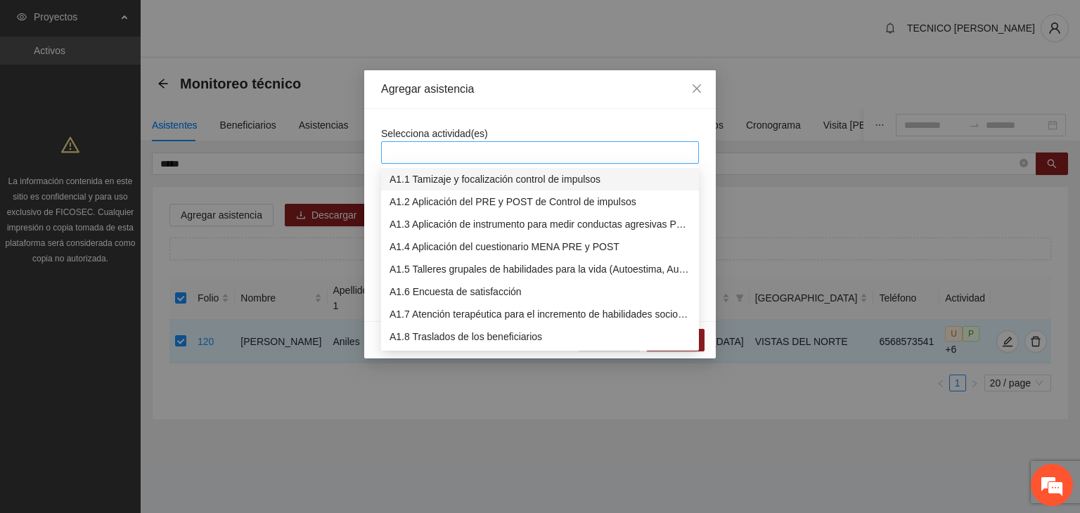
click at [479, 148] on div at bounding box center [540, 152] width 311 height 17
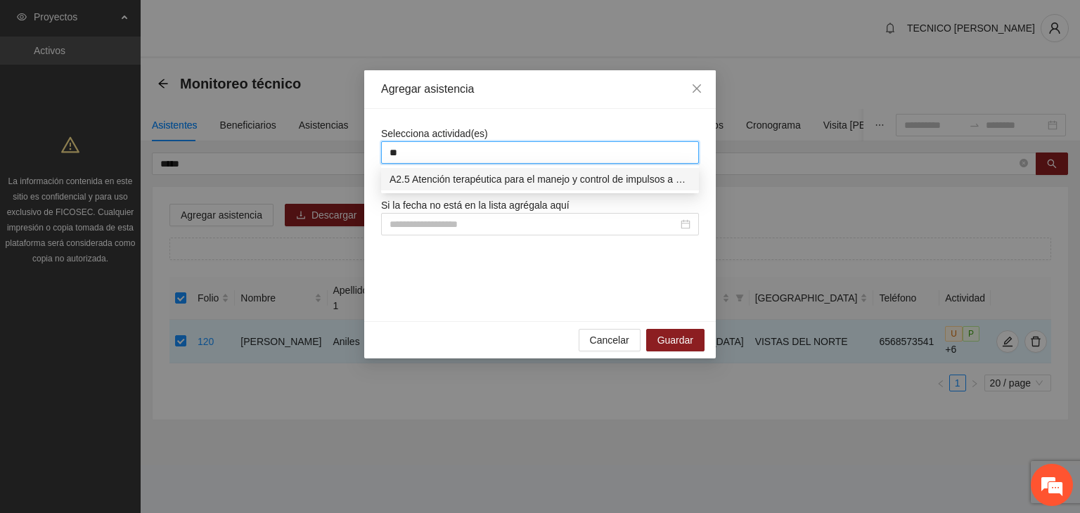
type input "***"
click at [495, 177] on div "A2.5 Atención terapéutica para el manejo y control de impulsos a NNAyJ que pres…" at bounding box center [540, 179] width 301 height 15
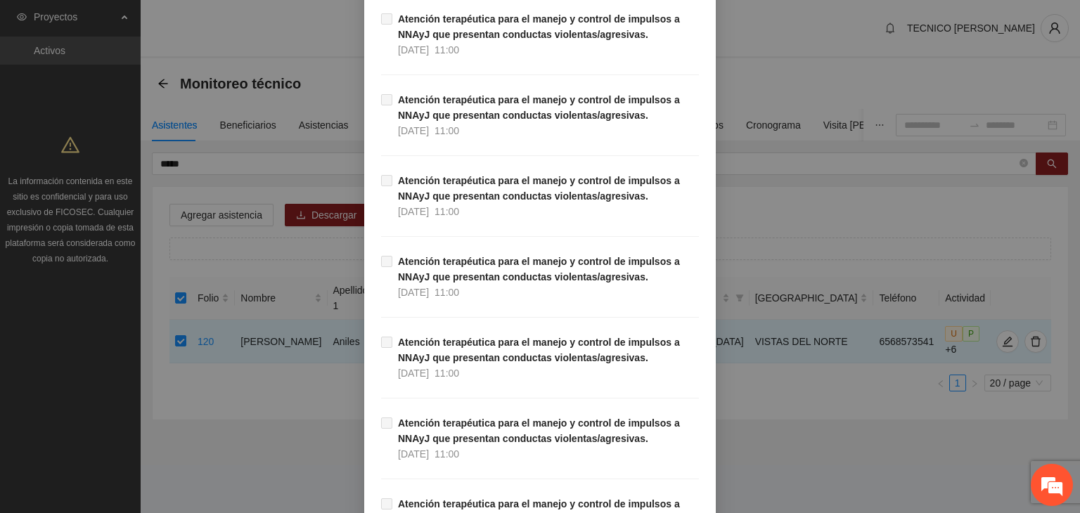
scroll to position [12232, 0]
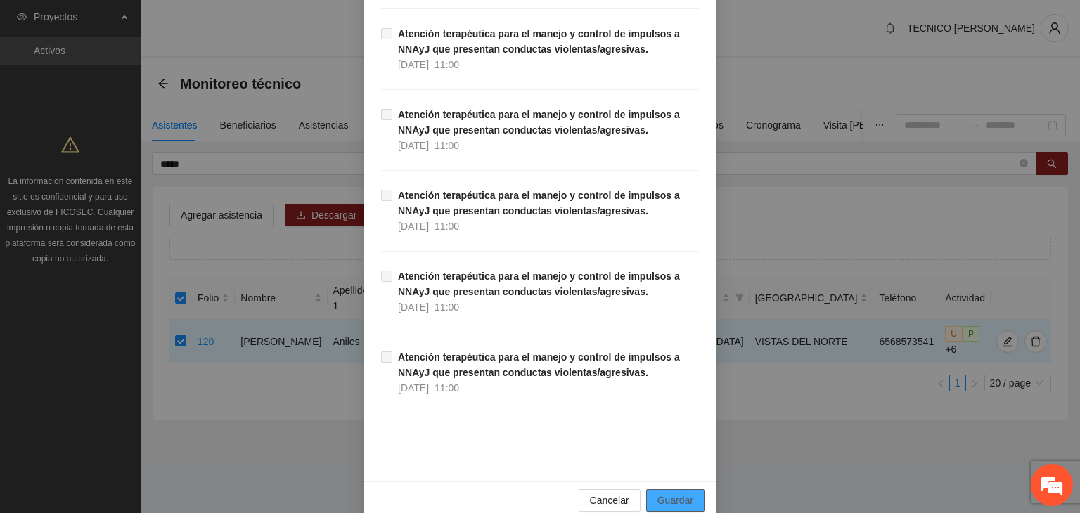
click at [682, 493] on span "Guardar" at bounding box center [676, 500] width 36 height 15
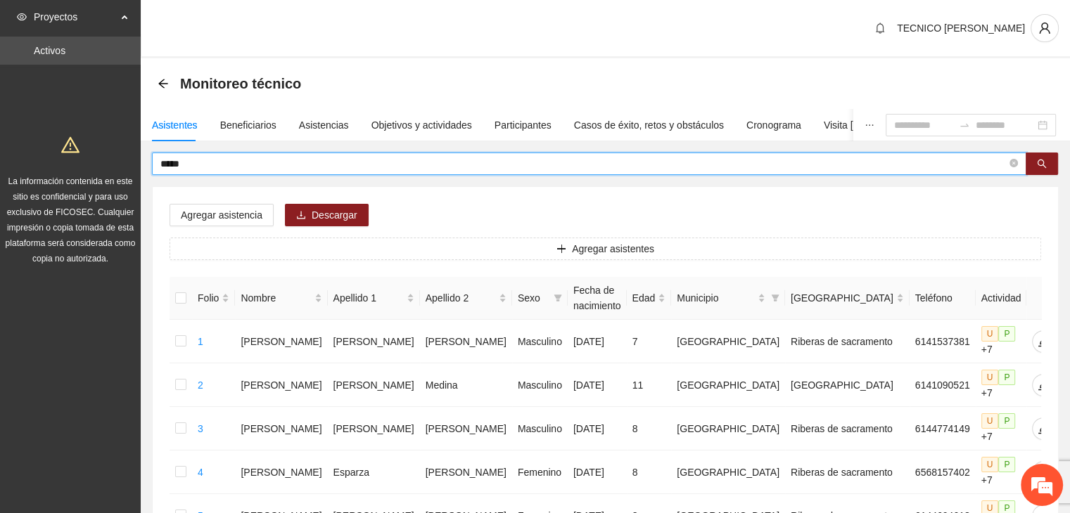
click at [608, 167] on input "*****" at bounding box center [583, 163] width 846 height 15
type input "*"
type input "***"
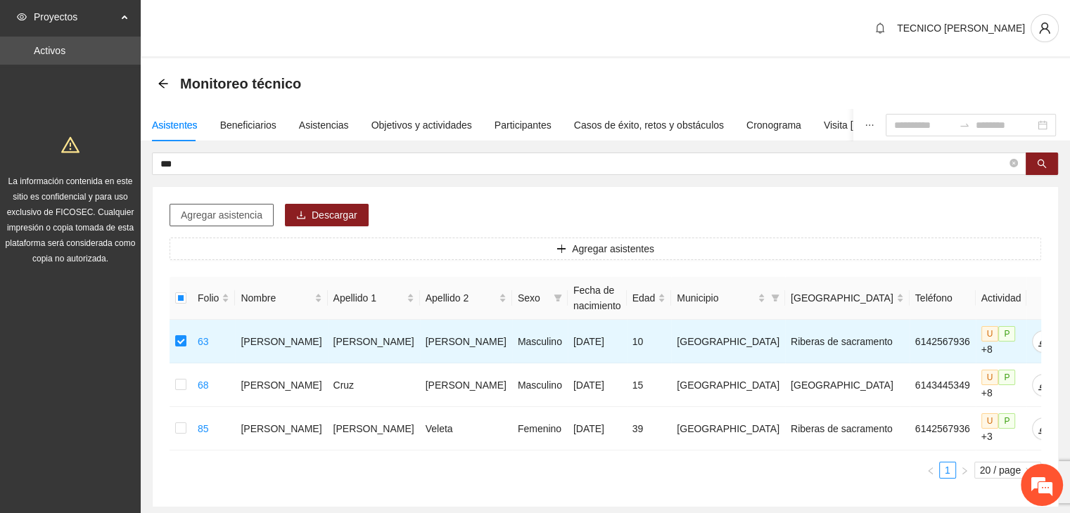
click at [221, 214] on span "Agregar asistencia" at bounding box center [222, 215] width 82 height 15
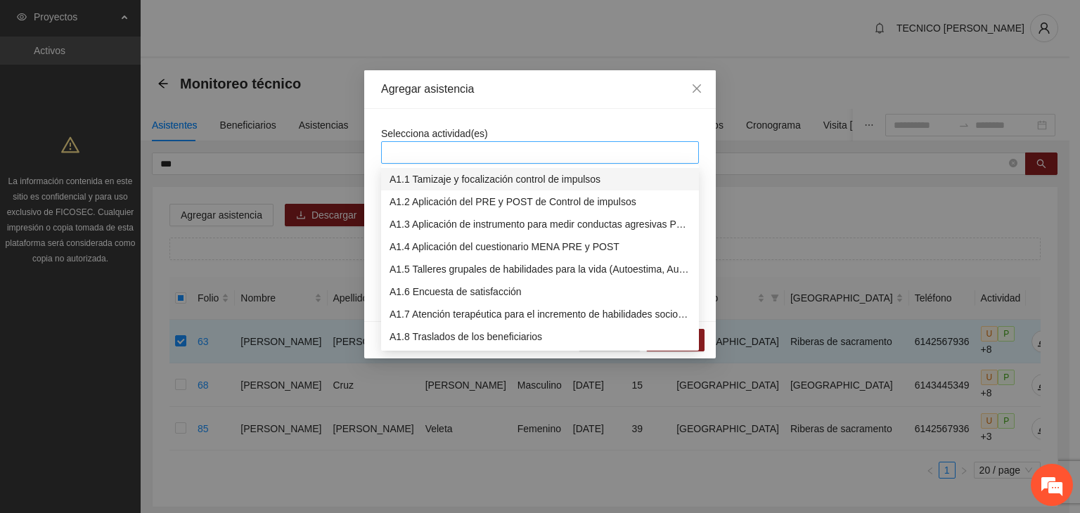
click at [511, 143] on div at bounding box center [540, 152] width 318 height 23
type input "***"
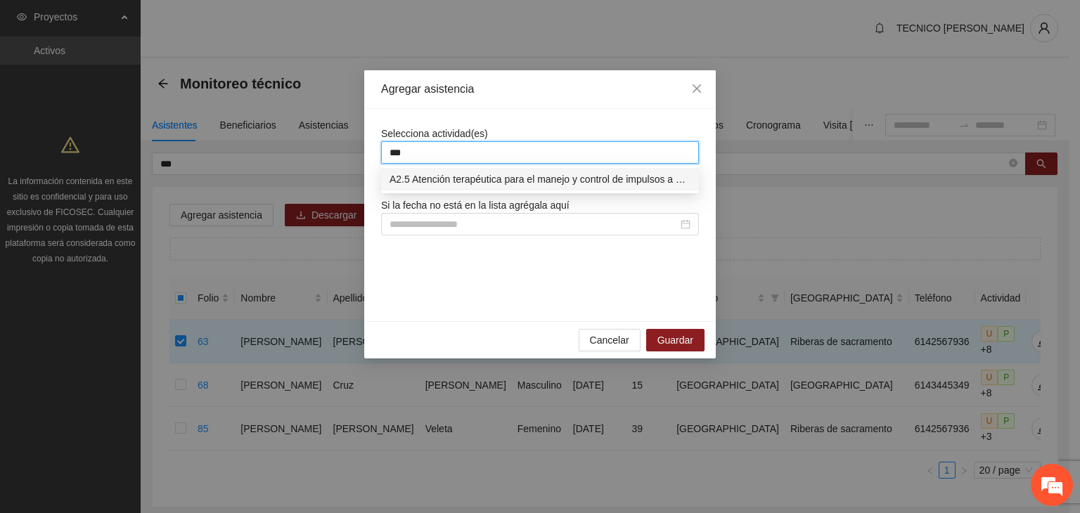
click at [528, 176] on div "A2.5 Atención terapéutica para el manejo y control de impulsos a NNAyJ que pres…" at bounding box center [540, 179] width 301 height 15
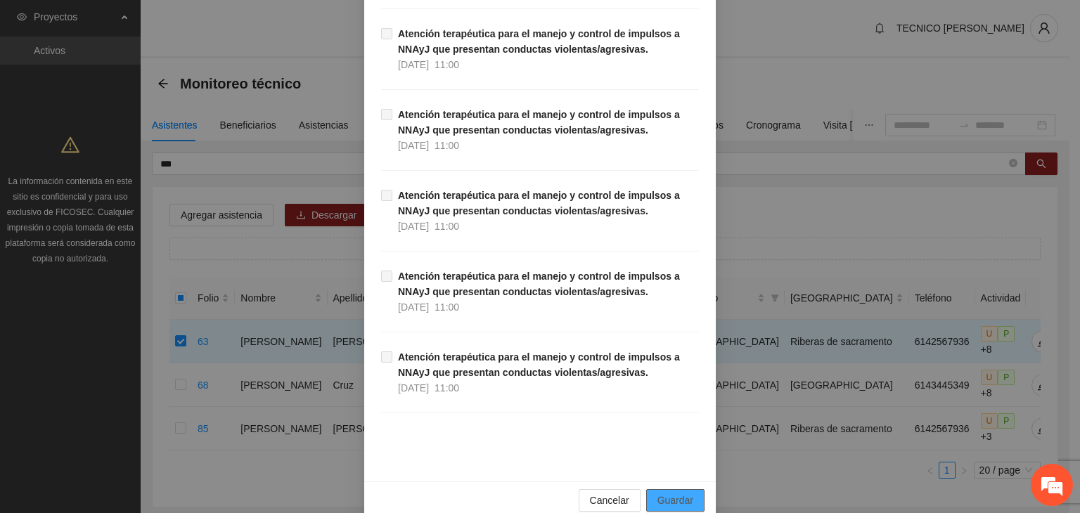
click at [692, 490] on button "Guardar" at bounding box center [675, 501] width 58 height 23
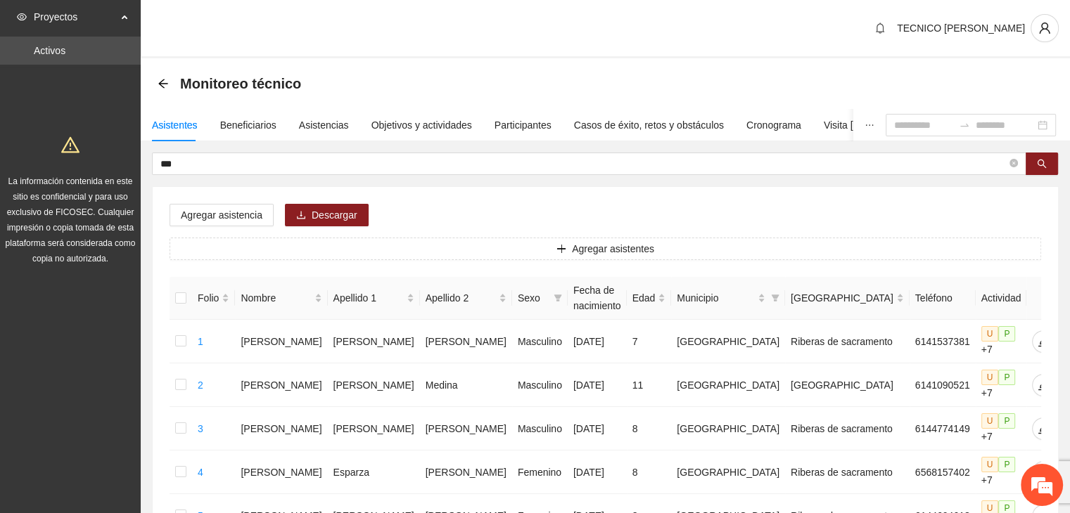
drag, startPoint x: 1056, startPoint y: 0, endPoint x: 562, endPoint y: 15, distance: 494.0
click at [562, 15] on div "TECNICO [PERSON_NAME]" at bounding box center [605, 29] width 929 height 58
click at [710, 15] on div "TECNICO [PERSON_NAME]" at bounding box center [605, 29] width 929 height 58
